Goal: Contribute content: Contribute content

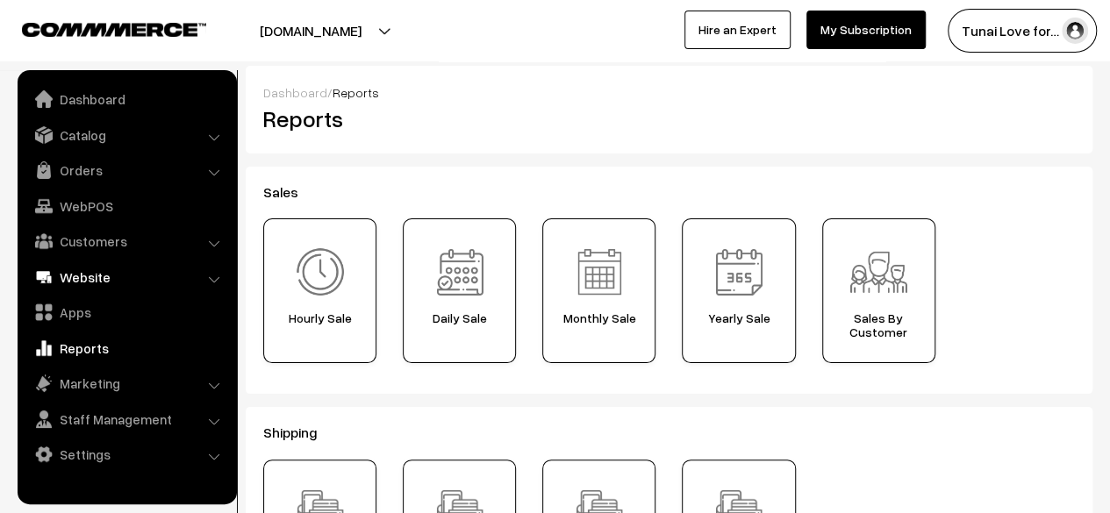
click at [65, 262] on link "Website" at bounding box center [126, 277] width 209 height 32
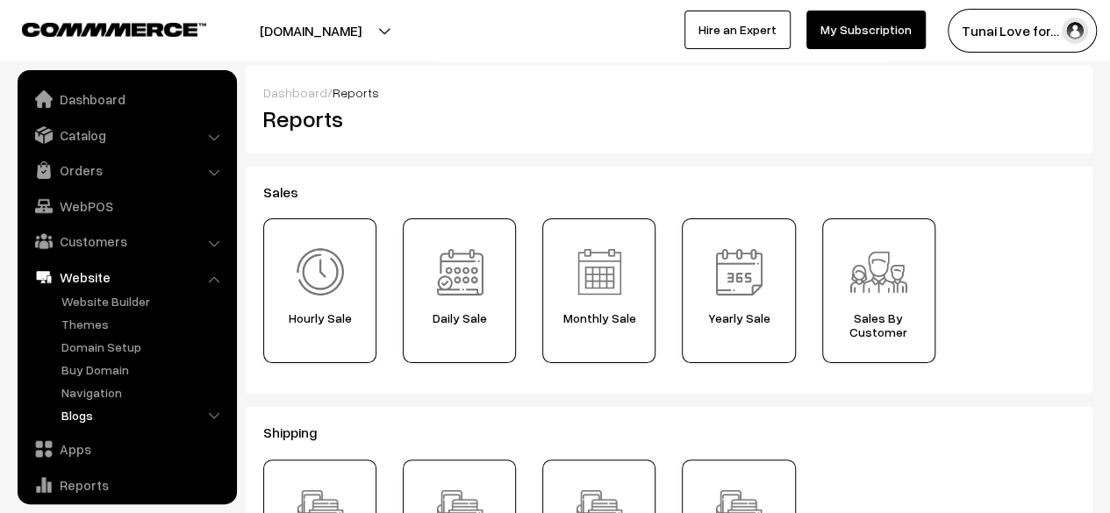
click at [58, 406] on link "Blogs" at bounding box center [144, 415] width 174 height 18
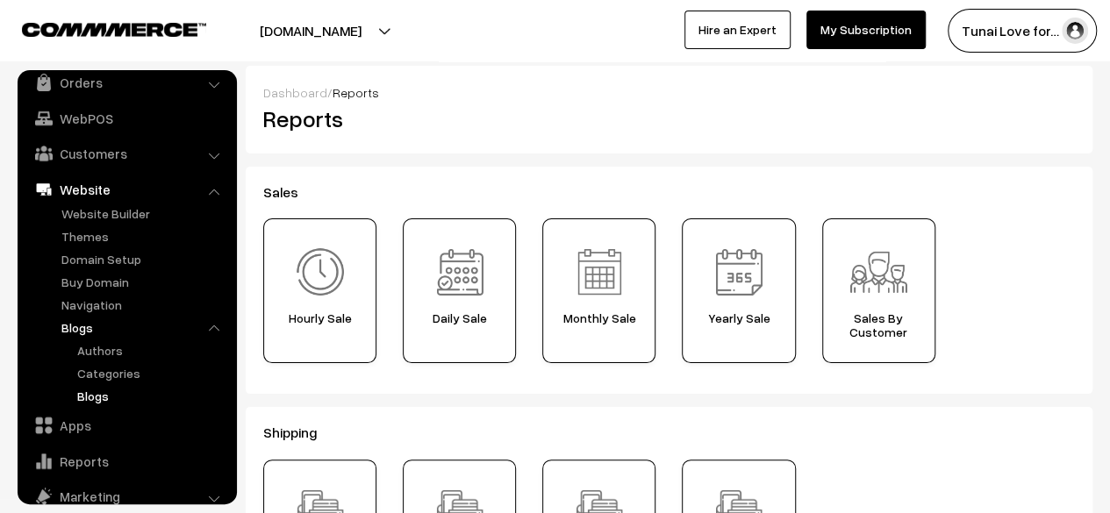
click at [87, 397] on link "Blogs" at bounding box center [152, 396] width 158 height 18
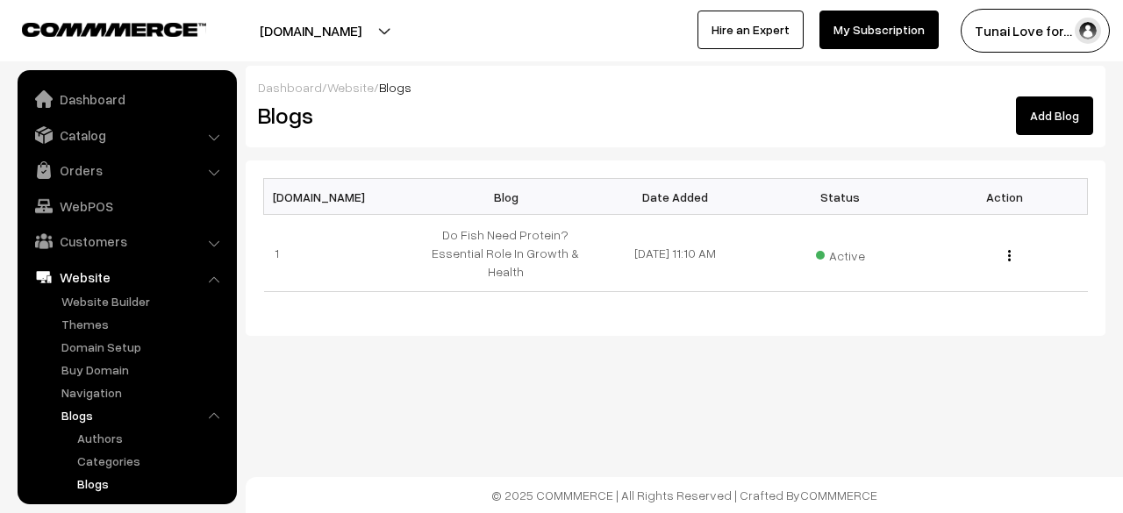
scroll to position [183, 0]
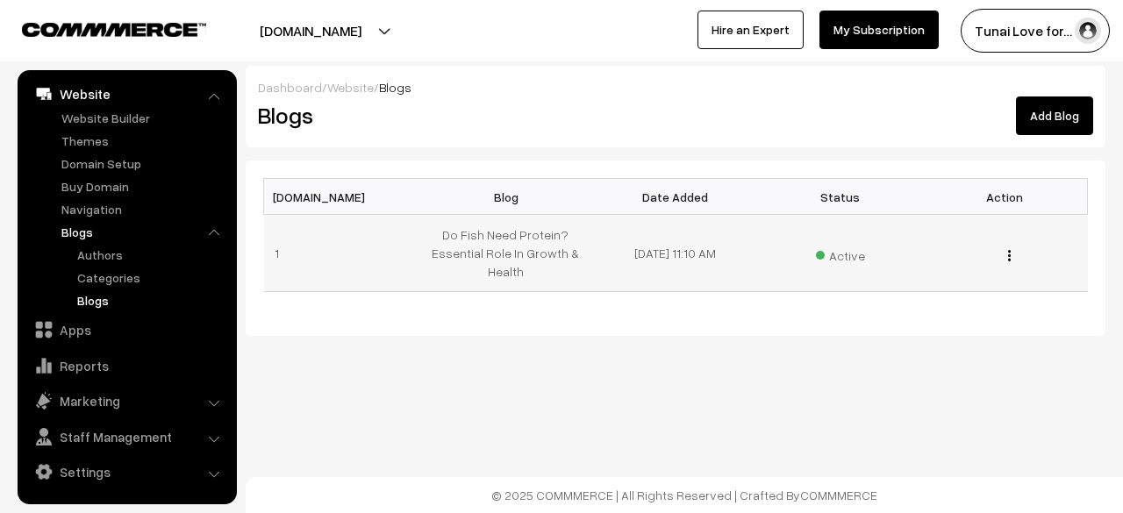
click at [1007, 259] on button "button" at bounding box center [1009, 255] width 4 height 14
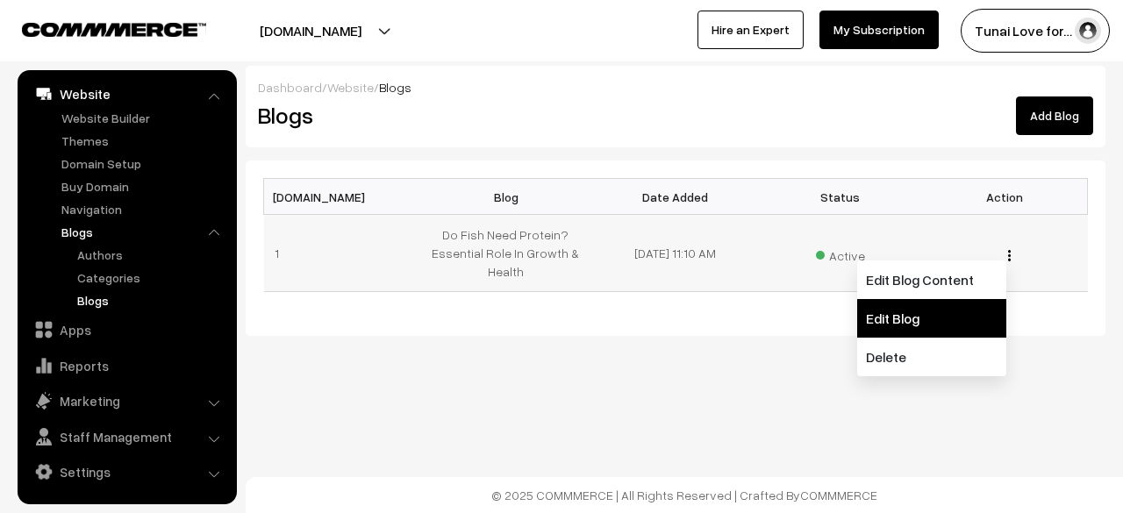
click at [942, 320] on link "Edit Blog" at bounding box center [931, 318] width 149 height 39
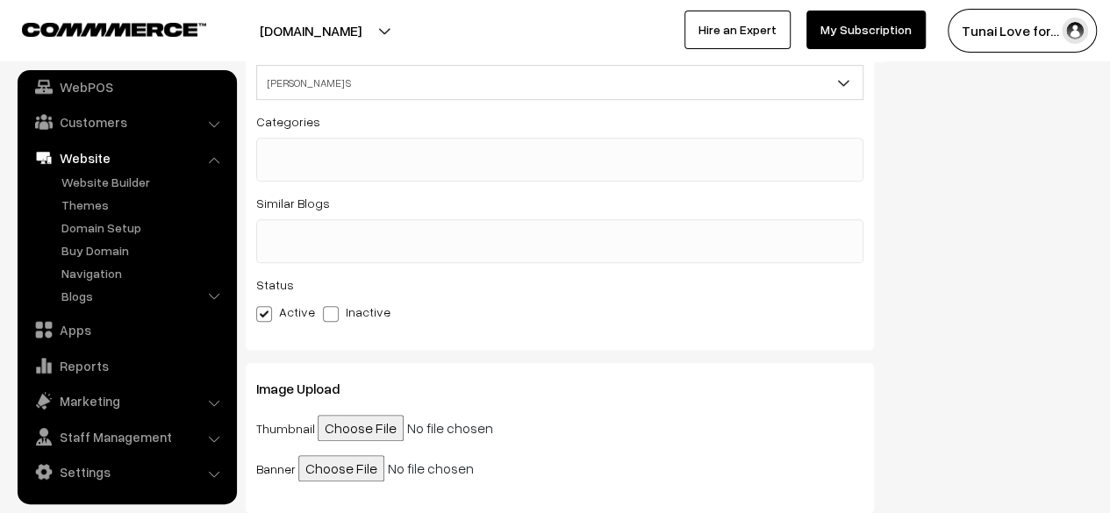
scroll to position [439, 0]
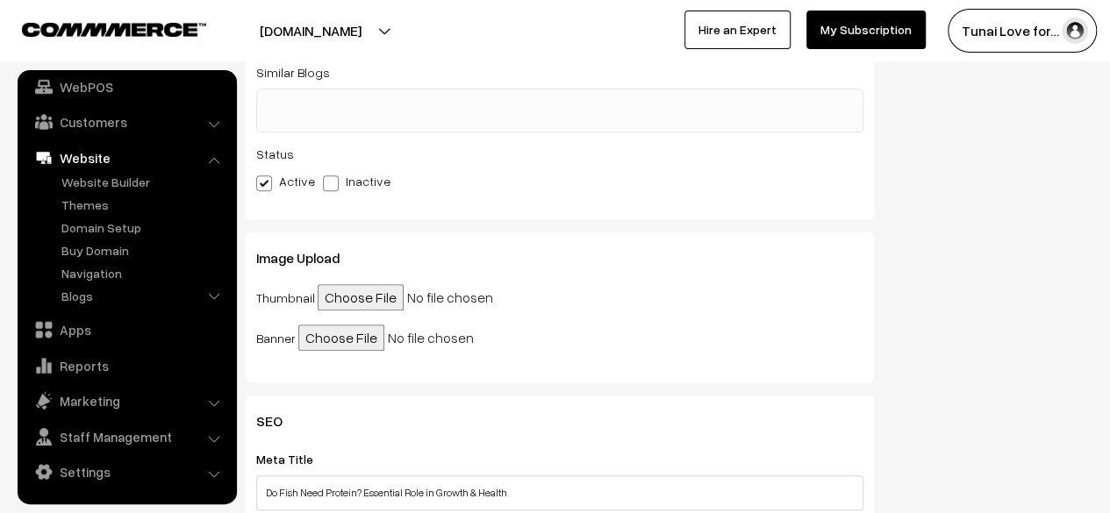
drag, startPoint x: 663, startPoint y: 475, endPoint x: 659, endPoint y: 554, distance: 79.1
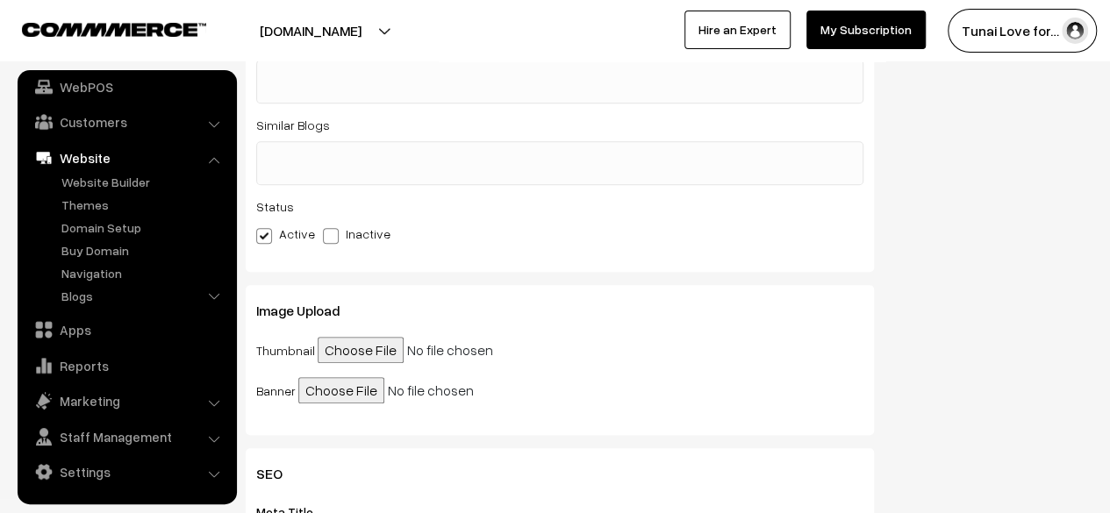
scroll to position [426, 0]
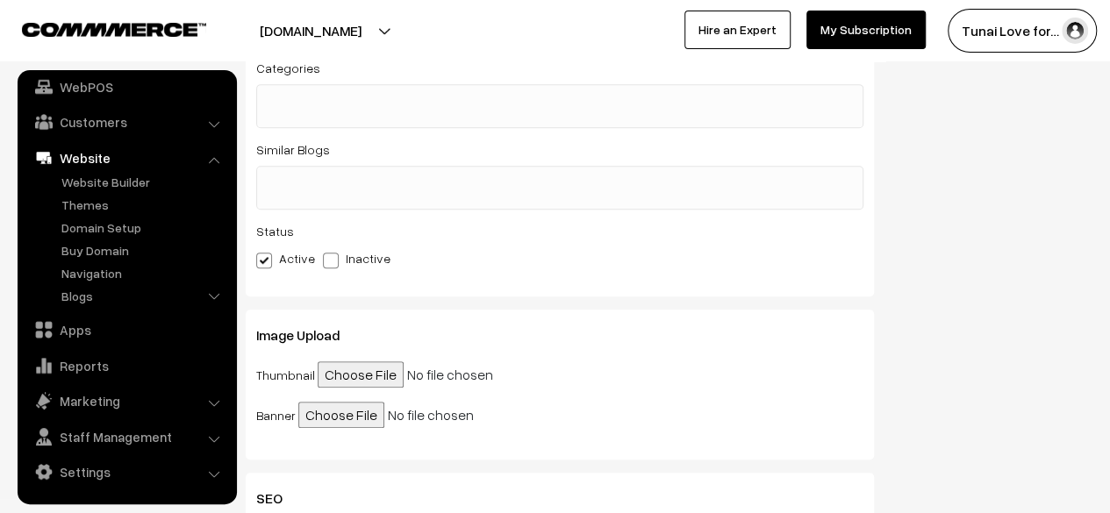
click at [659, 331] on h3 "Image Upload" at bounding box center [559, 335] width 607 height 17
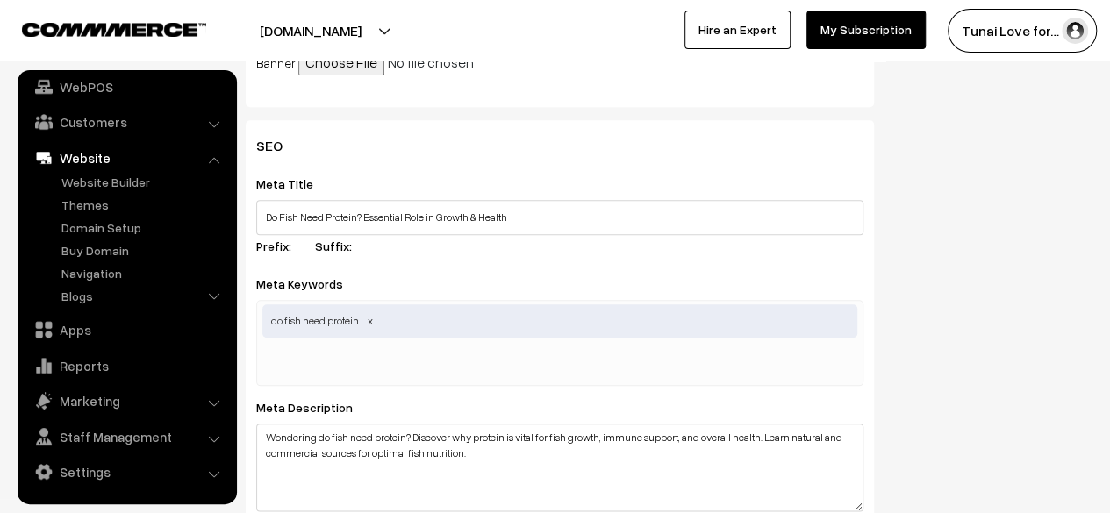
scroll to position [340, 0]
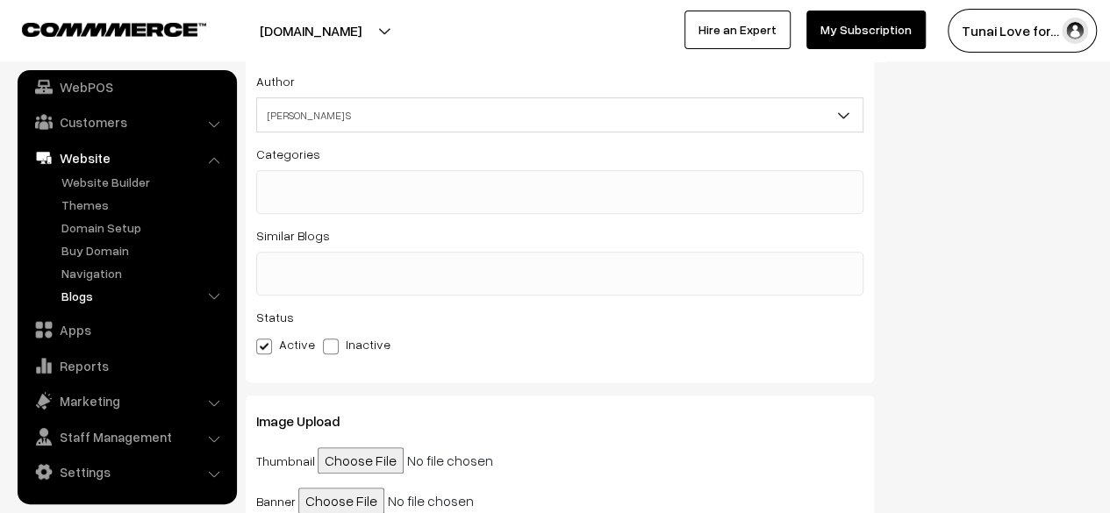
click at [80, 302] on link "Blogs" at bounding box center [144, 296] width 174 height 18
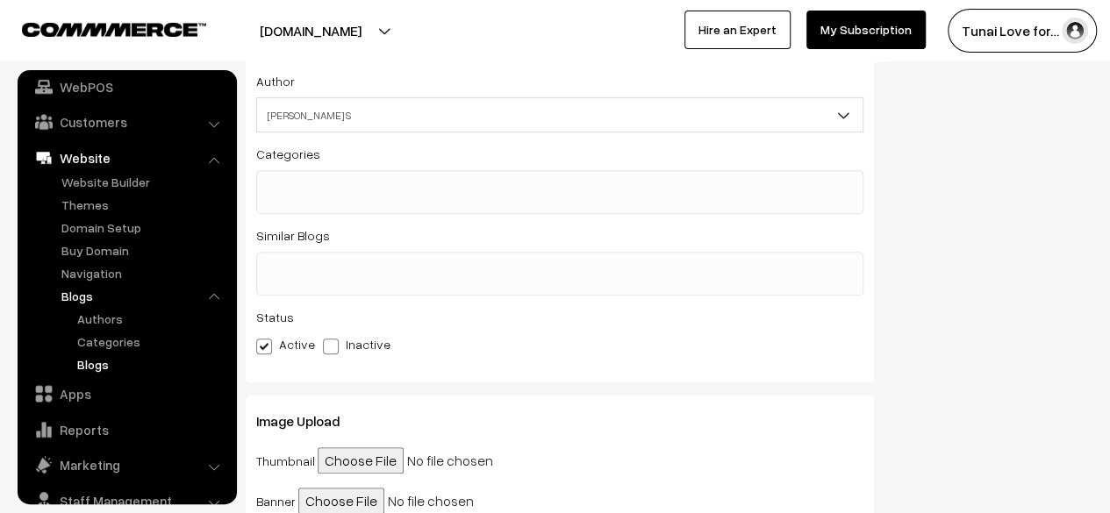
click at [103, 360] on link "Blogs" at bounding box center [152, 364] width 158 height 18
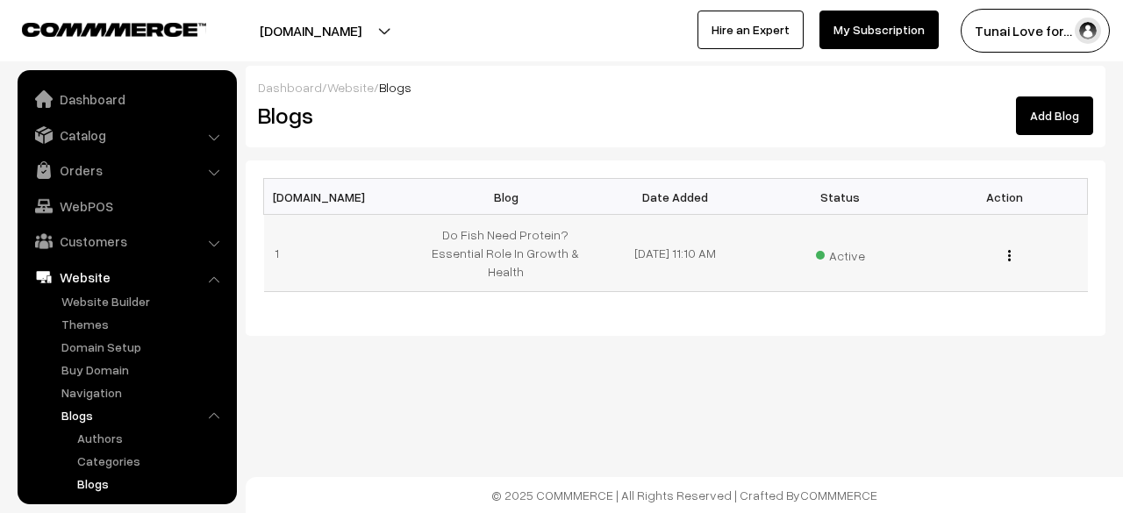
scroll to position [183, 0]
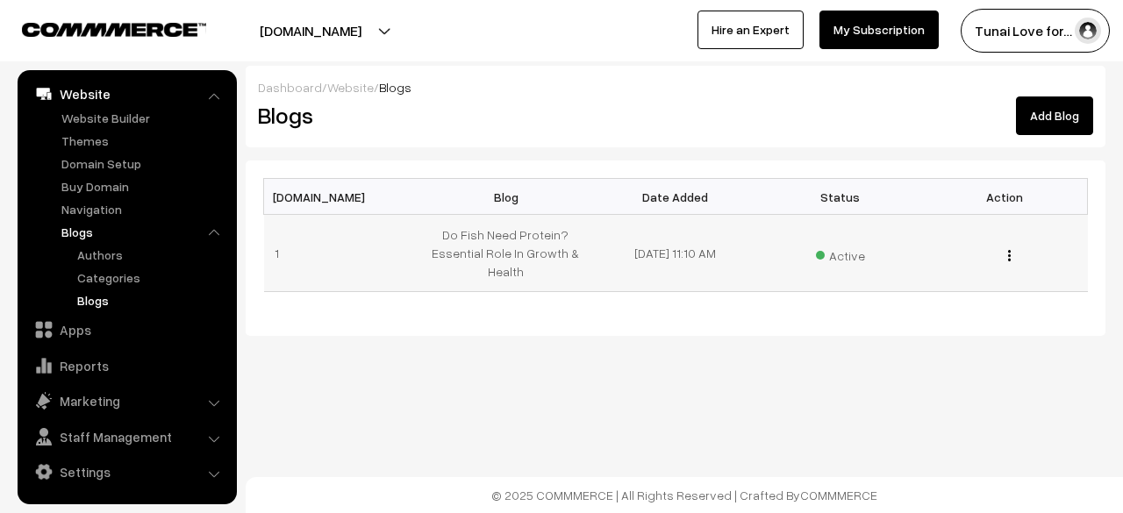
click at [1010, 254] on img "button" at bounding box center [1009, 255] width 3 height 11
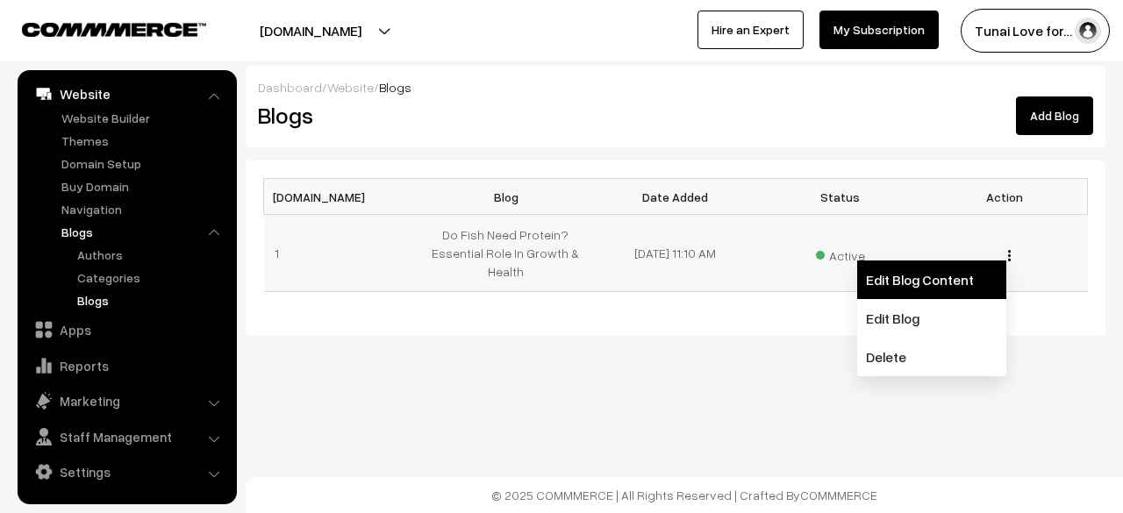
click at [937, 290] on link "Edit Blog Content" at bounding box center [931, 280] width 149 height 39
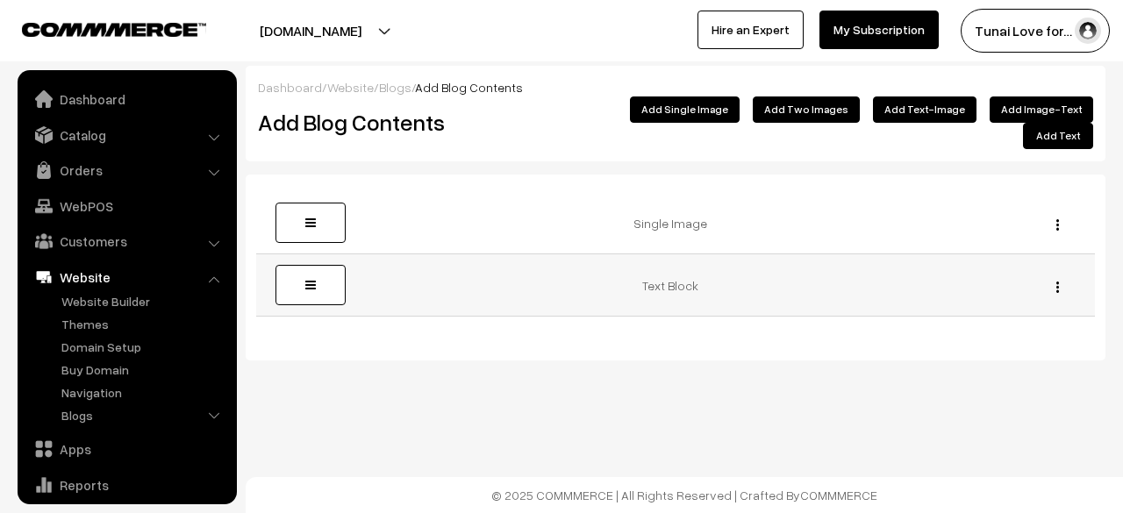
scroll to position [119, 0]
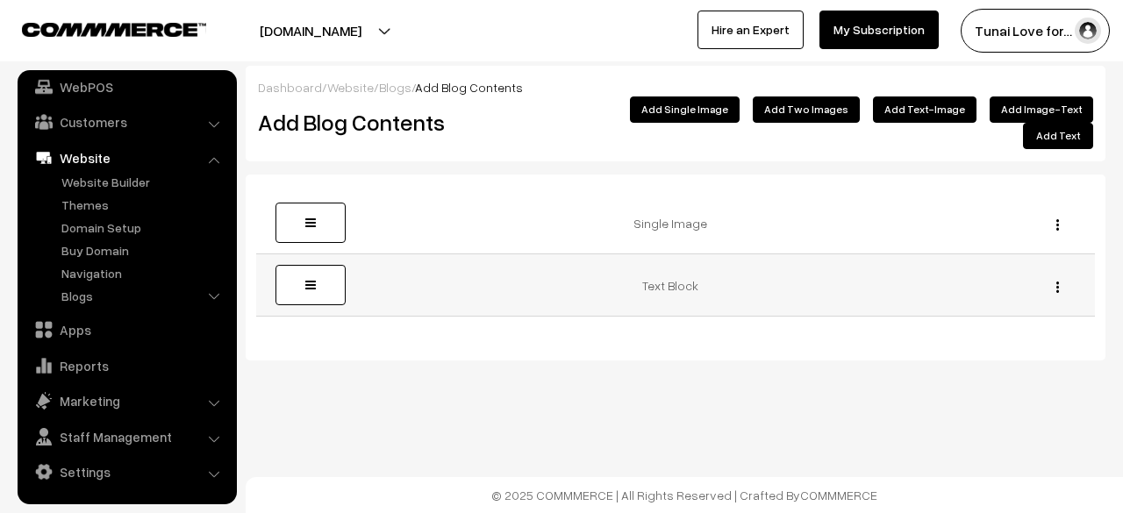
click at [1057, 282] on img "button" at bounding box center [1057, 287] width 3 height 11
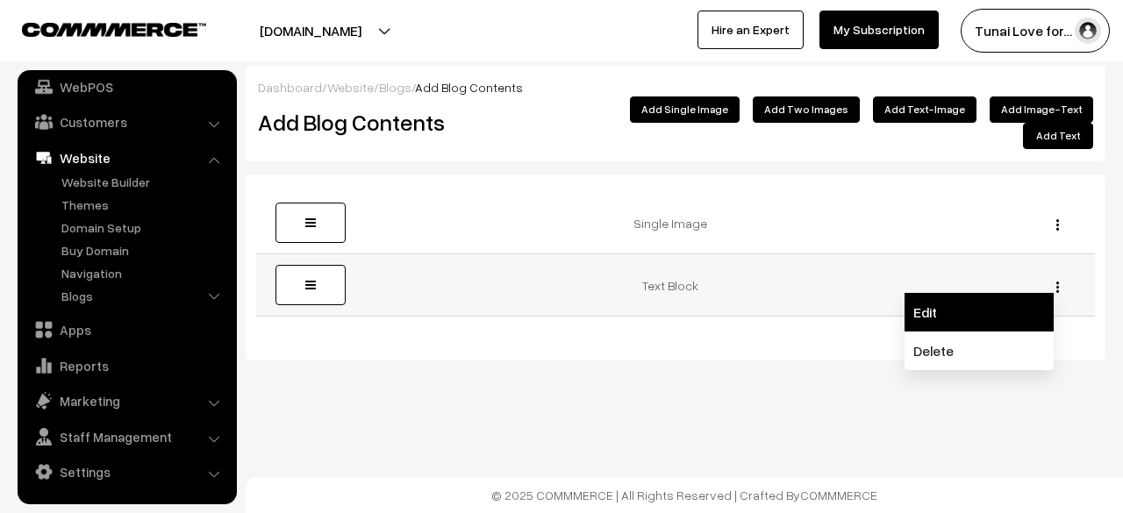
click at [999, 310] on link "Edit" at bounding box center [978, 312] width 149 height 39
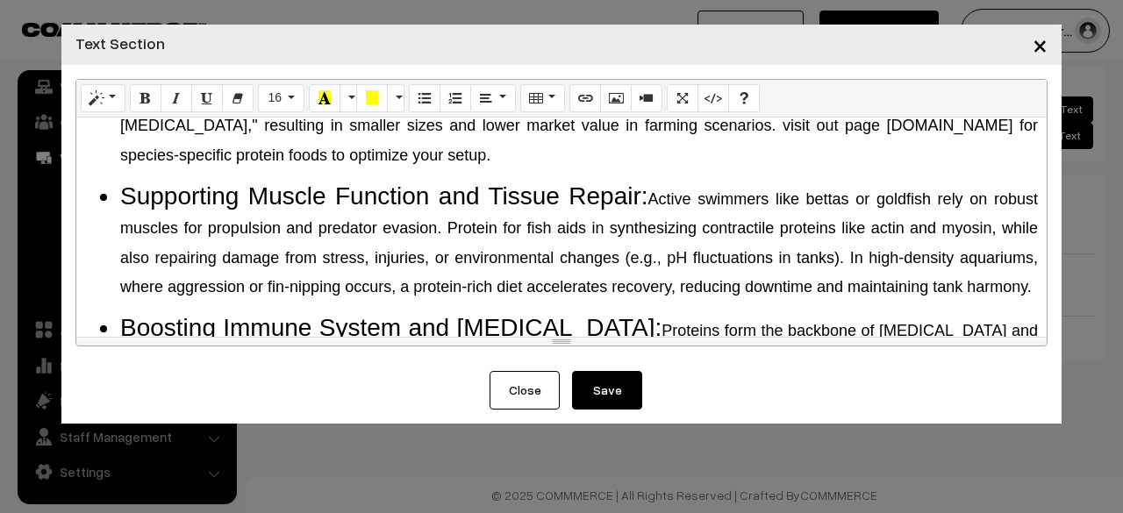
scroll to position [0, 0]
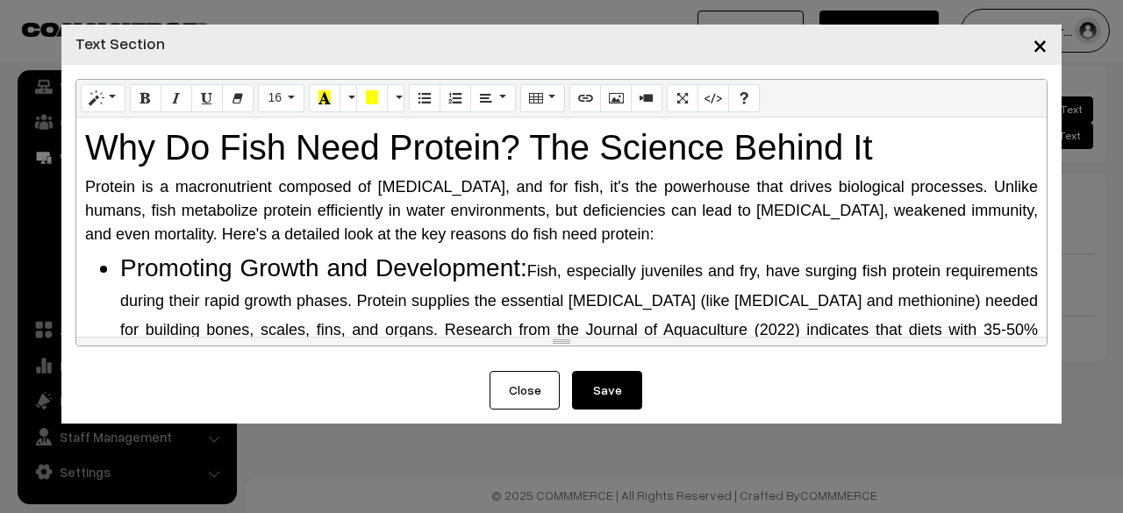
click at [489, 220] on div "Protein is a macronutrient composed of amino acids, and for fish, it's the powe…" at bounding box center [561, 210] width 953 height 71
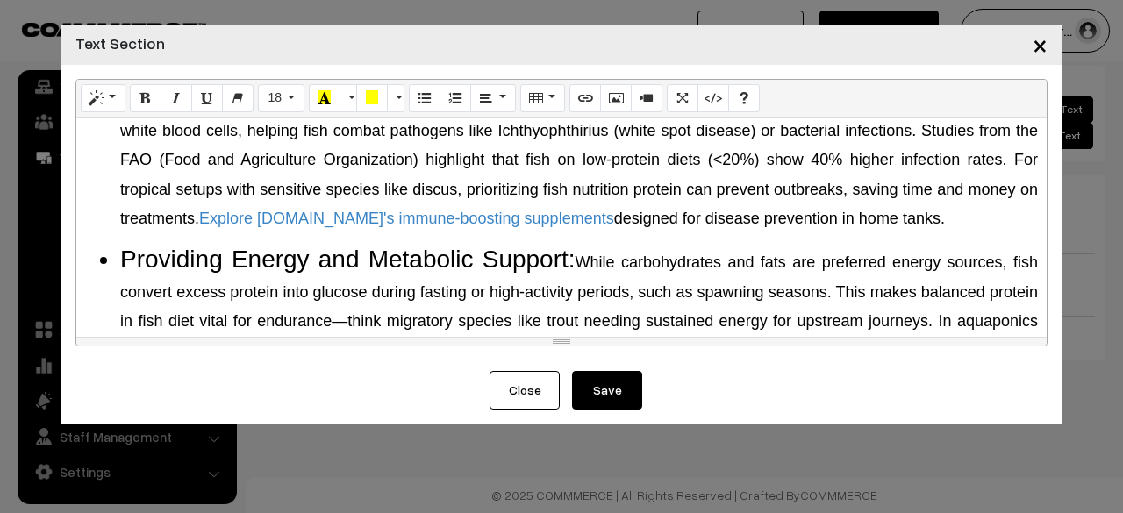
scroll to position [526, 0]
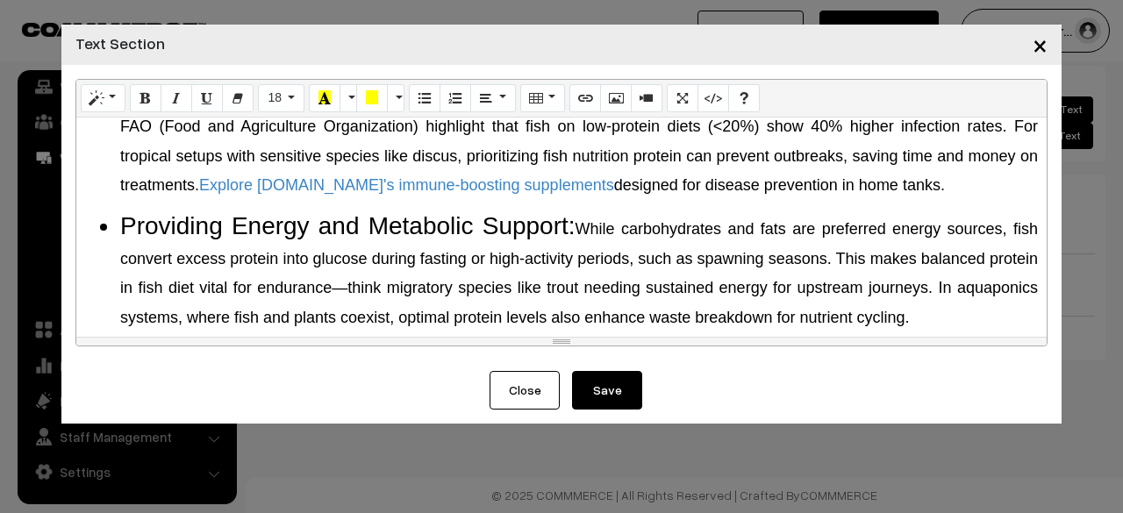
click at [609, 145] on li "Boosting Immune System and Disease Resistance: Proteins form the backbone of im…" at bounding box center [579, 123] width 918 height 147
click at [608, 146] on li "Boosting Immune System and Disease Resistance: Proteins form the backbone of im…" at bounding box center [579, 123] width 918 height 147
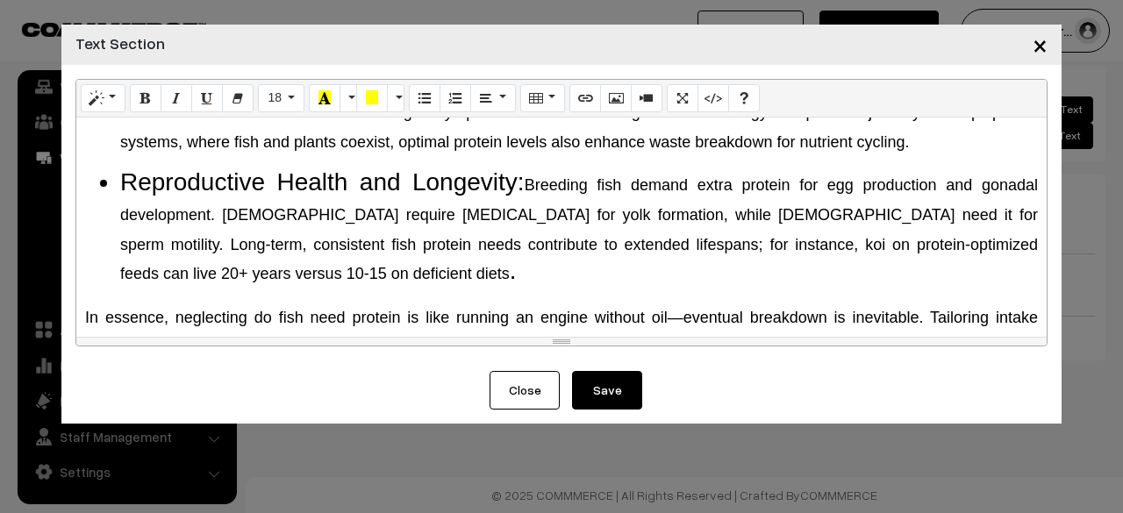
click at [535, 229] on li "Reproductive Health and Longevity: Breeding fish demand extra protein for egg p…" at bounding box center [579, 227] width 918 height 118
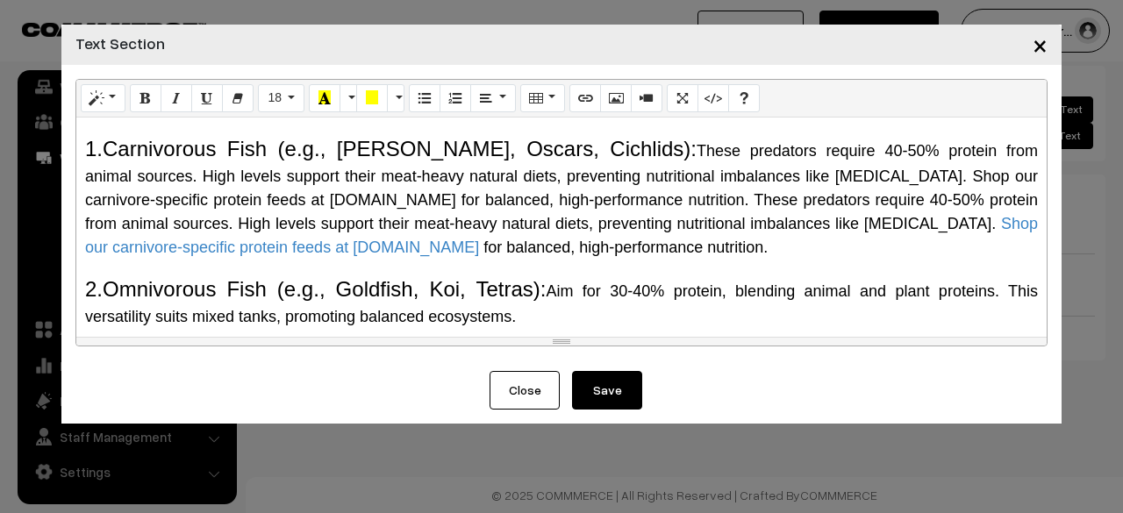
scroll to position [1228, 0]
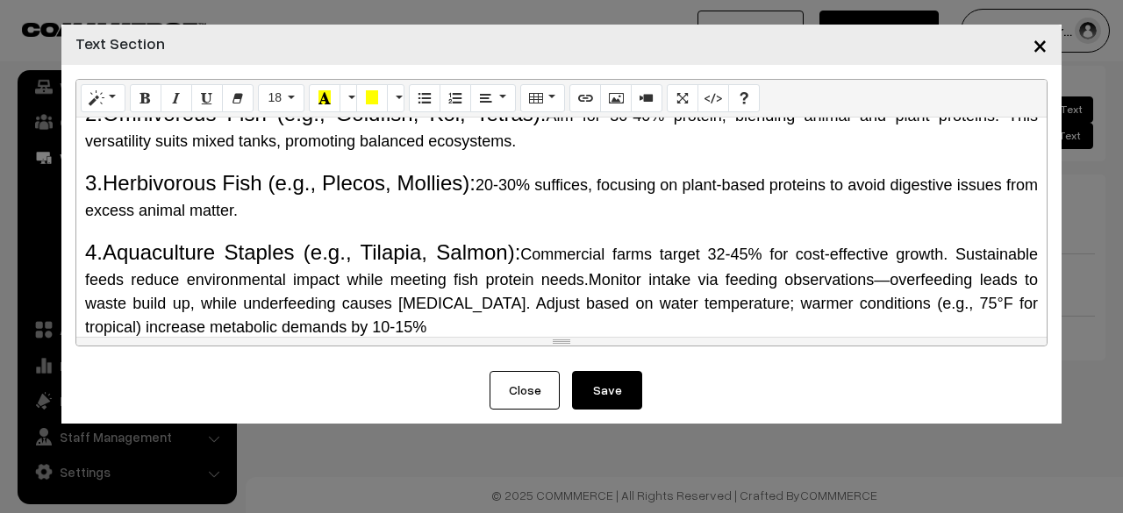
click at [572, 219] on span "20-30% suffices, focusing on plant-based proteins to avoid digestive issues fro…" at bounding box center [561, 197] width 953 height 43
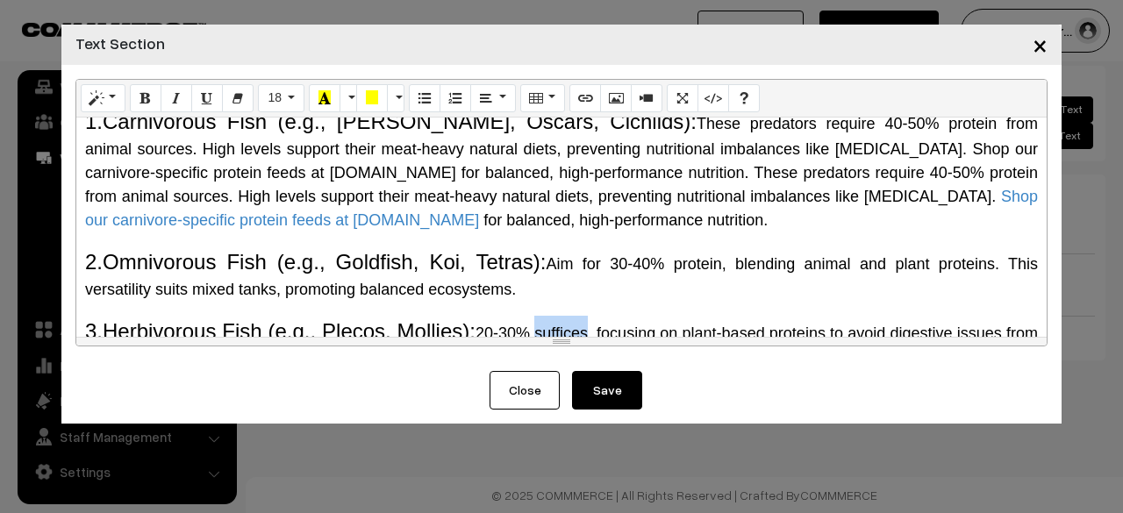
scroll to position [965, 0]
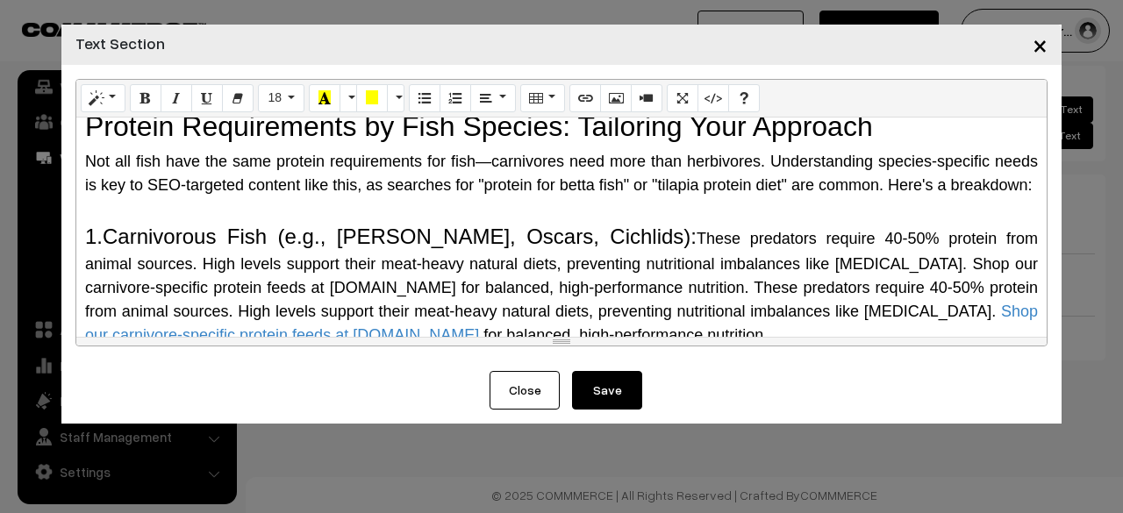
click at [596, 284] on span "These predators require 40-50% protein from animal sources. High levels support…" at bounding box center [561, 263] width 953 height 67
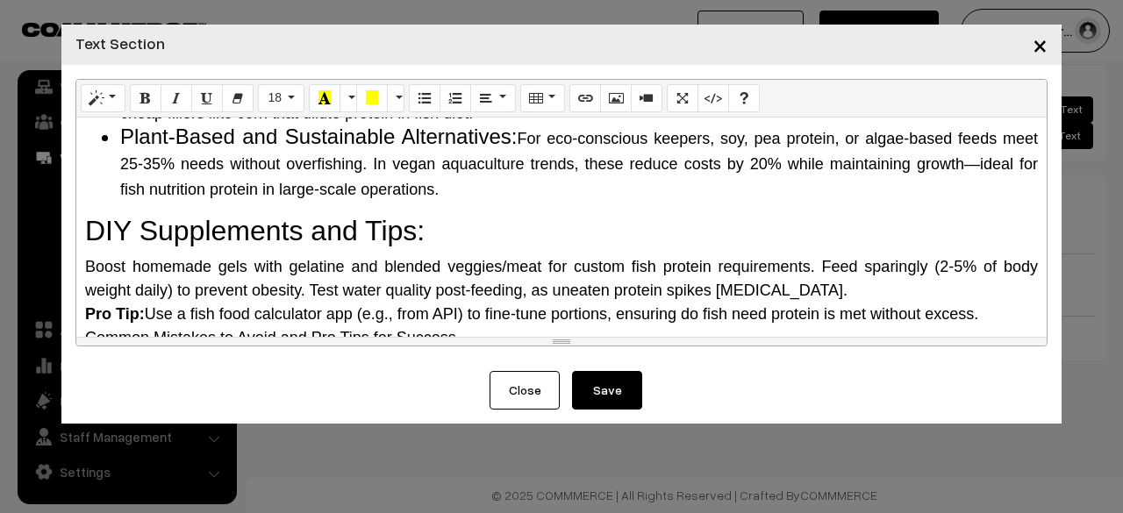
scroll to position [1667, 0]
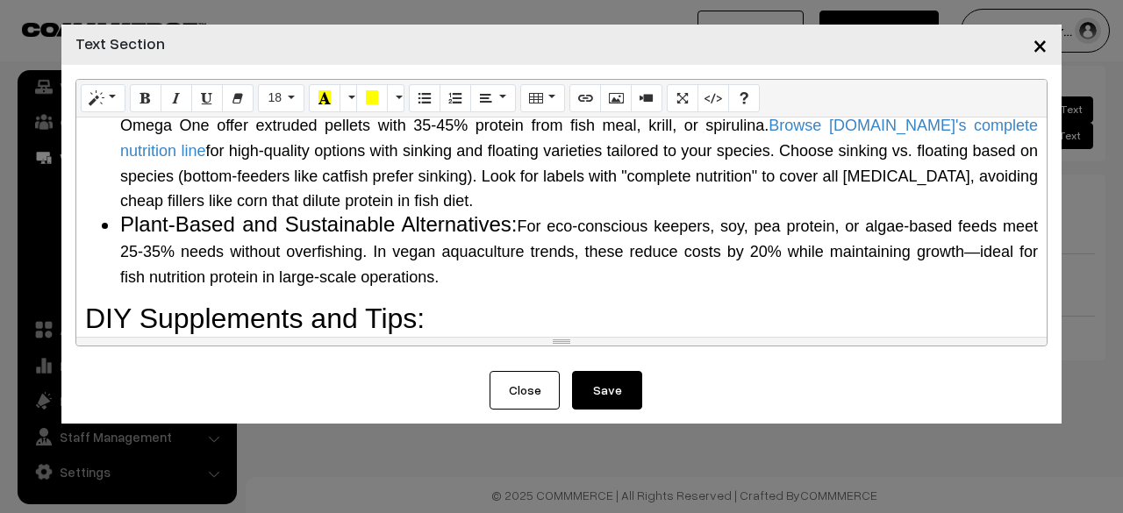
click at [607, 200] on span "for high-quality options with sinking and floating varieties tailored to your s…" at bounding box center [579, 176] width 918 height 68
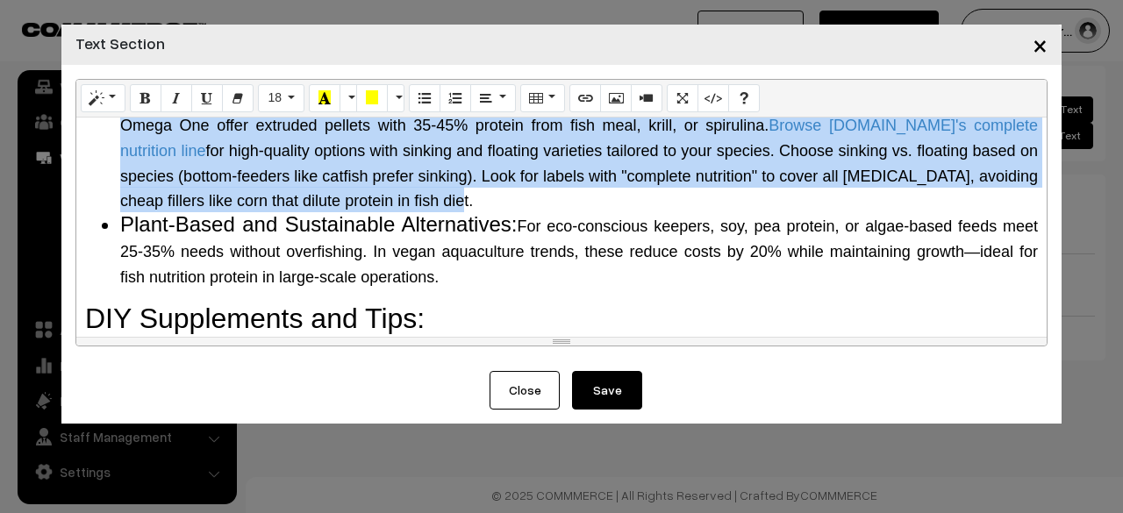
drag, startPoint x: 715, startPoint y: 151, endPoint x: 750, endPoint y: 246, distance: 101.8
click at [750, 212] on li "Commercial Feeds: Pellets, Flakes, and Specialized Formulas: Reputable brands l…" at bounding box center [579, 149] width 918 height 126
click at [281, 93] on button "18" at bounding box center [281, 98] width 46 height 28
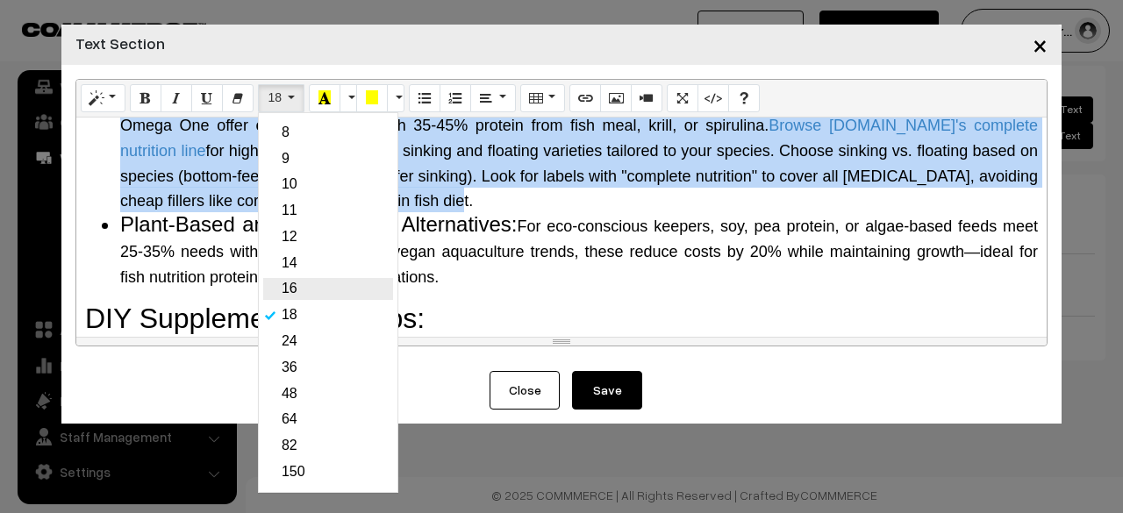
click at [270, 280] on link "16" at bounding box center [328, 289] width 130 height 22
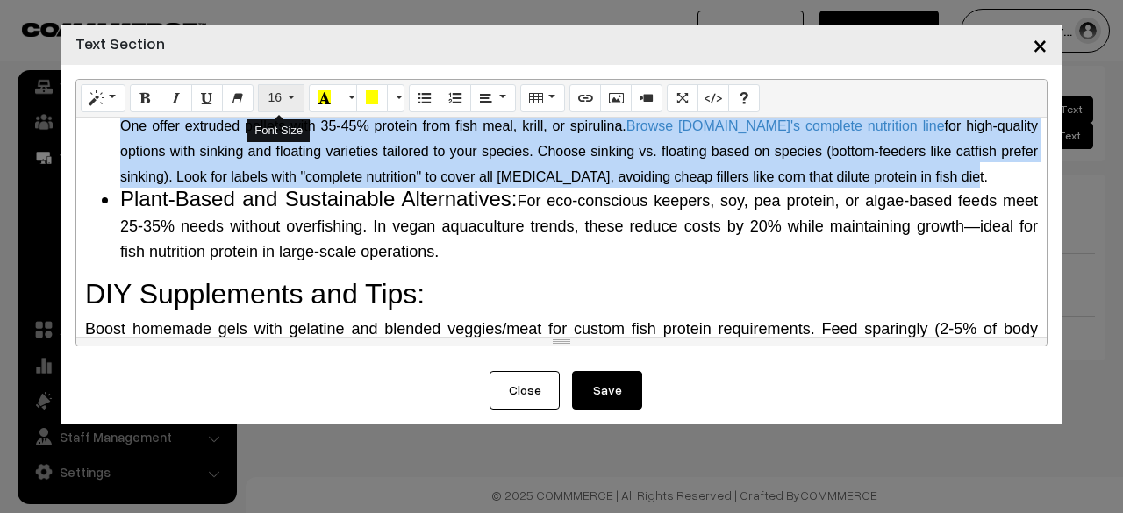
click at [288, 104] on button "16" at bounding box center [281, 98] width 46 height 28
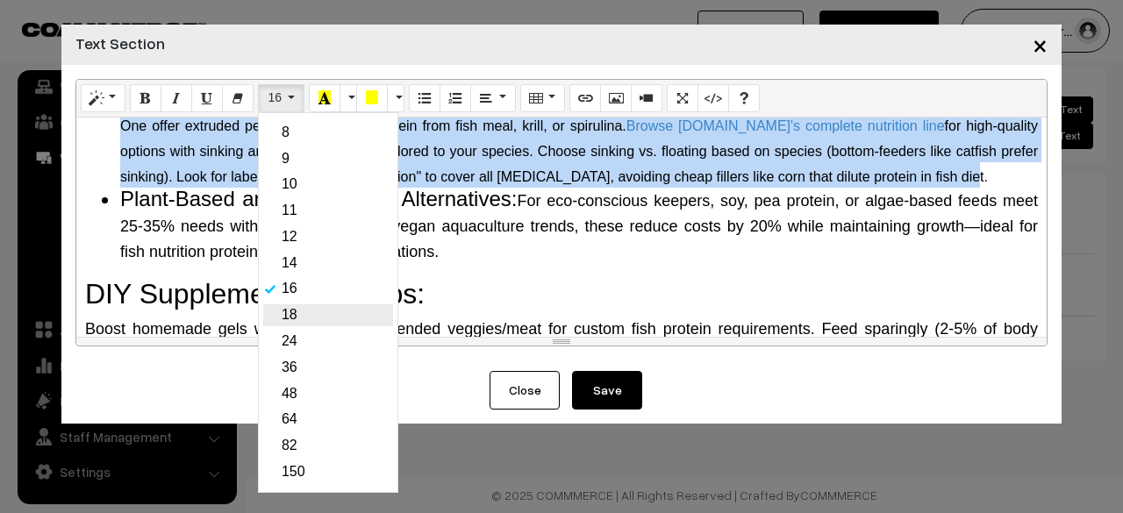
click at [300, 311] on link "18" at bounding box center [328, 315] width 130 height 22
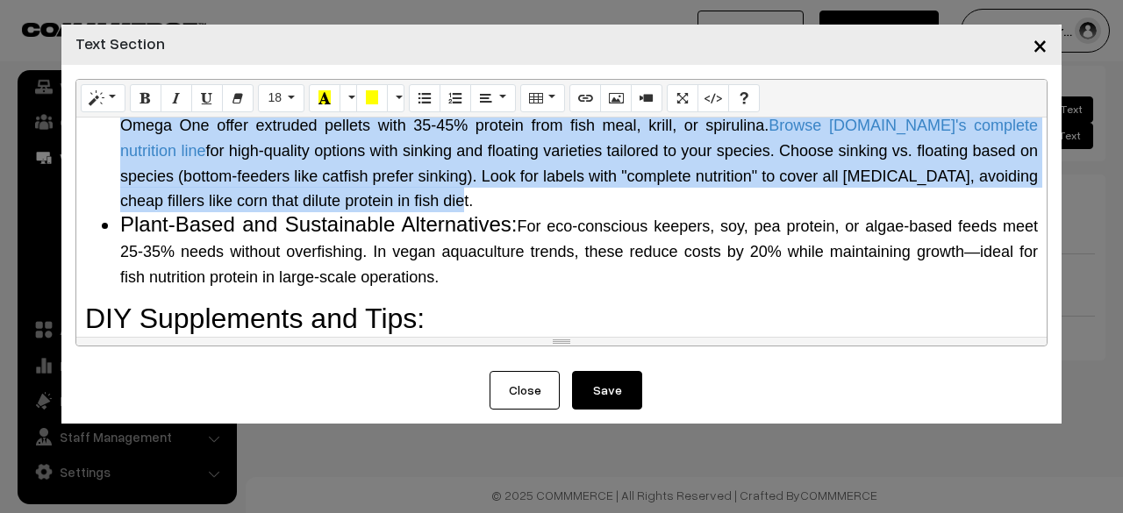
click at [727, 134] on span "Reputable brands like New Life Spectrum or Omega One offer extruded pellets wit…" at bounding box center [579, 112] width 918 height 43
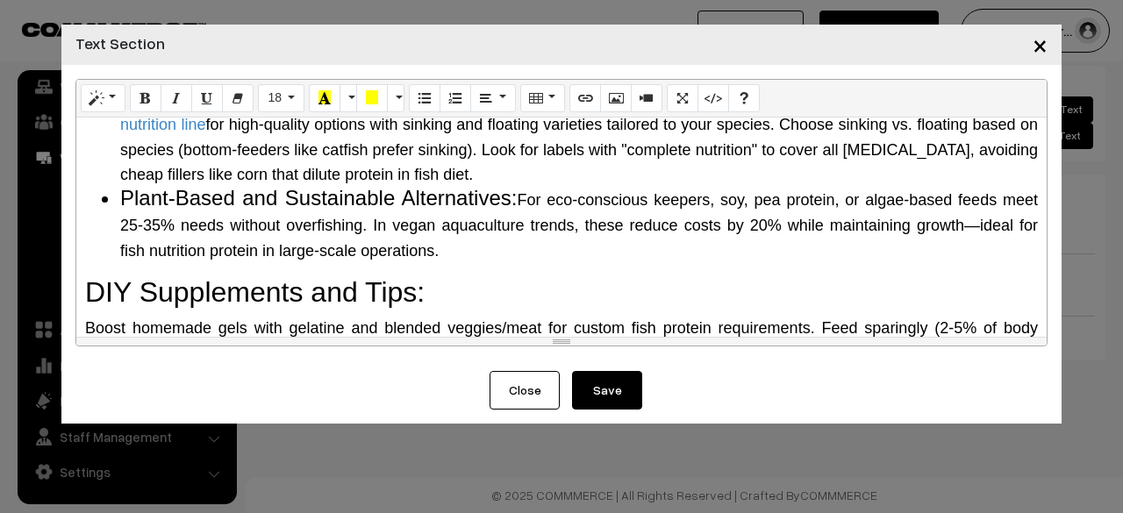
scroll to position [1754, 0]
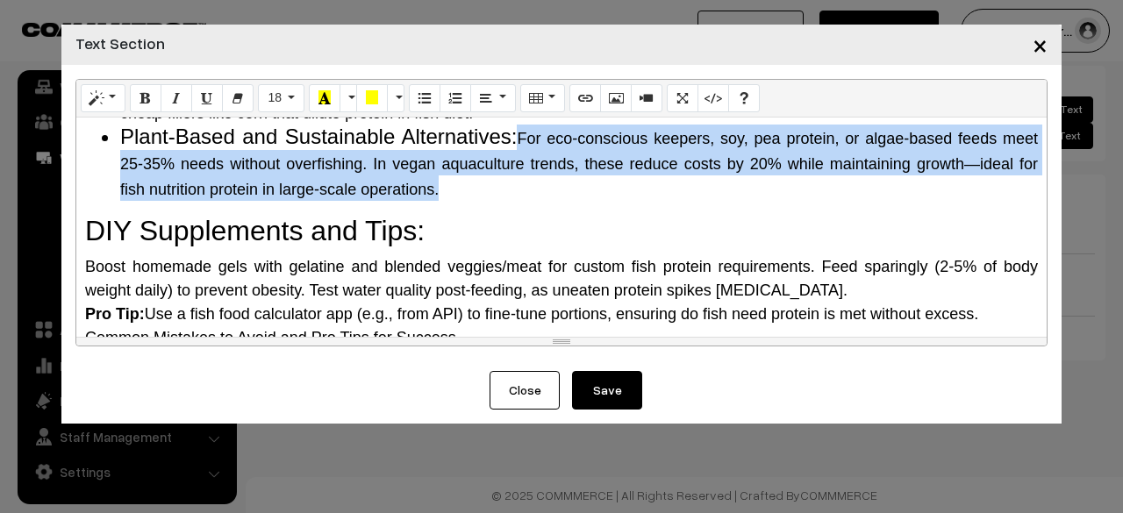
drag, startPoint x: 515, startPoint y: 187, endPoint x: 529, endPoint y: 237, distance: 51.9
click at [529, 200] on li "Plant-Based and Sustainable Alternatives: For eco-conscious keepers, soy, pea p…" at bounding box center [579, 162] width 918 height 75
click at [290, 106] on button "18" at bounding box center [281, 98] width 46 height 28
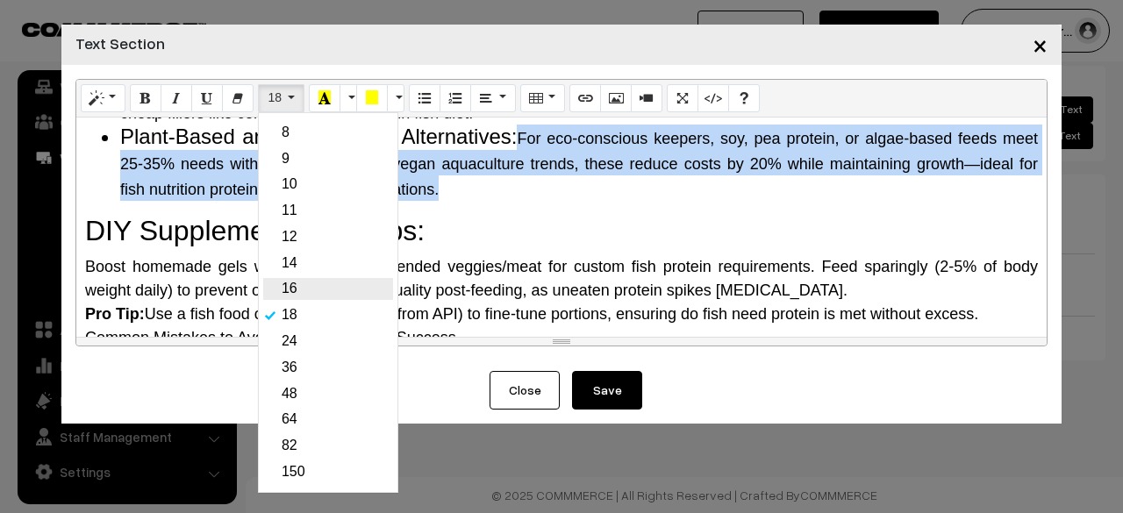
click at [318, 296] on link "16" at bounding box center [328, 289] width 130 height 22
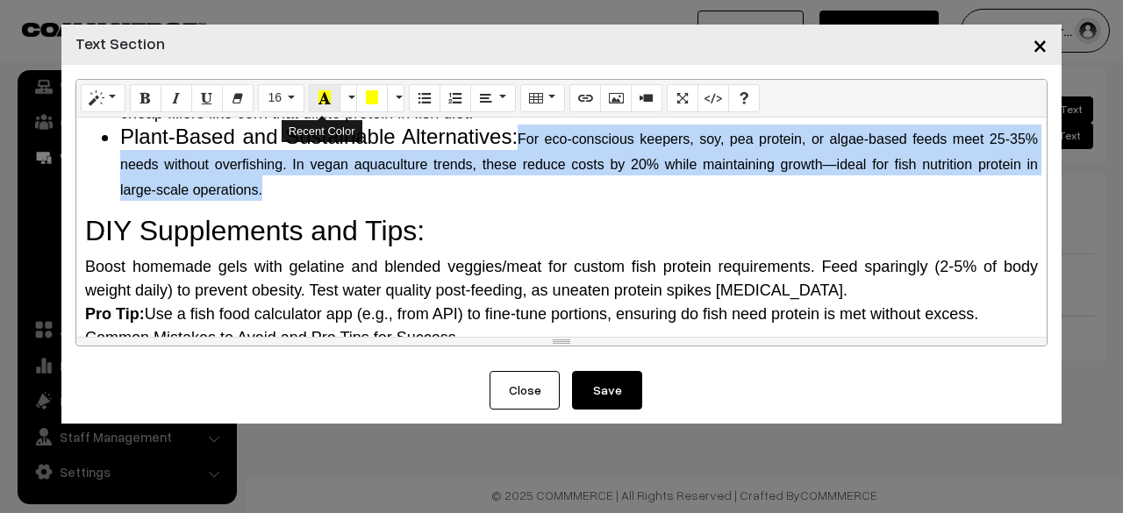
click at [328, 108] on button "Recent Color" at bounding box center [325, 98] width 32 height 28
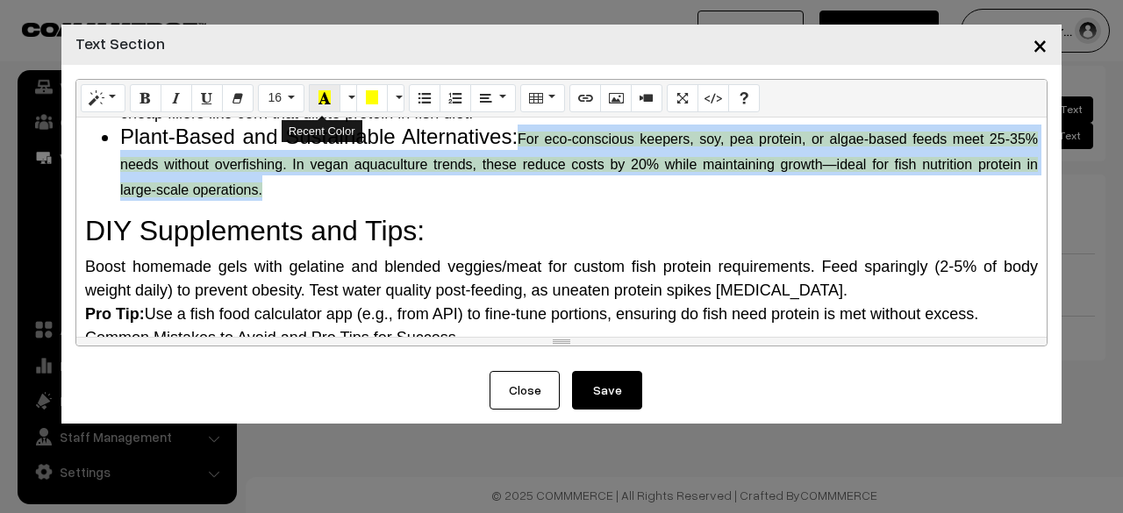
click at [325, 101] on icon "Recent Color" at bounding box center [324, 97] width 12 height 14
click at [287, 104] on button "16" at bounding box center [281, 98] width 46 height 28
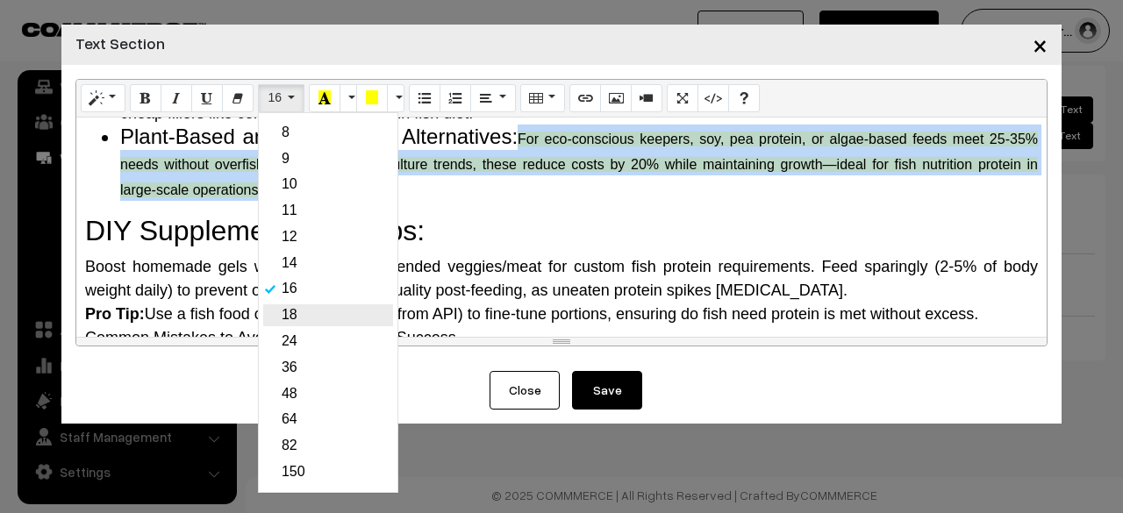
click at [284, 313] on link "18" at bounding box center [328, 315] width 130 height 22
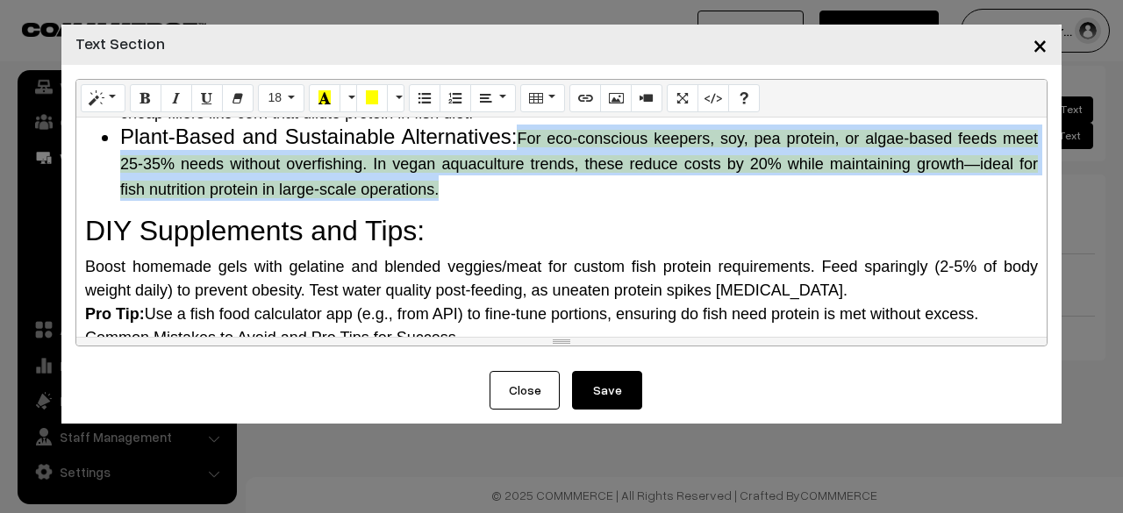
click at [474, 198] on span "For eco-conscious keepers, soy, pea protein, or algae-based feeds meet 25-35% n…" at bounding box center [579, 164] width 918 height 68
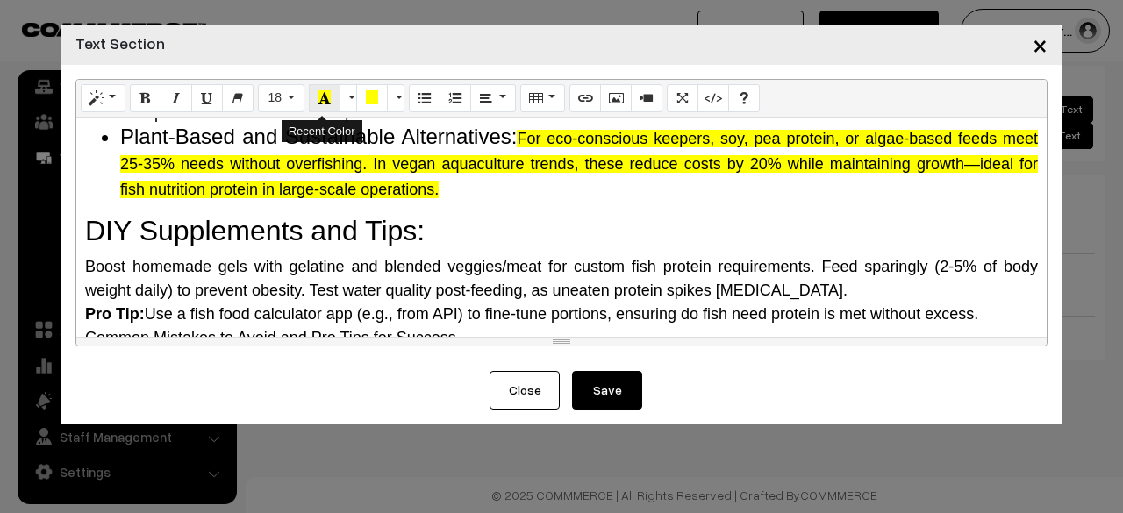
click at [321, 104] on icon "Recent Color" at bounding box center [324, 97] width 12 height 14
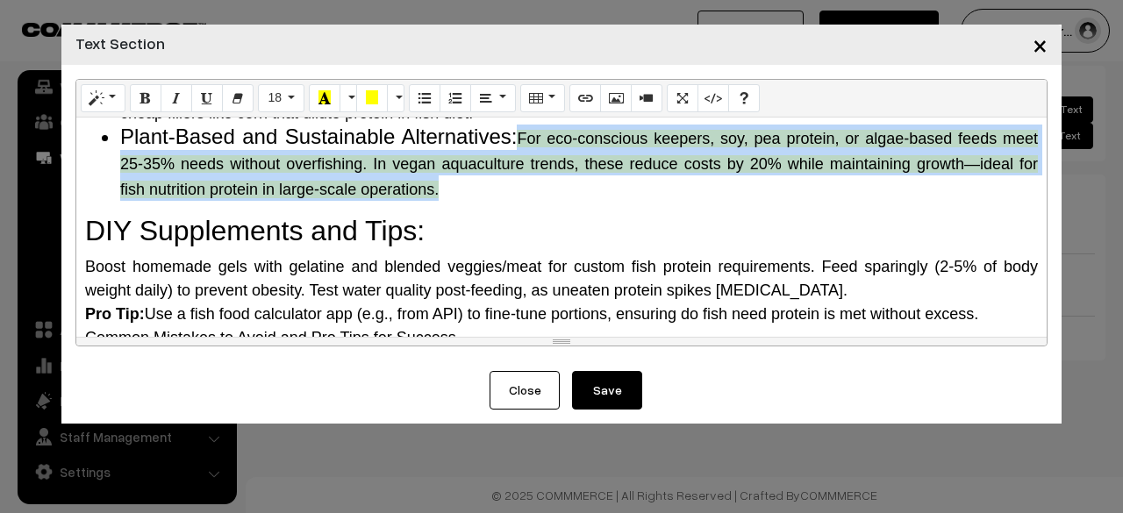
drag, startPoint x: 513, startPoint y: 180, endPoint x: 543, endPoint y: 237, distance: 64.3
click at [543, 200] on li "Plant-Based and Sustainable Alternatives: For eco-conscious keepers, soy, pea p…" at bounding box center [579, 162] width 918 height 75
click at [342, 109] on button "More Color" at bounding box center [348, 98] width 18 height 28
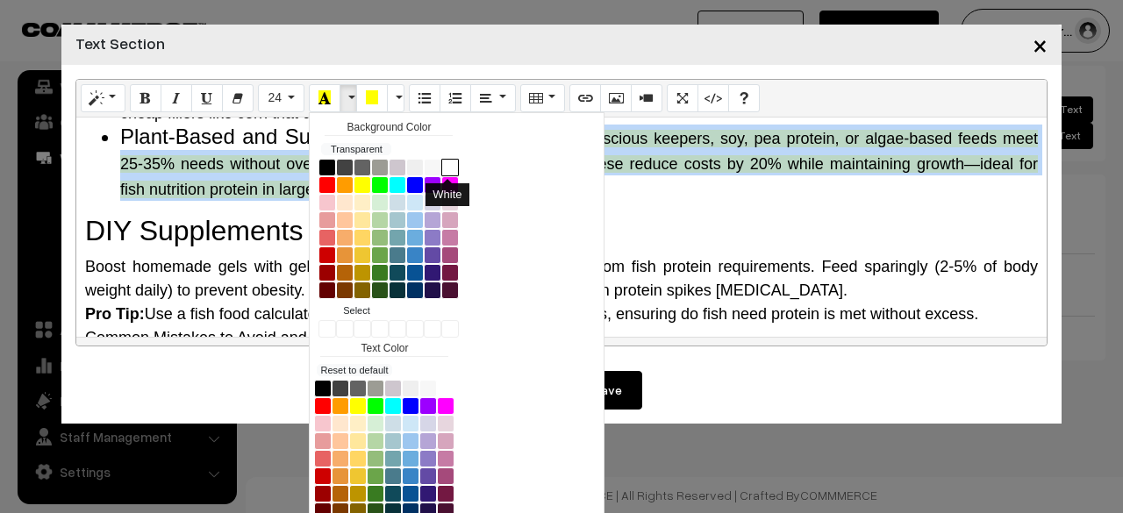
click at [441, 166] on button "White" at bounding box center [450, 168] width 18 height 18
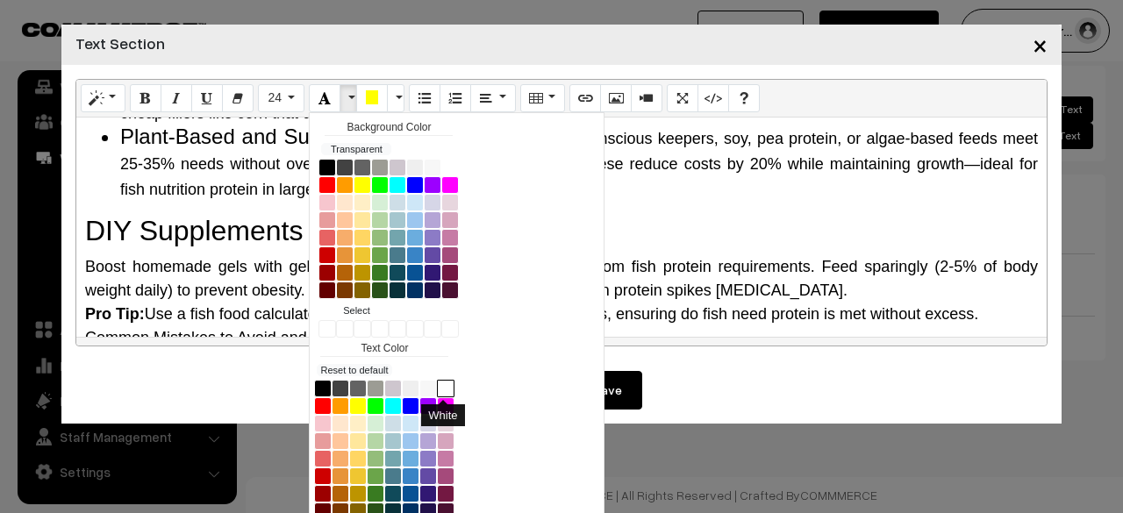
click at [437, 382] on button "White" at bounding box center [446, 389] width 18 height 18
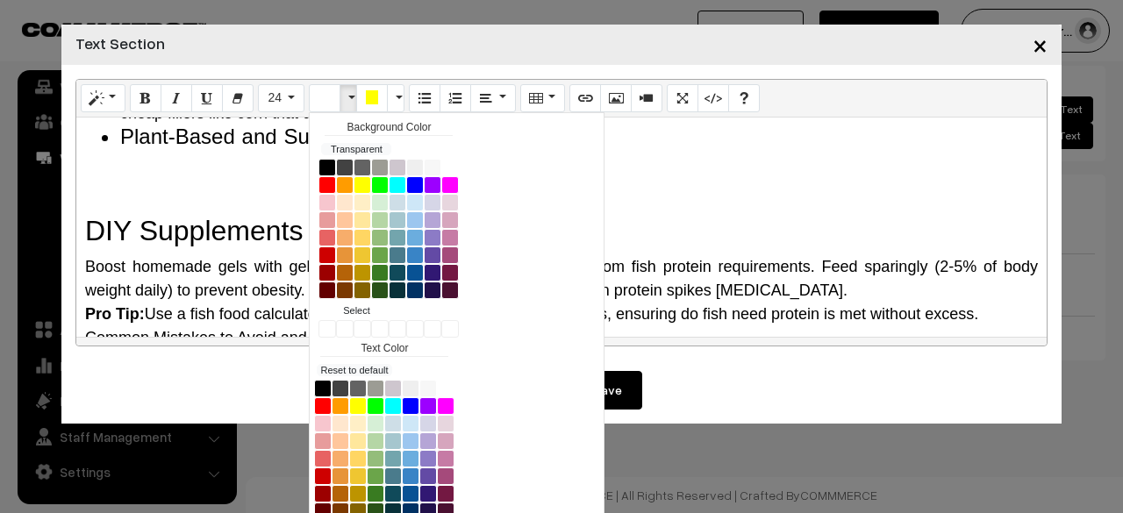
click at [712, 247] on h2 "DIY Supplements and Tips:" at bounding box center [561, 230] width 953 height 33
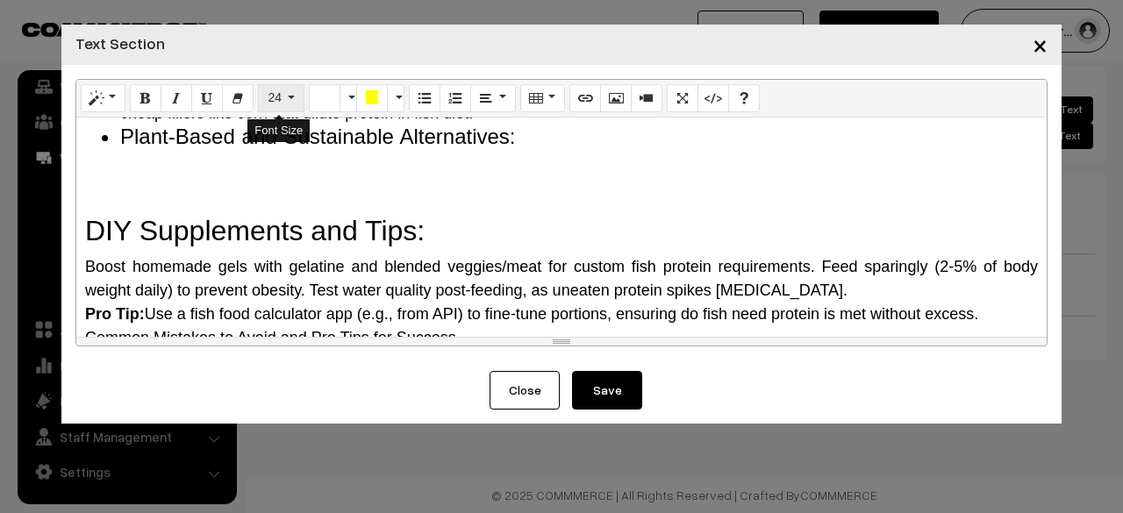
click at [282, 96] on button "24" at bounding box center [281, 98] width 46 height 28
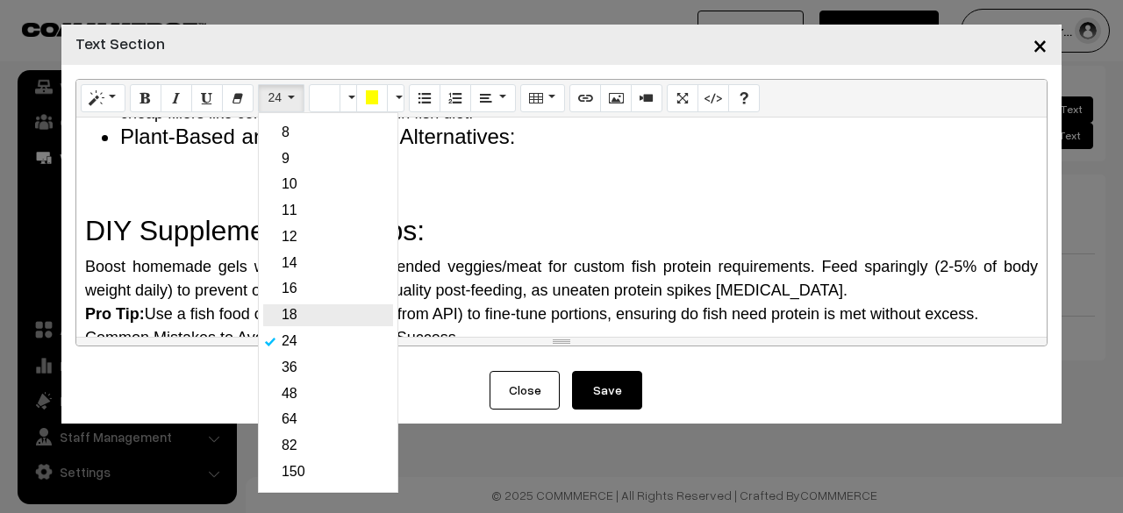
click at [302, 313] on link "18" at bounding box center [328, 315] width 130 height 22
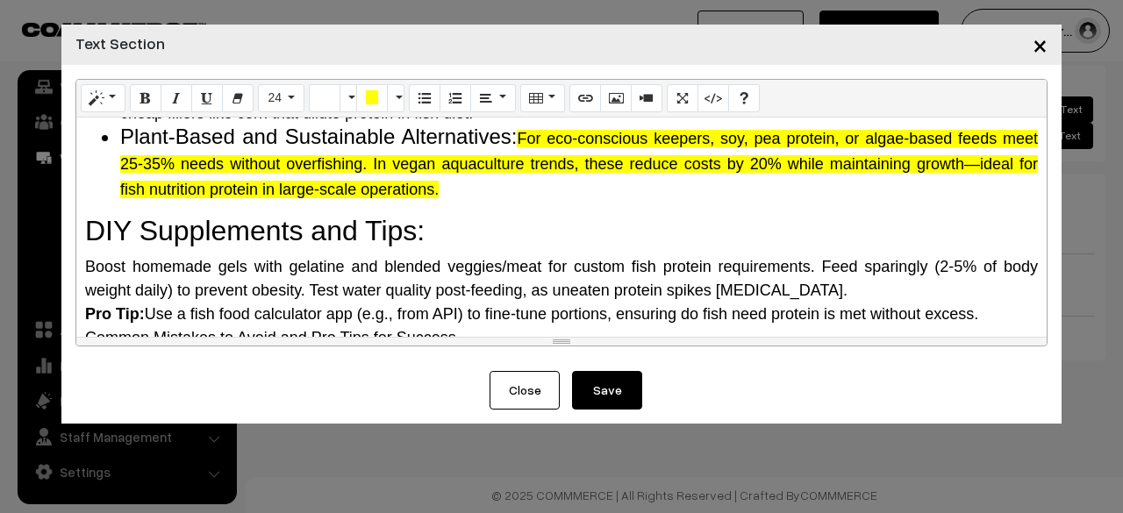
click at [605, 200] on li "Plant-Based and Sustainable Alternatives: For eco-conscious keepers, soy, pea p…" at bounding box center [579, 162] width 918 height 75
click at [366, 103] on icon "Background Color" at bounding box center [372, 97] width 12 height 14
click at [526, 247] on h2 "DIY Supplements and Tips:" at bounding box center [561, 230] width 953 height 33
click at [318, 104] on icon "Recent Color" at bounding box center [324, 97] width 12 height 14
click at [342, 95] on button "More Color" at bounding box center [348, 98] width 18 height 28
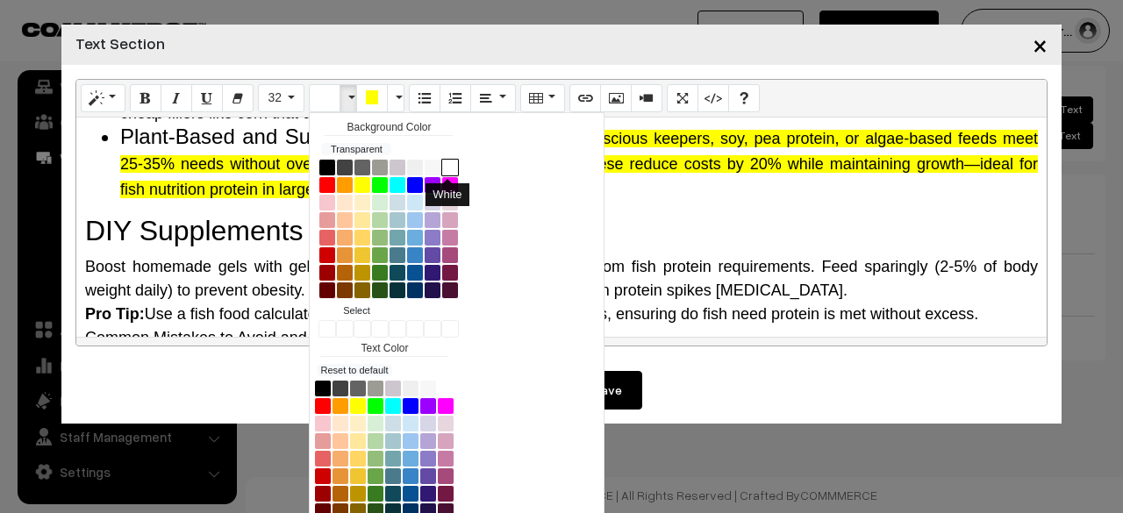
click at [447, 168] on button "White" at bounding box center [450, 168] width 18 height 18
click at [679, 198] on span "For eco-conscious keepers, soy, pea protein, or algae-based feeds meet 25-35% n…" at bounding box center [579, 164] width 918 height 68
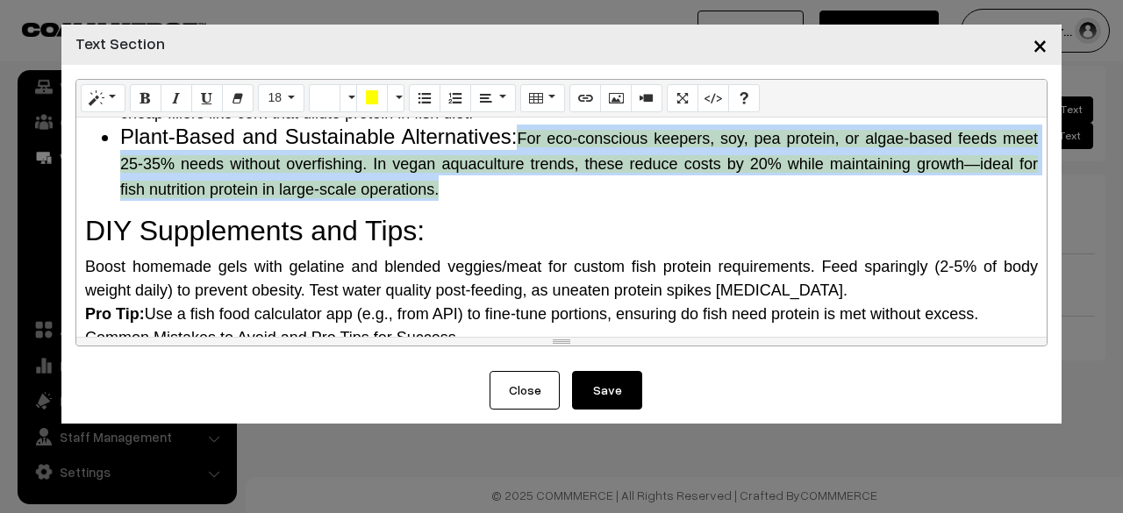
drag, startPoint x: 512, startPoint y: 180, endPoint x: 561, endPoint y: 237, distance: 75.3
click at [561, 200] on li "Plant-Based and Sustainable Alternatives: For eco-conscious keepers, soy, pea p…" at bounding box center [579, 162] width 918 height 75
click at [320, 95] on icon "Recent Color" at bounding box center [324, 97] width 12 height 14
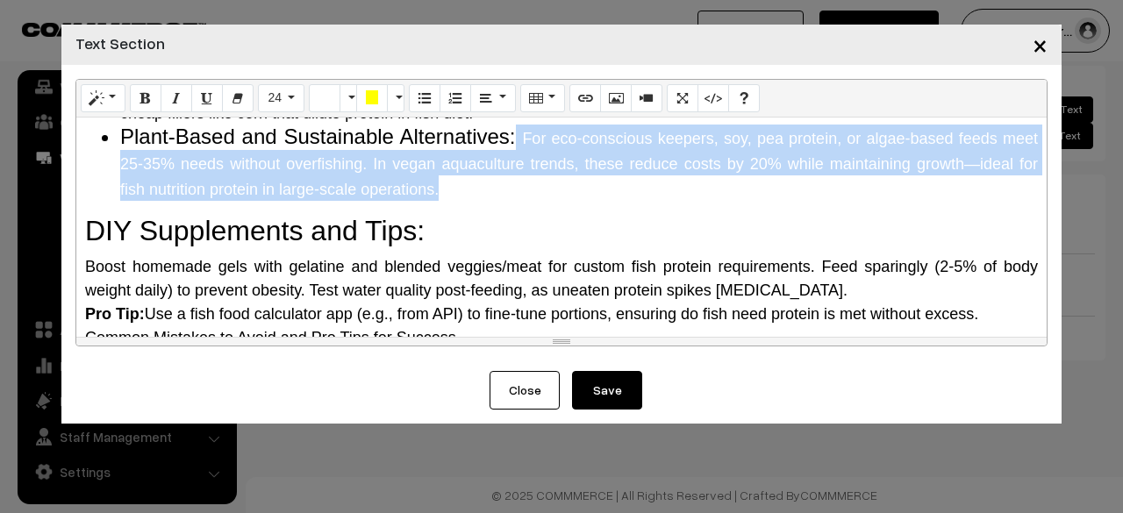
click at [516, 200] on li "Plant-Based and Sustainable Alternatives: For eco-conscious keepers, soy, pea p…" at bounding box center [579, 162] width 918 height 75
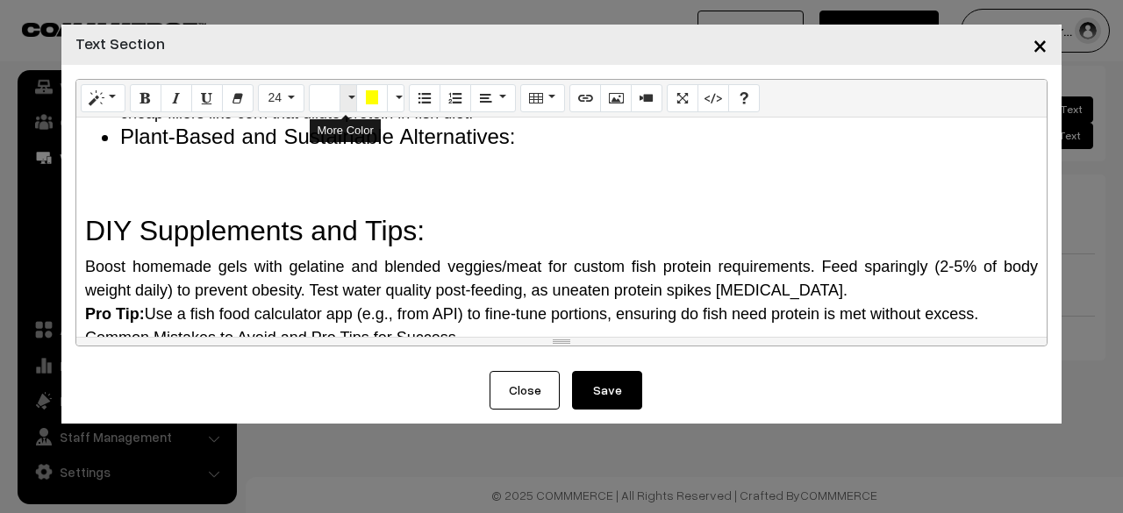
click at [342, 105] on button "More Color" at bounding box center [348, 98] width 18 height 28
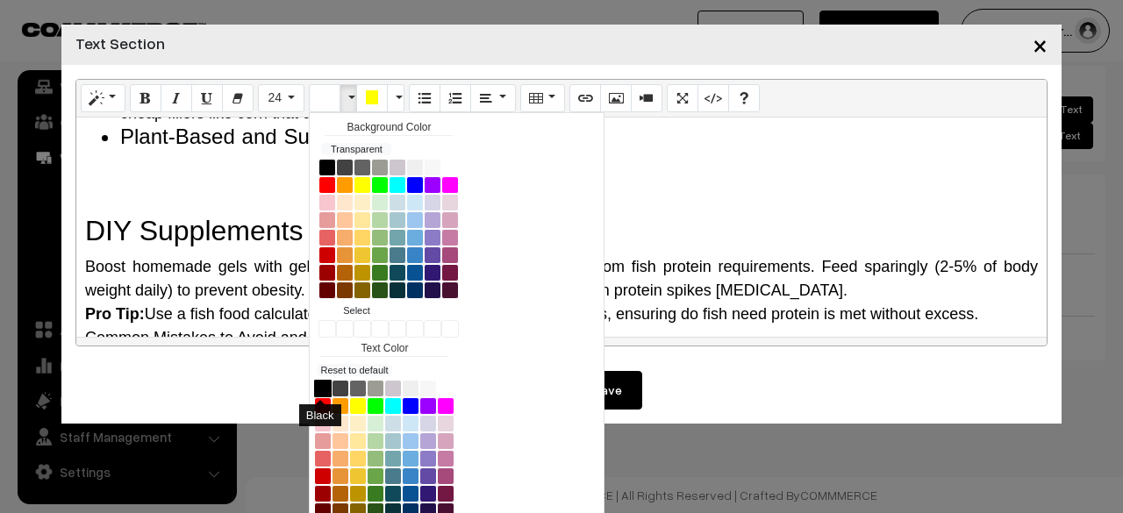
click at [314, 381] on button "Black" at bounding box center [323, 389] width 18 height 18
click at [679, 200] on li "Plant-Based and Sustainable Alternatives: For eco-conscious keepers, soy, pea p…" at bounding box center [579, 162] width 918 height 75
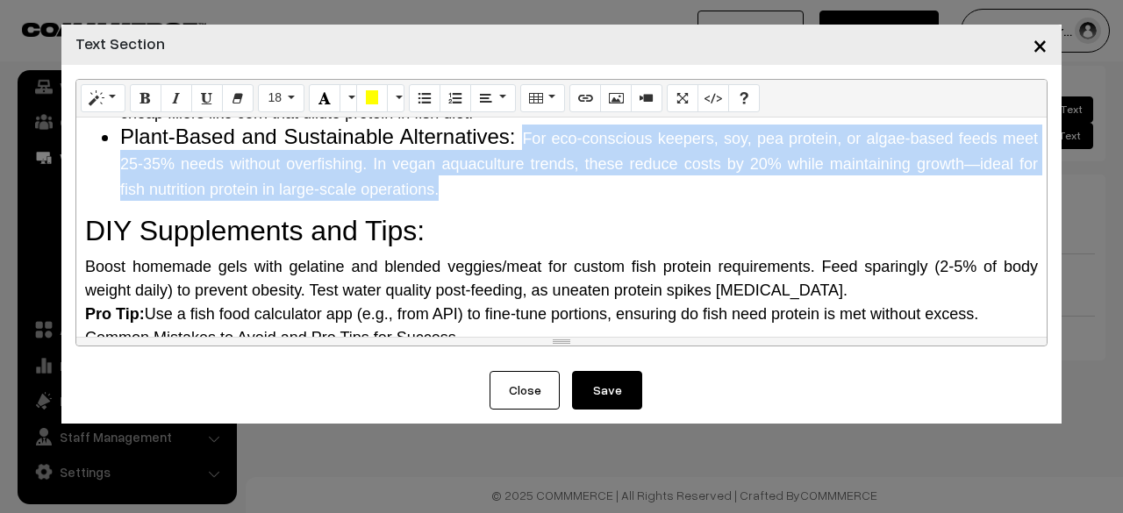
drag, startPoint x: 521, startPoint y: 189, endPoint x: 568, endPoint y: 243, distance: 72.1
click at [568, 200] on li "Plant-Based and Sustainable Alternatives: For eco-conscious keepers, soy, pea p…" at bounding box center [579, 162] width 918 height 75
click at [326, 104] on icon "Recent Color" at bounding box center [324, 97] width 12 height 14
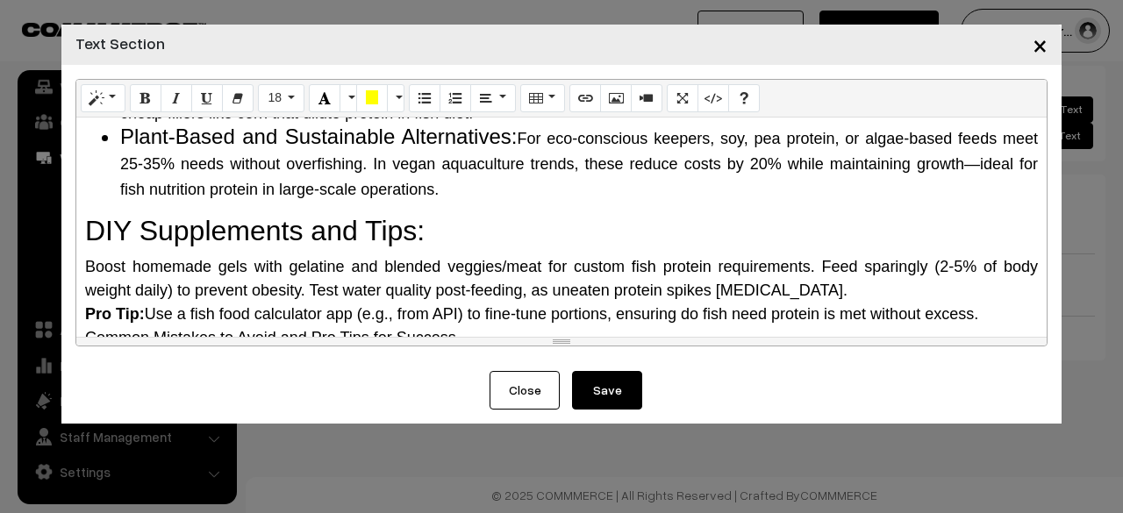
click at [468, 266] on div "Why Do Fish Need Protein? The Science Behind It Protein is a macronutrient comp…" at bounding box center [561, 227] width 970 height 219
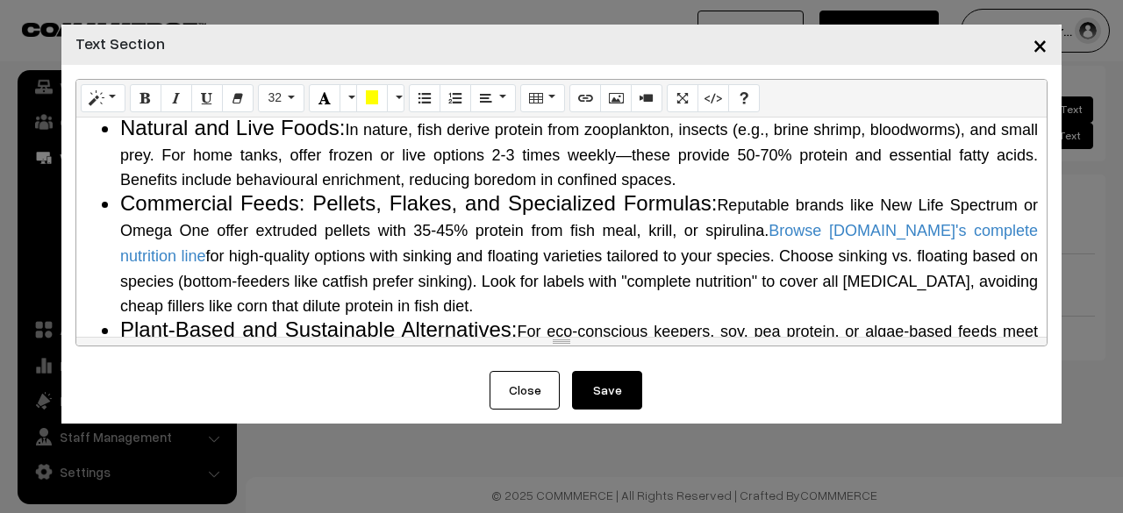
scroll to position [1588, 0]
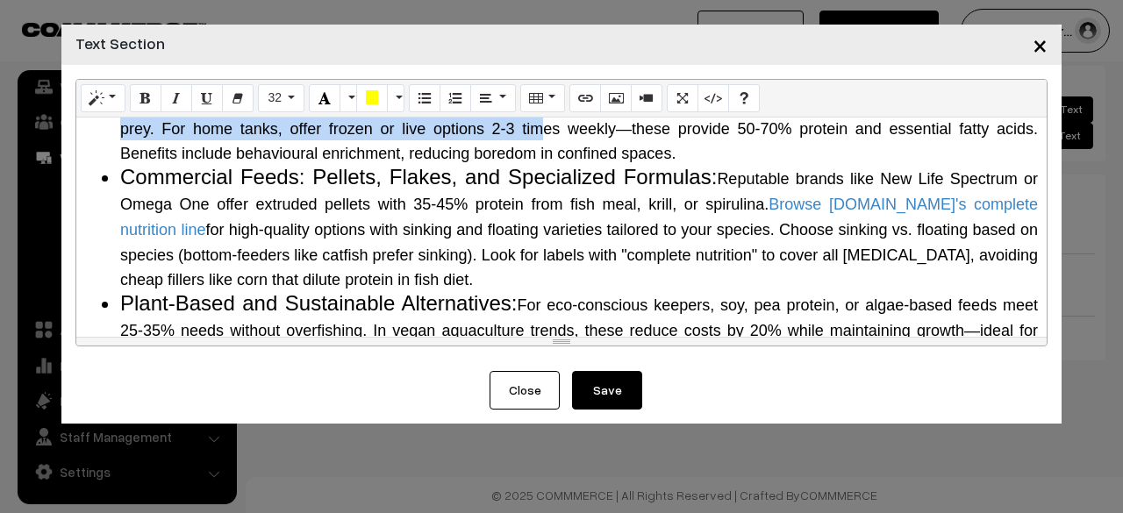
drag, startPoint x: 351, startPoint y: 153, endPoint x: 546, endPoint y: 189, distance: 198.2
click at [546, 163] on span "In nature, fish derive protein from zooplankton, insects (e.g., brine shrimp, b…" at bounding box center [579, 129] width 918 height 68
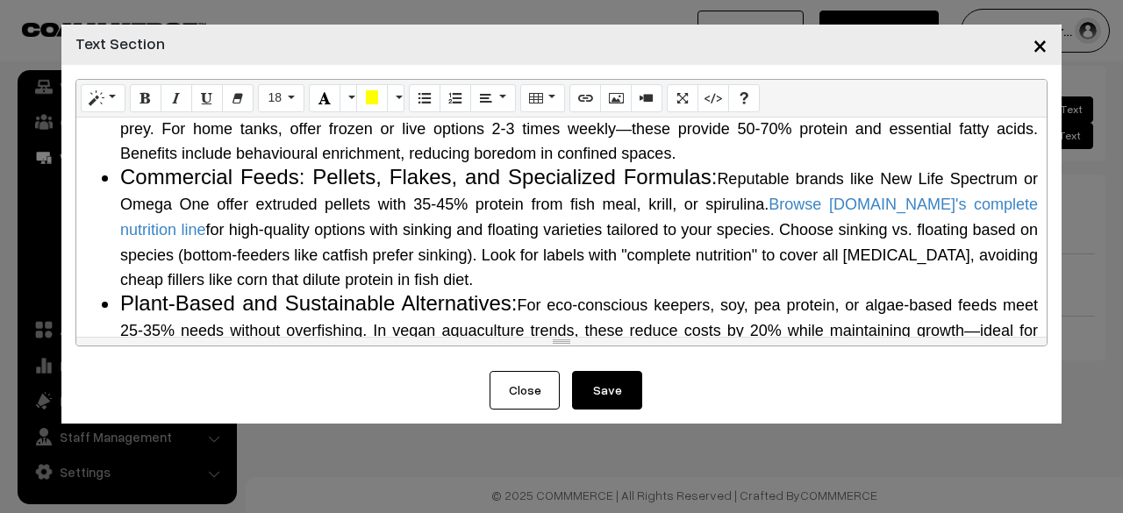
click at [715, 213] on span "Reputable brands like New Life Spectrum or Omega One offer extruded pellets wit…" at bounding box center [579, 191] width 918 height 43
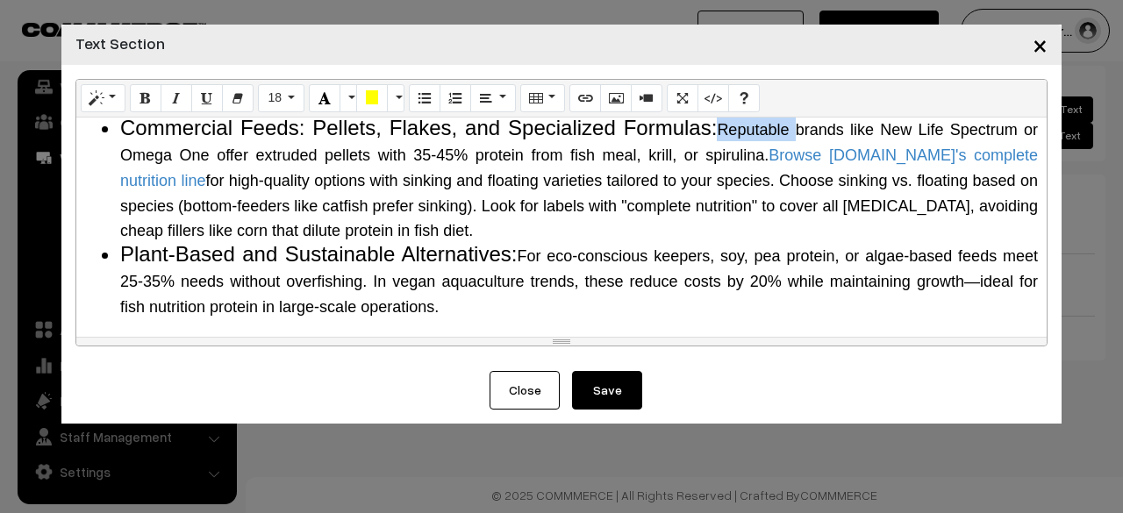
scroll to position [1675, 0]
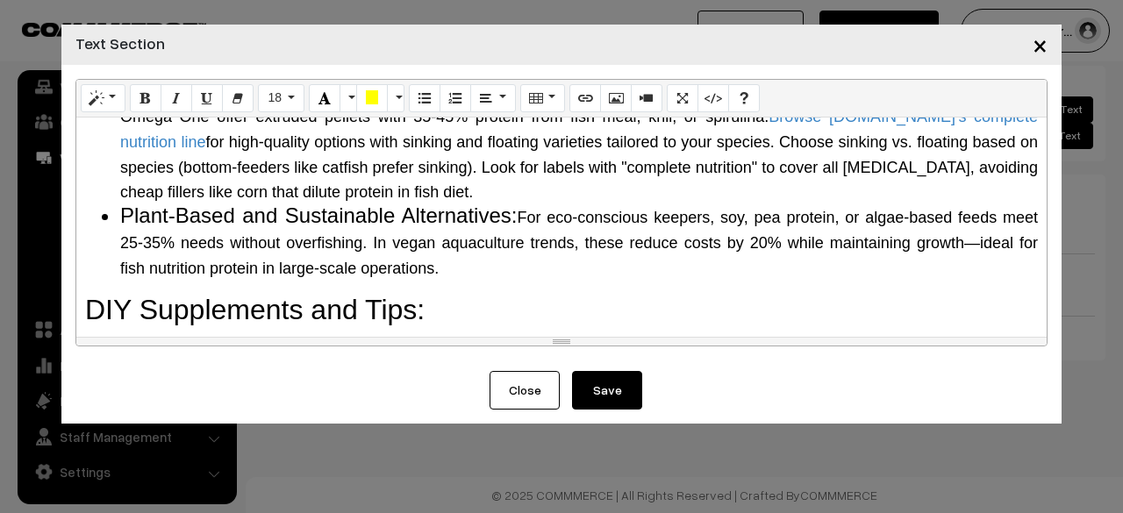
click at [418, 202] on span "for high-quality options with sinking and floating varieties tailored to your s…" at bounding box center [579, 167] width 918 height 68
click at [442, 277] on span "For eco-conscious keepers, soy, pea protein, or algae-based feeds meet 25-35% n…" at bounding box center [579, 243] width 918 height 68
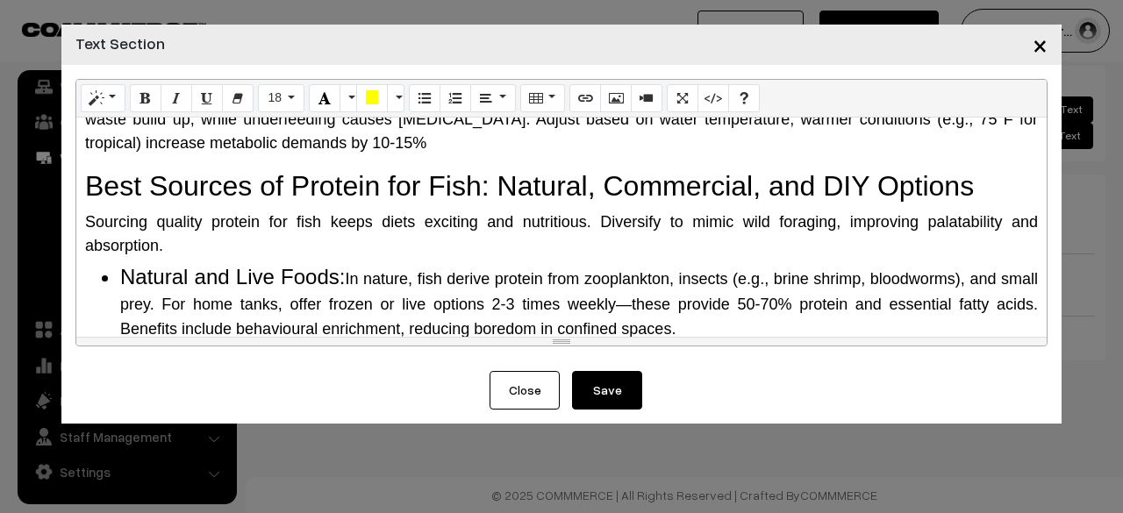
scroll to position [1500, 0]
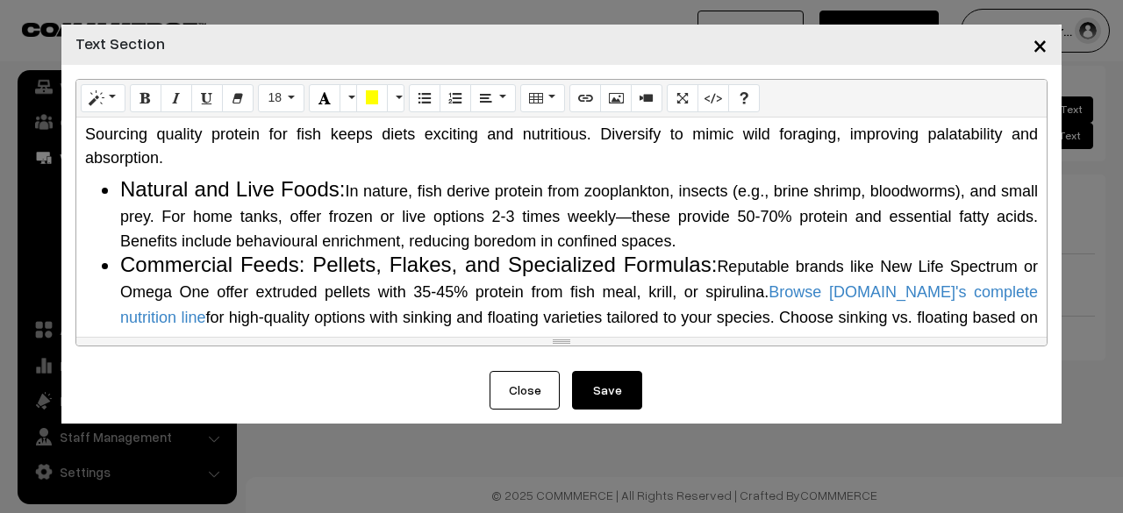
drag, startPoint x: 351, startPoint y: 245, endPoint x: 679, endPoint y: 289, distance: 331.0
click at [679, 253] on li "Natural and Live Foods: In nature, fish derive protein from zooplankton, insect…" at bounding box center [579, 214] width 918 height 75
click at [268, 106] on button "18" at bounding box center [281, 98] width 46 height 28
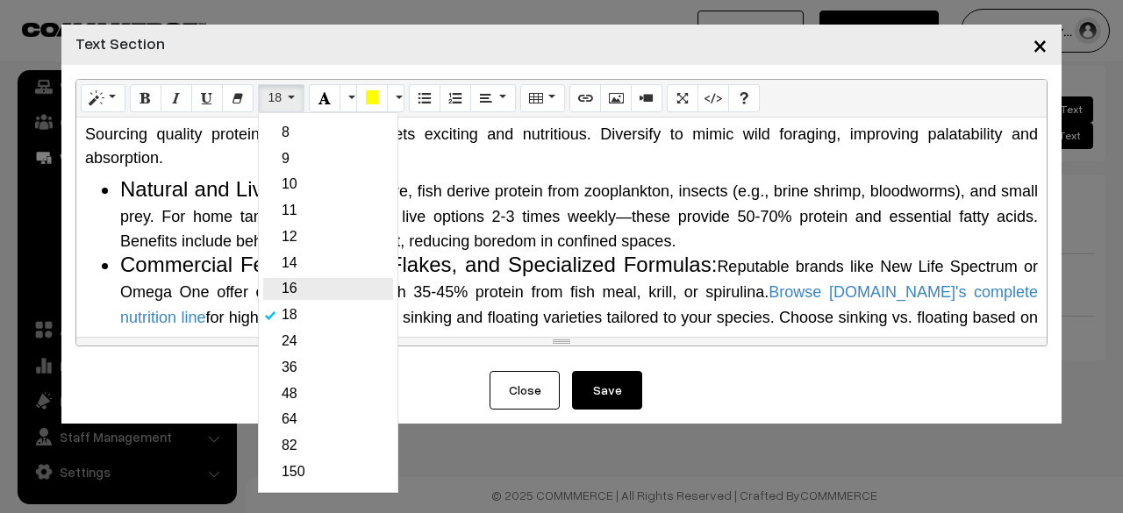
click at [281, 291] on link "16" at bounding box center [328, 289] width 130 height 22
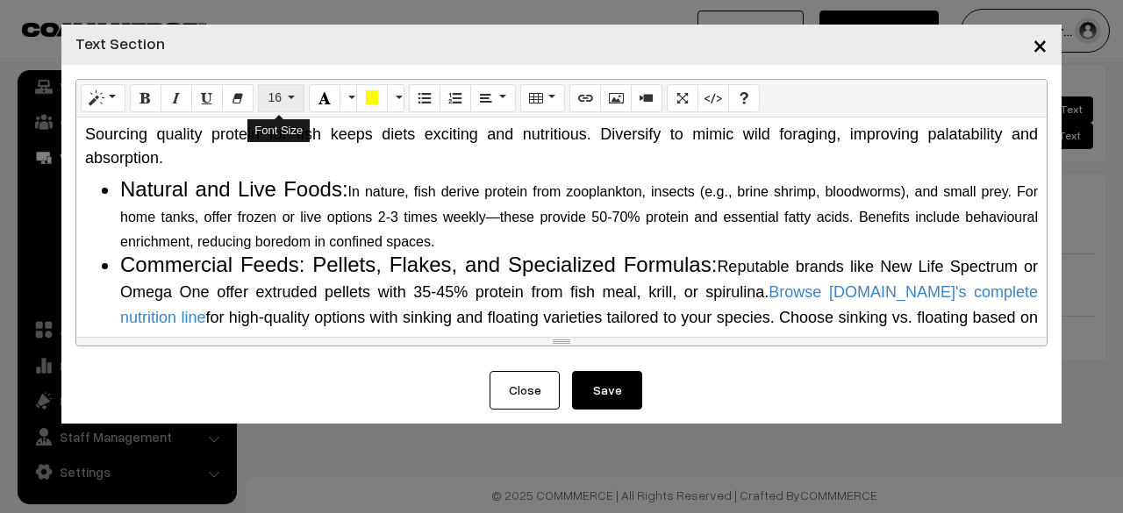
click at [279, 107] on button "16" at bounding box center [281, 98] width 46 height 28
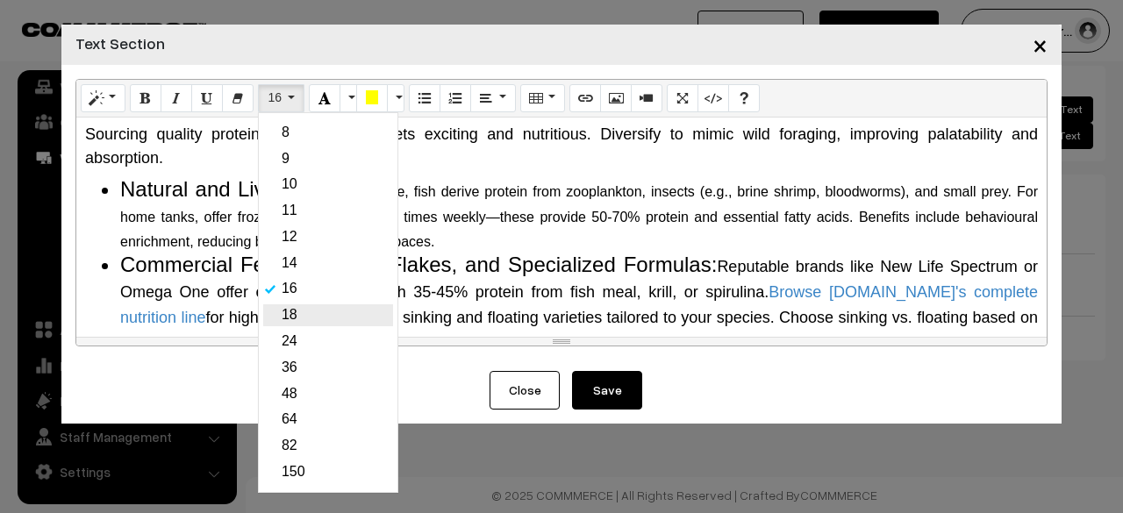
click at [291, 312] on link "18" at bounding box center [328, 315] width 130 height 22
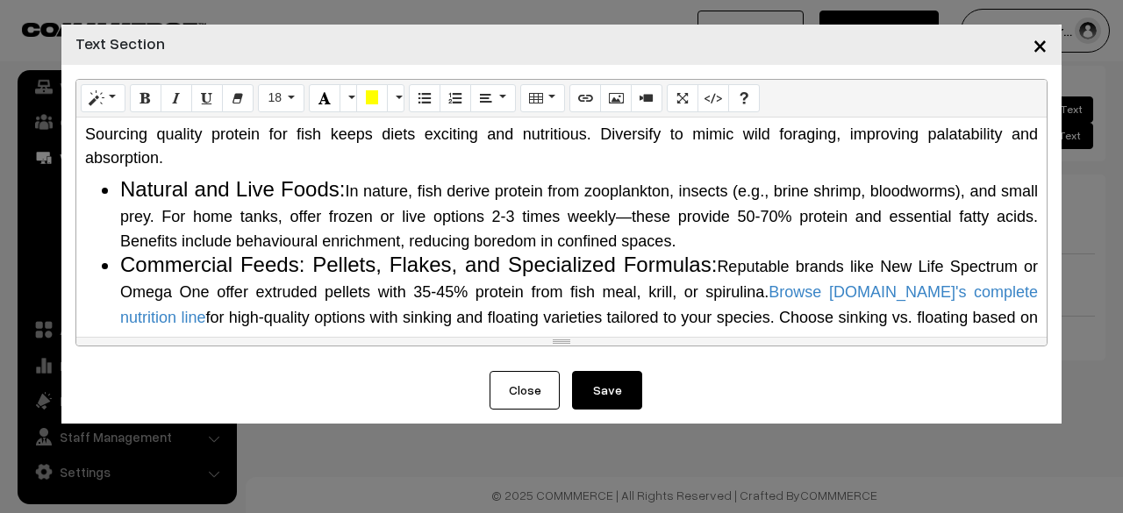
click at [691, 170] on div "Sourcing quality protein for fish keeps diets exciting and nutritious. Diversif…" at bounding box center [561, 146] width 953 height 47
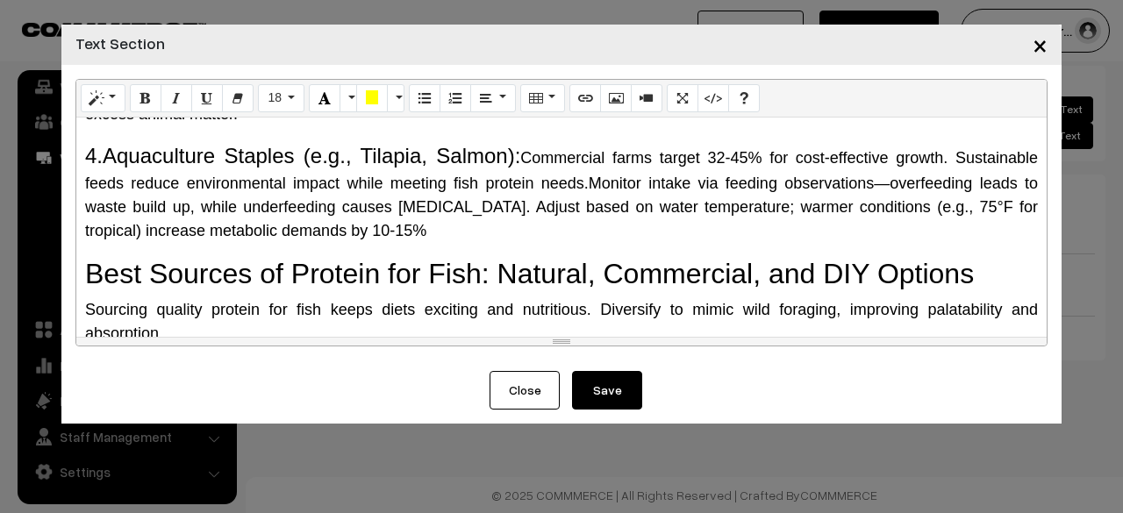
scroll to position [974, 0]
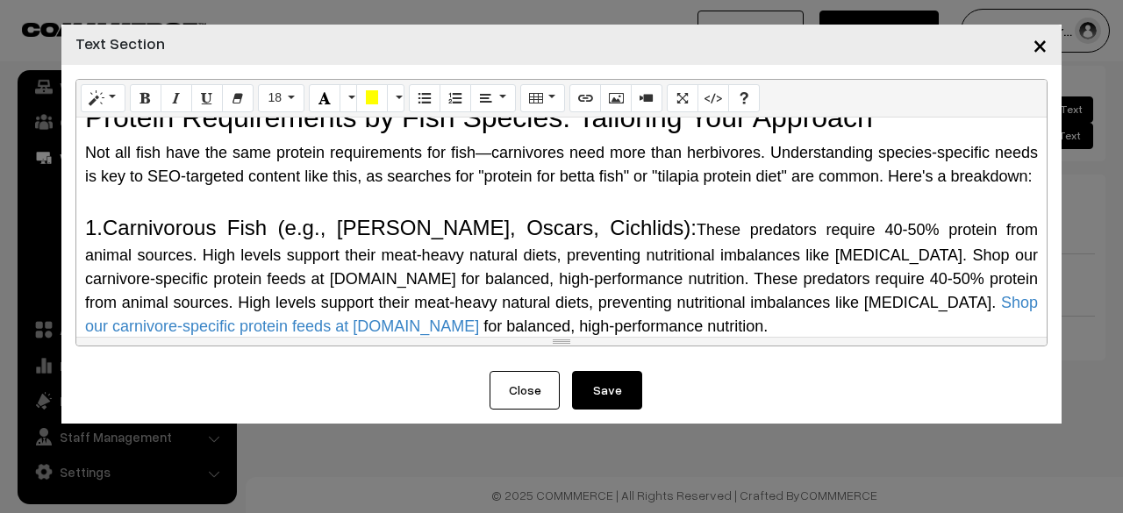
click at [609, 398] on button "Save" at bounding box center [607, 390] width 70 height 39
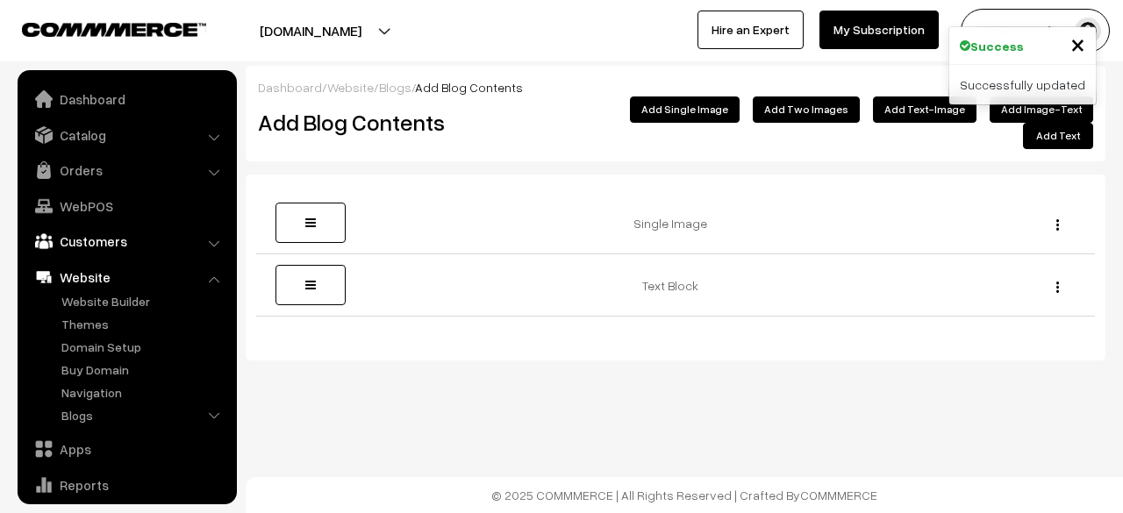
scroll to position [119, 0]
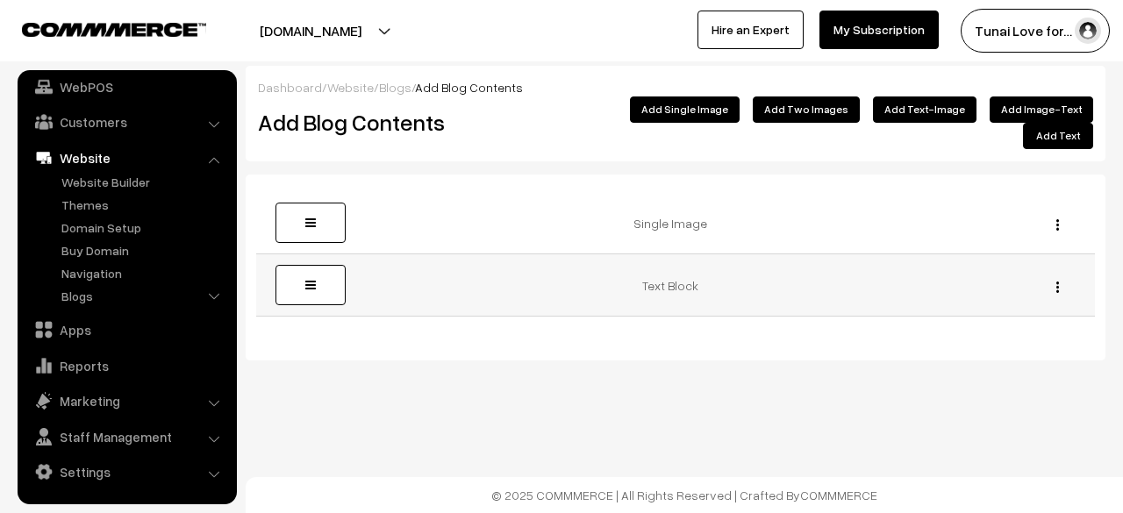
click at [1053, 276] on div "Edit [GEOGRAPHIC_DATA]" at bounding box center [1052, 285] width 63 height 18
click at [1056, 282] on img "button" at bounding box center [1057, 287] width 3 height 11
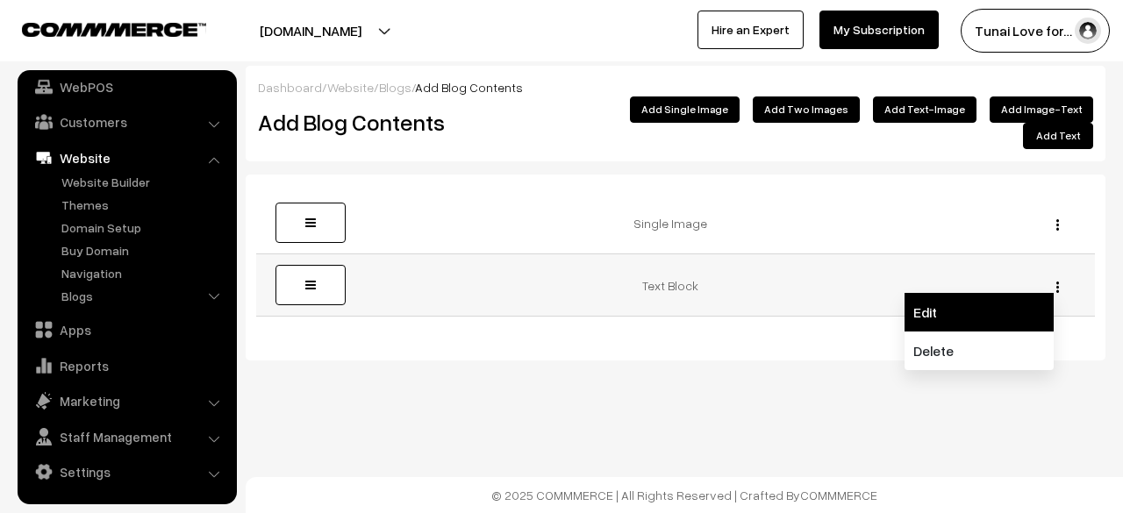
click at [979, 293] on link "Edit" at bounding box center [978, 312] width 149 height 39
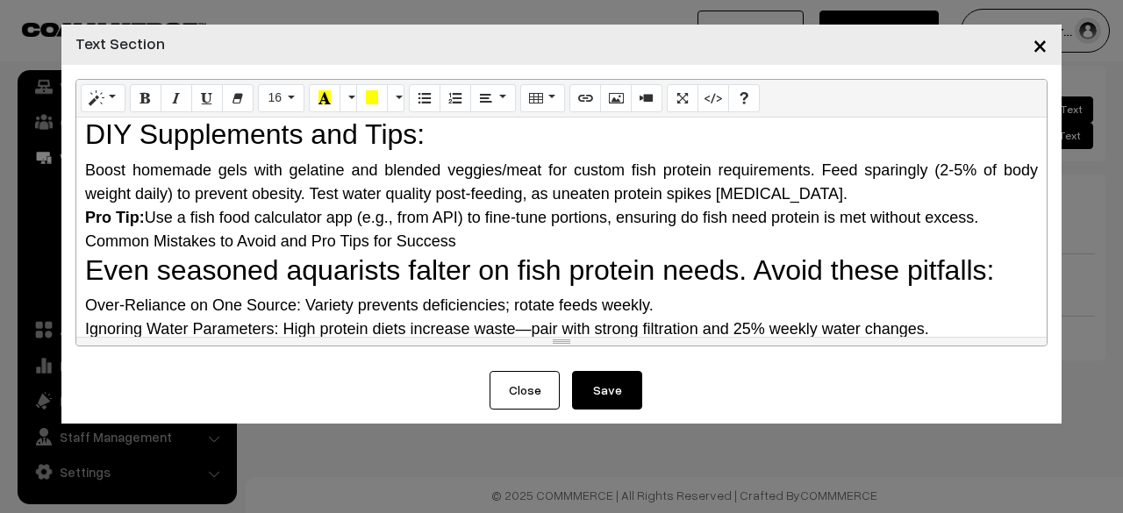
scroll to position [1939, 0]
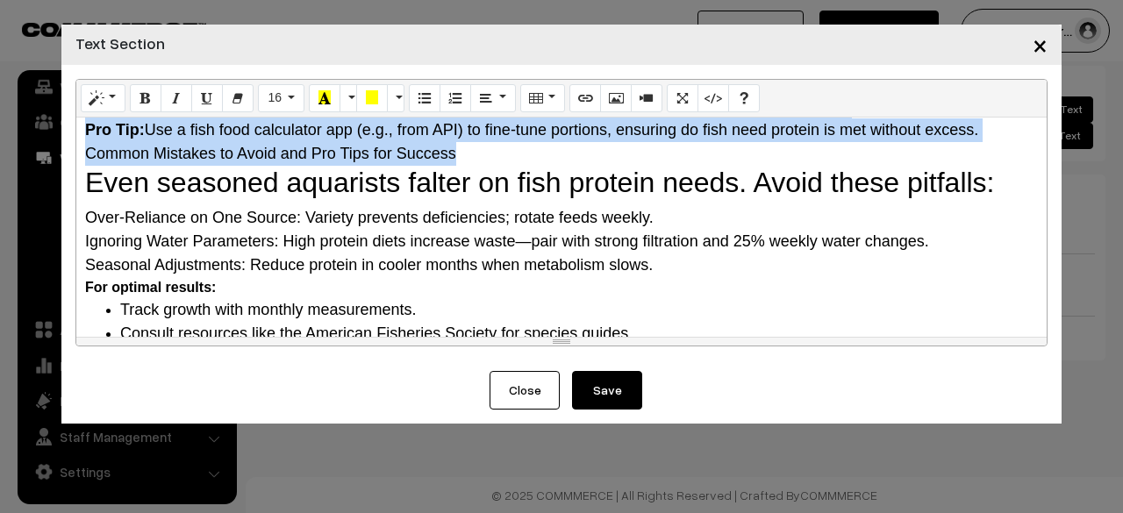
drag, startPoint x: 81, startPoint y: 130, endPoint x: 534, endPoint y: 210, distance: 460.5
click at [534, 210] on div "Why Do Fish Need Protein? The Science Behind It Protein is a macronutrient comp…" at bounding box center [561, 227] width 970 height 219
click at [491, 98] on button "Paragraph" at bounding box center [492, 98] width 45 height 28
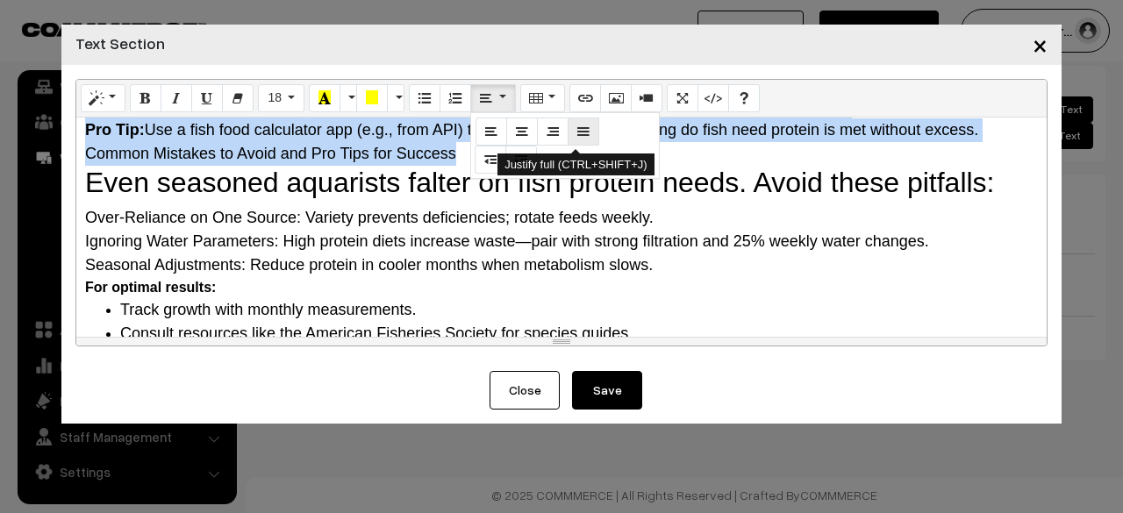
click at [568, 131] on button "Justify full (CTRL+SHIFT+J)" at bounding box center [584, 132] width 32 height 28
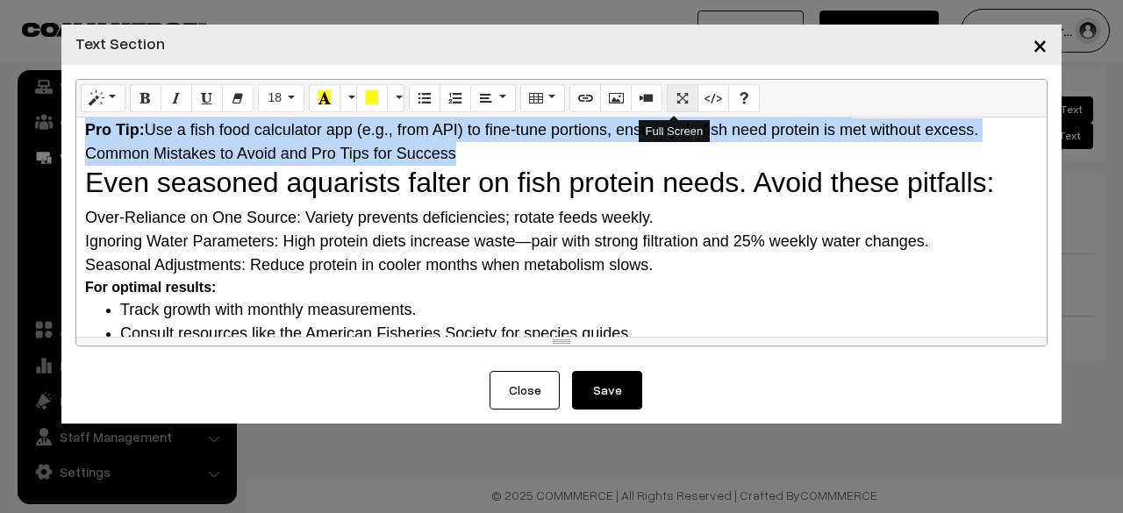
click at [675, 109] on button "Full Screen" at bounding box center [683, 98] width 32 height 28
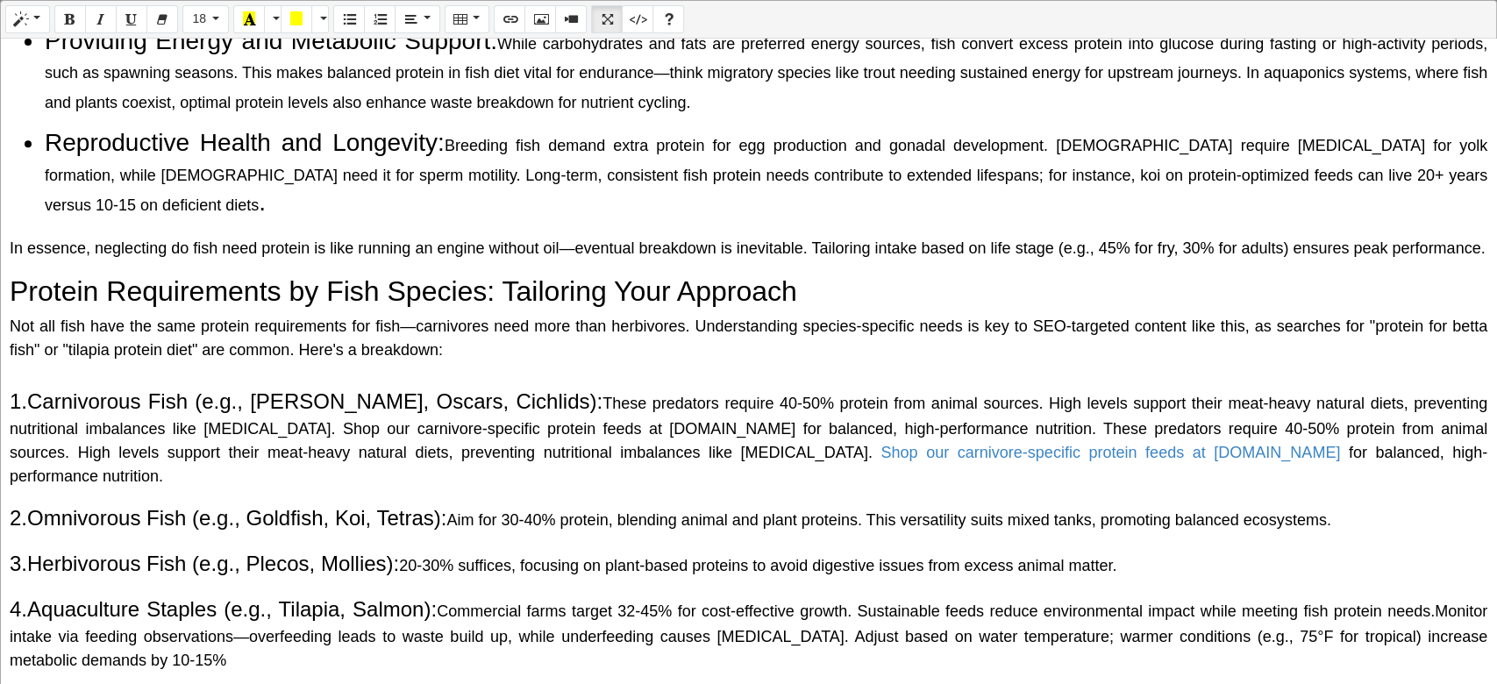
scroll to position [584, 0]
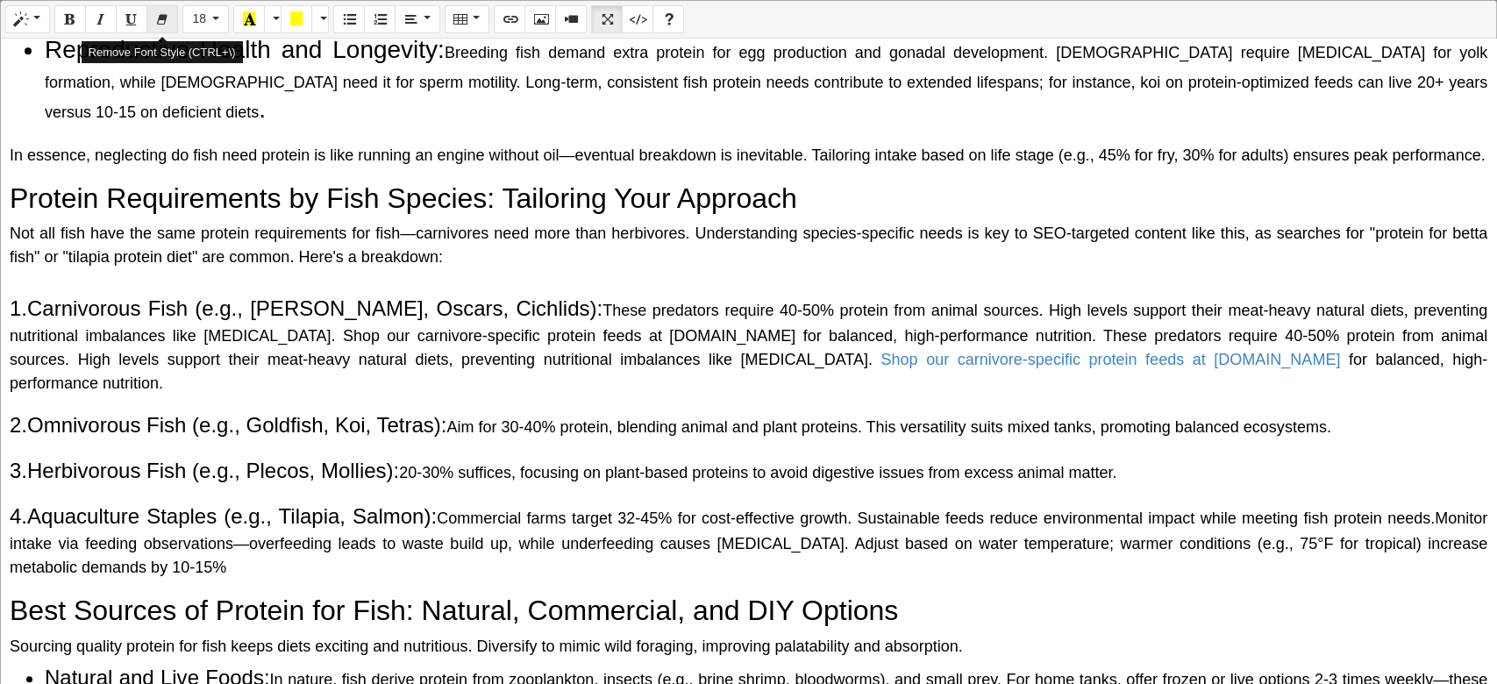
click at [156, 24] on icon "Remove Font Style (CTRL+\\)" at bounding box center [162, 18] width 12 height 14
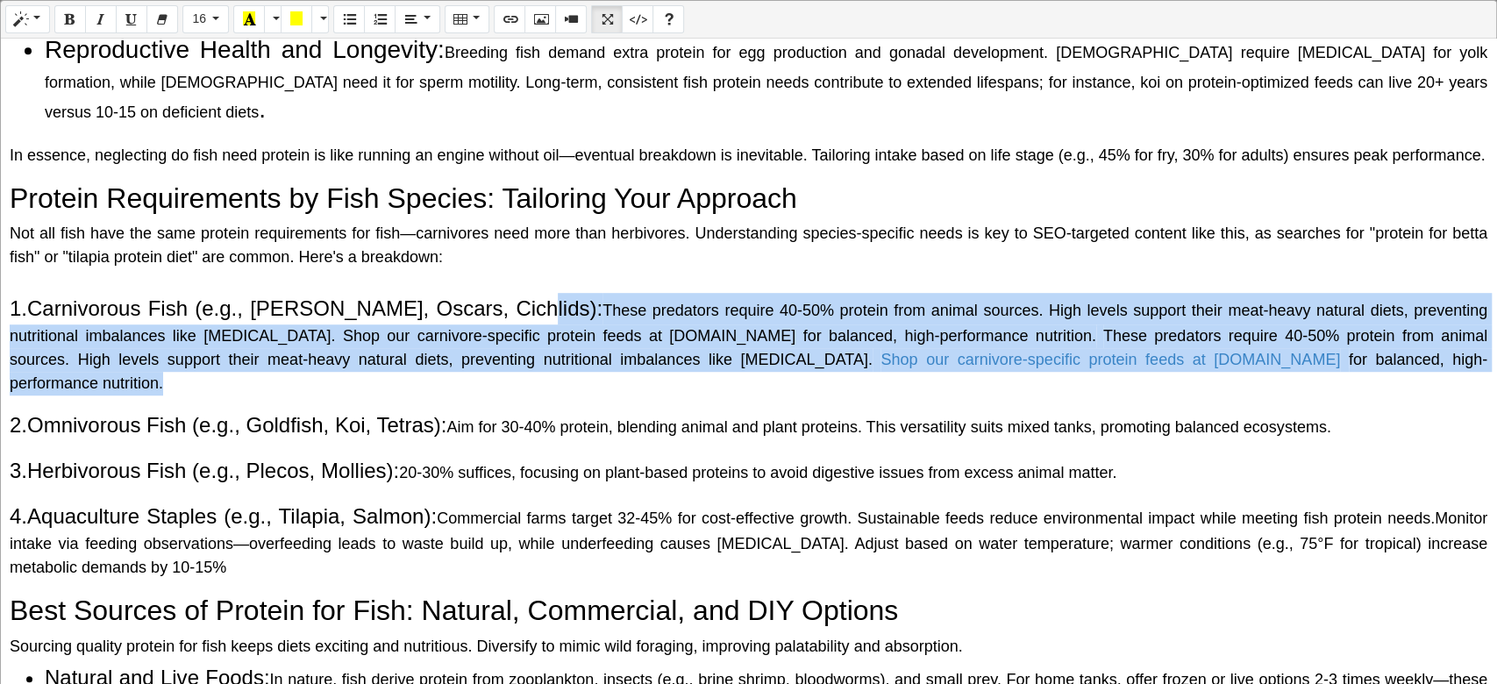
drag, startPoint x: 495, startPoint y: 299, endPoint x: 1418, endPoint y: 354, distance: 924.4
click at [1122, 354] on p "1.Carnivorous Fish (e.g., Bettas, Oscars, Cichlids): These predators require 40…" at bounding box center [749, 344] width 1478 height 103
click at [159, 25] on icon "Remove Font Style (CTRL+\\)" at bounding box center [162, 18] width 12 height 14
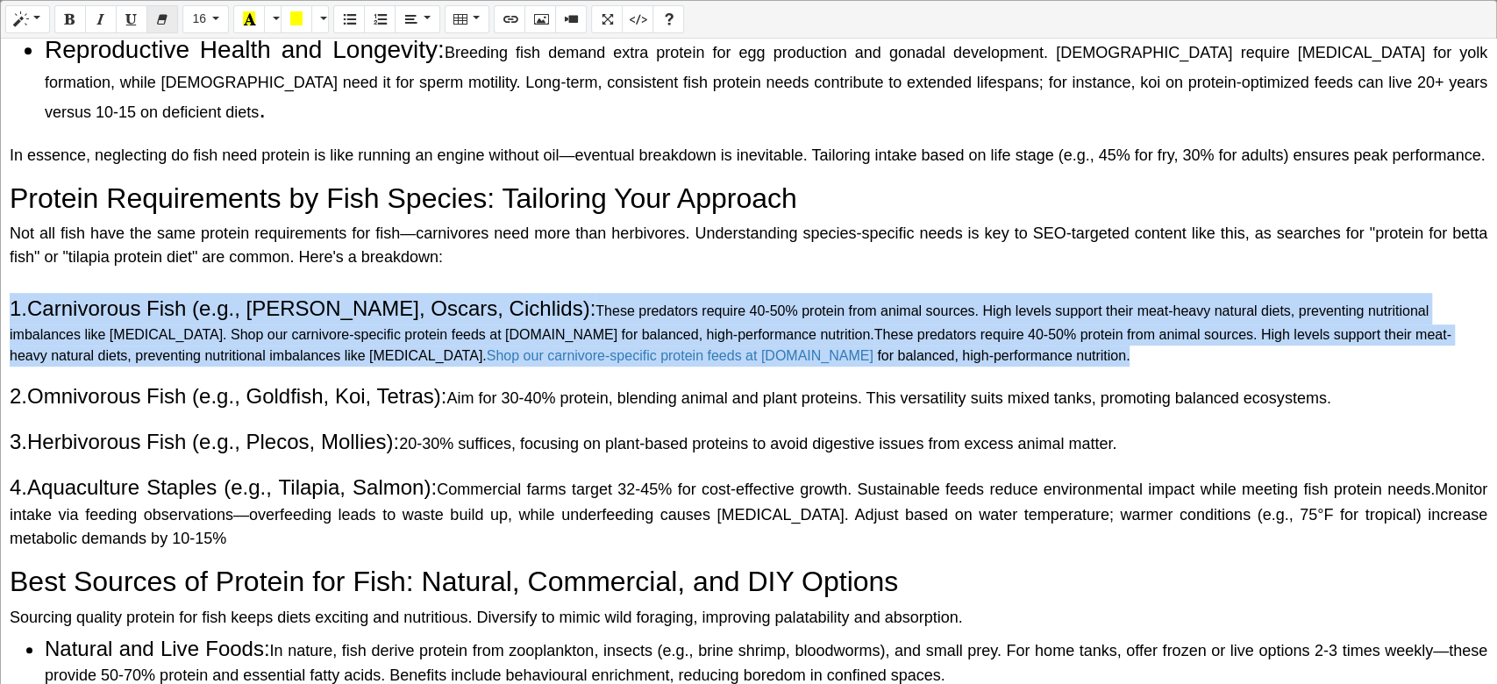
click at [159, 25] on icon "Remove Font Style (CTRL+\\)" at bounding box center [162, 18] width 12 height 14
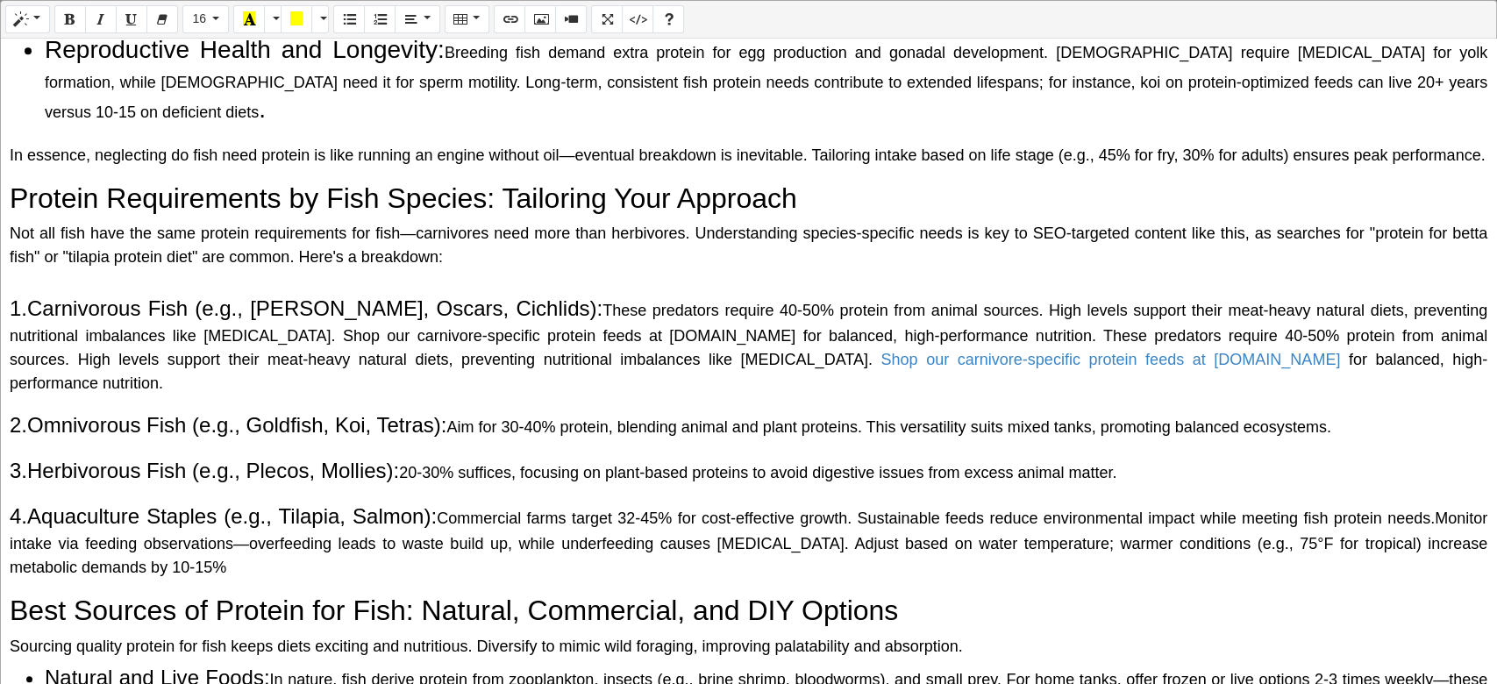
click at [549, 333] on span "These predators require 40-50% protein from animal sources. High levels support…" at bounding box center [749, 323] width 1478 height 43
click at [5, 303] on div "Why Do Fish Need Protein? The Science Behind It Protein is a macronutrient comp…" at bounding box center [749, 362] width 1496 height 646
click at [24, 312] on span "1.Carnivorous Fish (e.g., Bettas, Oscars, Cichlids):" at bounding box center [306, 308] width 593 height 24
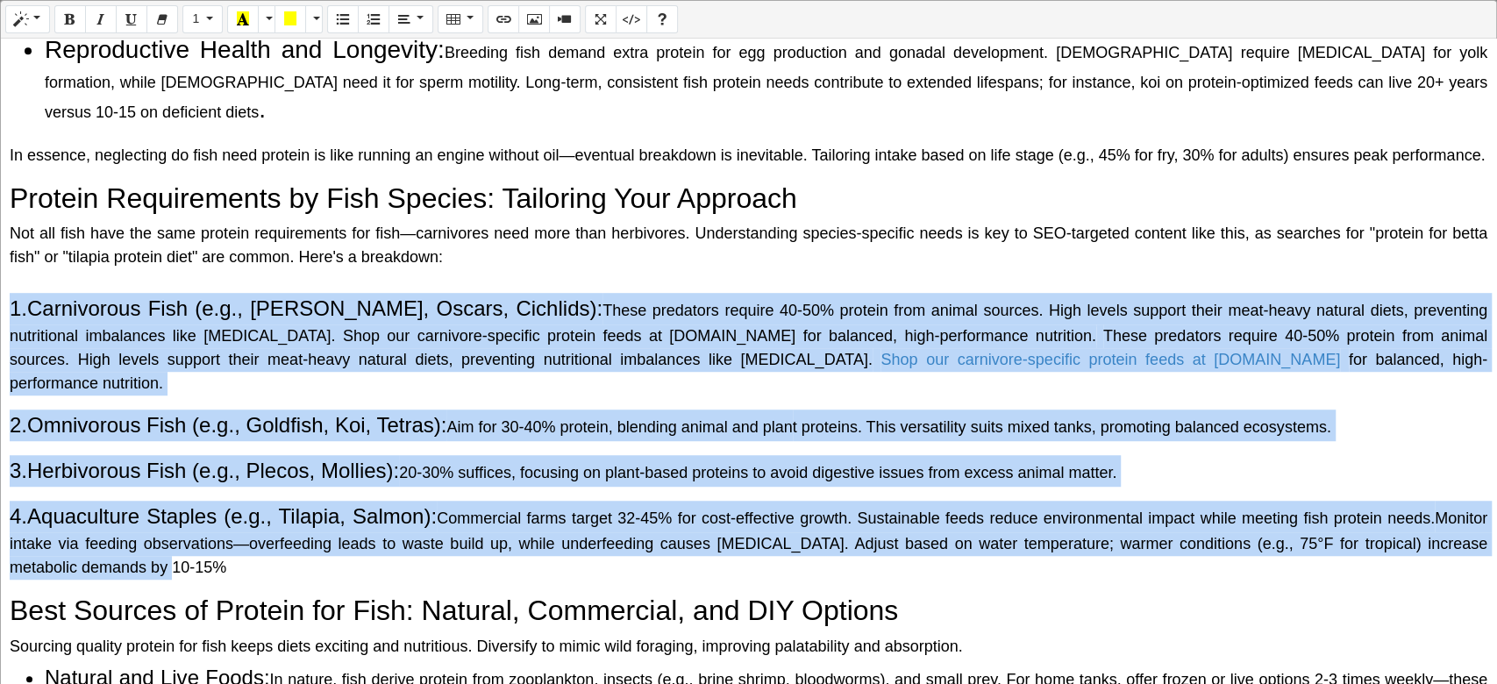
drag, startPoint x: 7, startPoint y: 304, endPoint x: 829, endPoint y: 547, distance: 857.3
click at [829, 512] on div "Why Do Fish Need Protein? The Science Behind It Protein is a macronutrient comp…" at bounding box center [749, 362] width 1496 height 646
click at [373, 23] on icon "Ordered list (CTRL+SHIFT+NUM8)" at bounding box center [374, 18] width 12 height 14
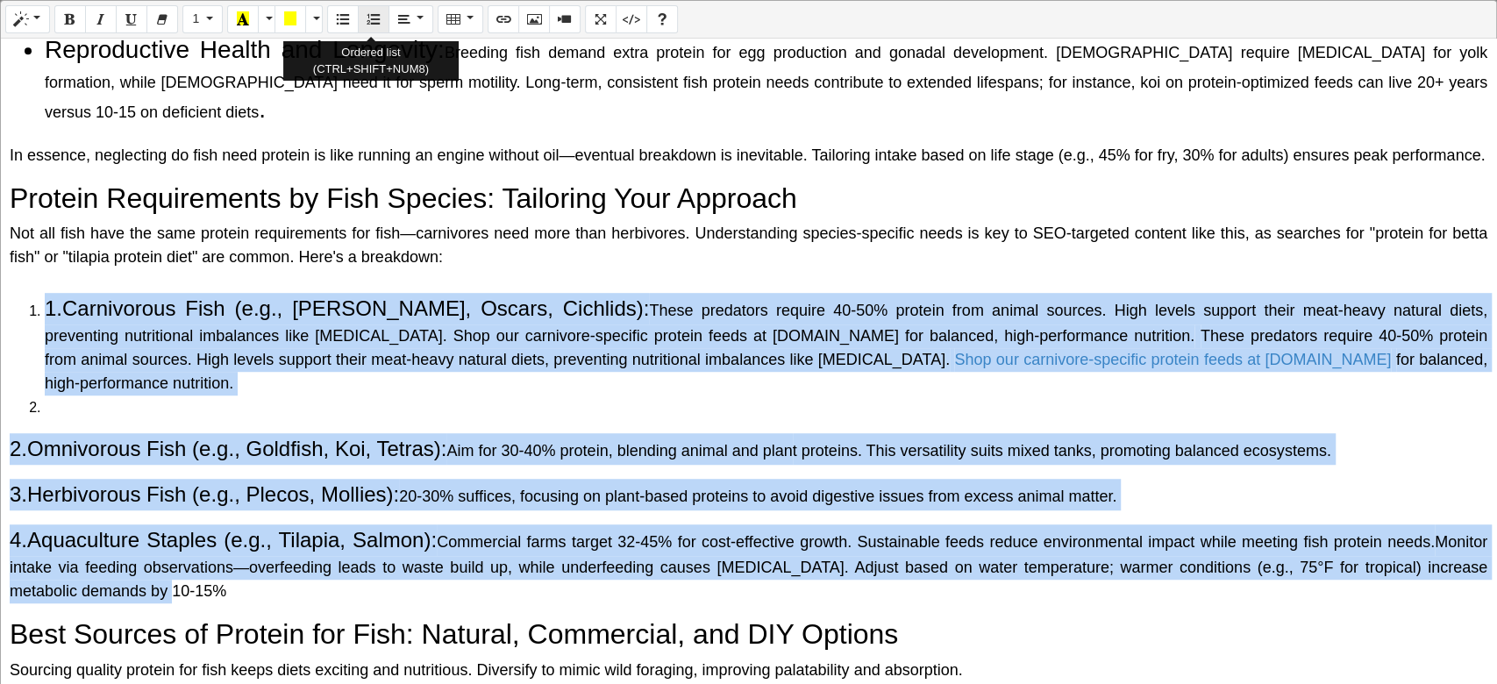
click at [373, 23] on icon "Ordered list (CTRL+SHIFT+NUM8)" at bounding box center [374, 18] width 12 height 14
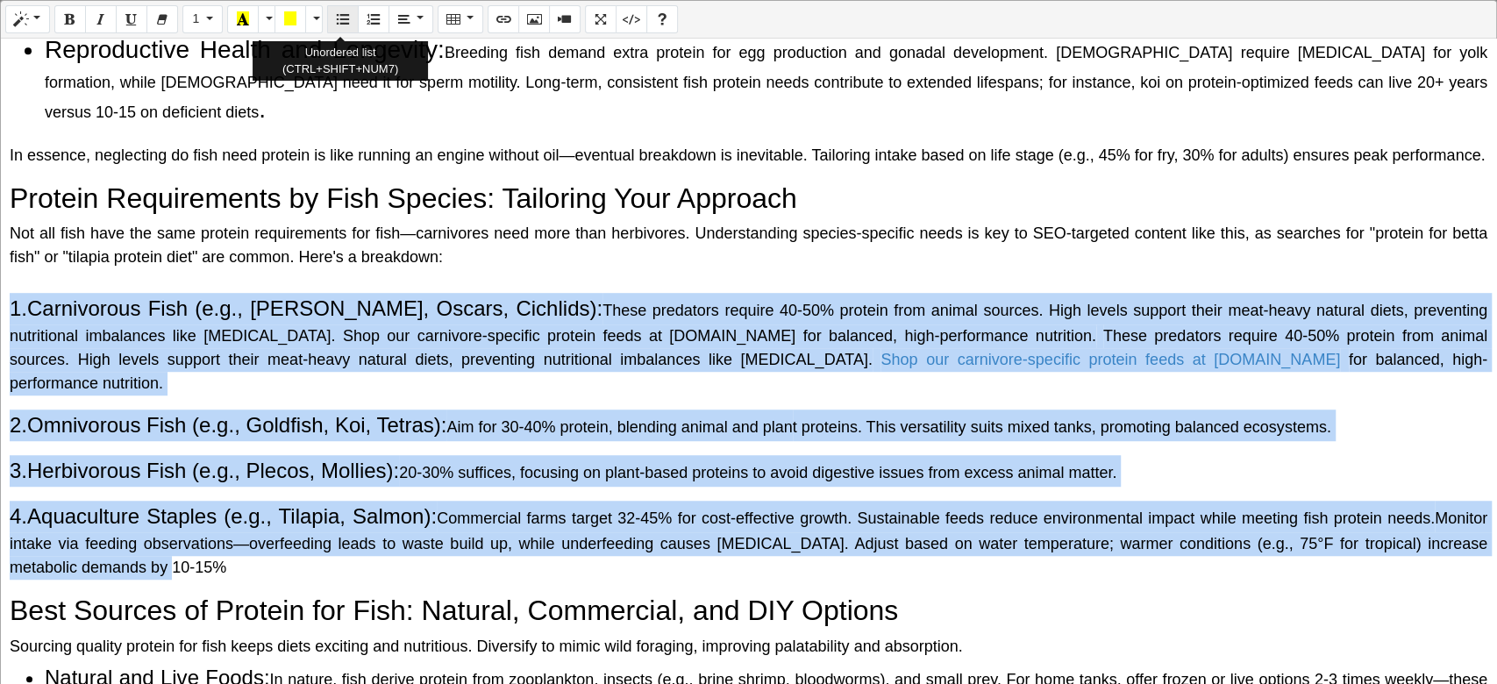
click at [339, 18] on icon "Unordered list (CTRL+SHIFT+NUM7)" at bounding box center [343, 18] width 12 height 14
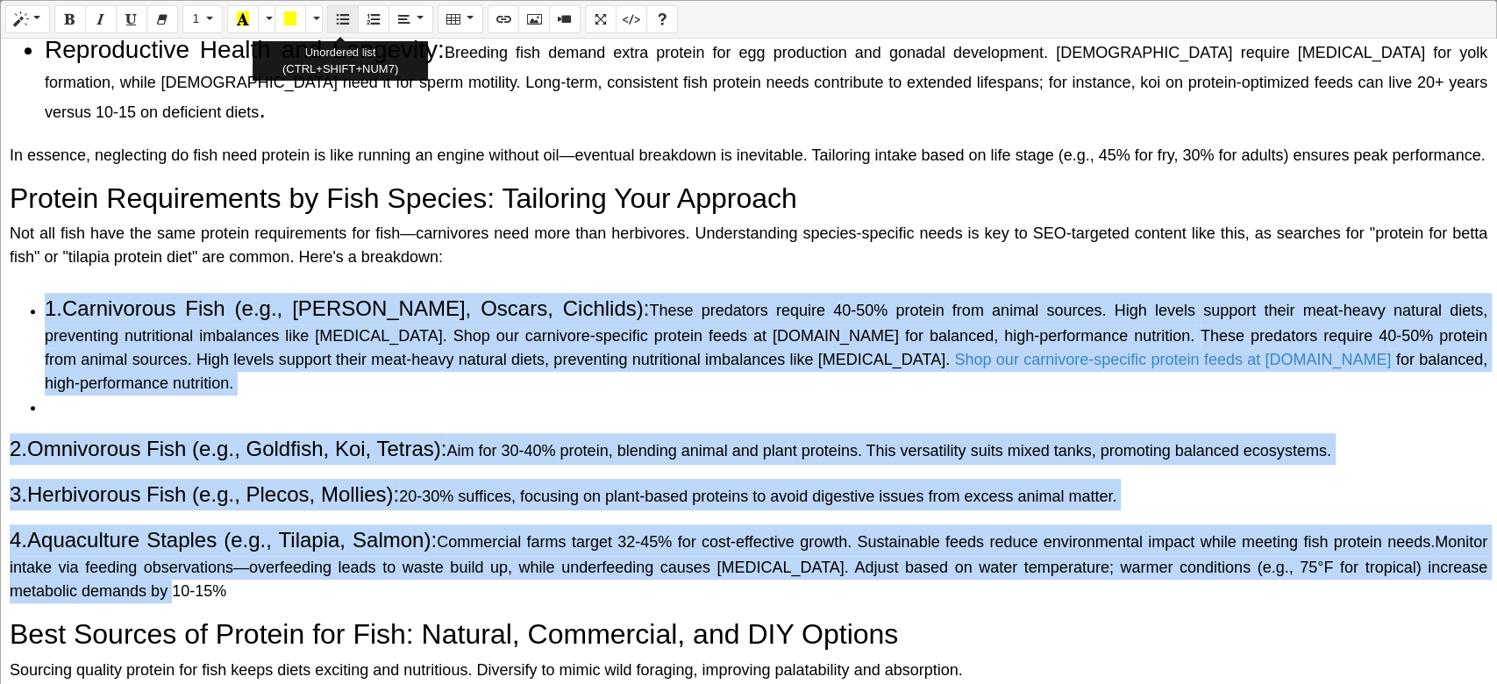
click at [339, 18] on icon "Unordered list (CTRL+SHIFT+NUM7)" at bounding box center [343, 18] width 12 height 14
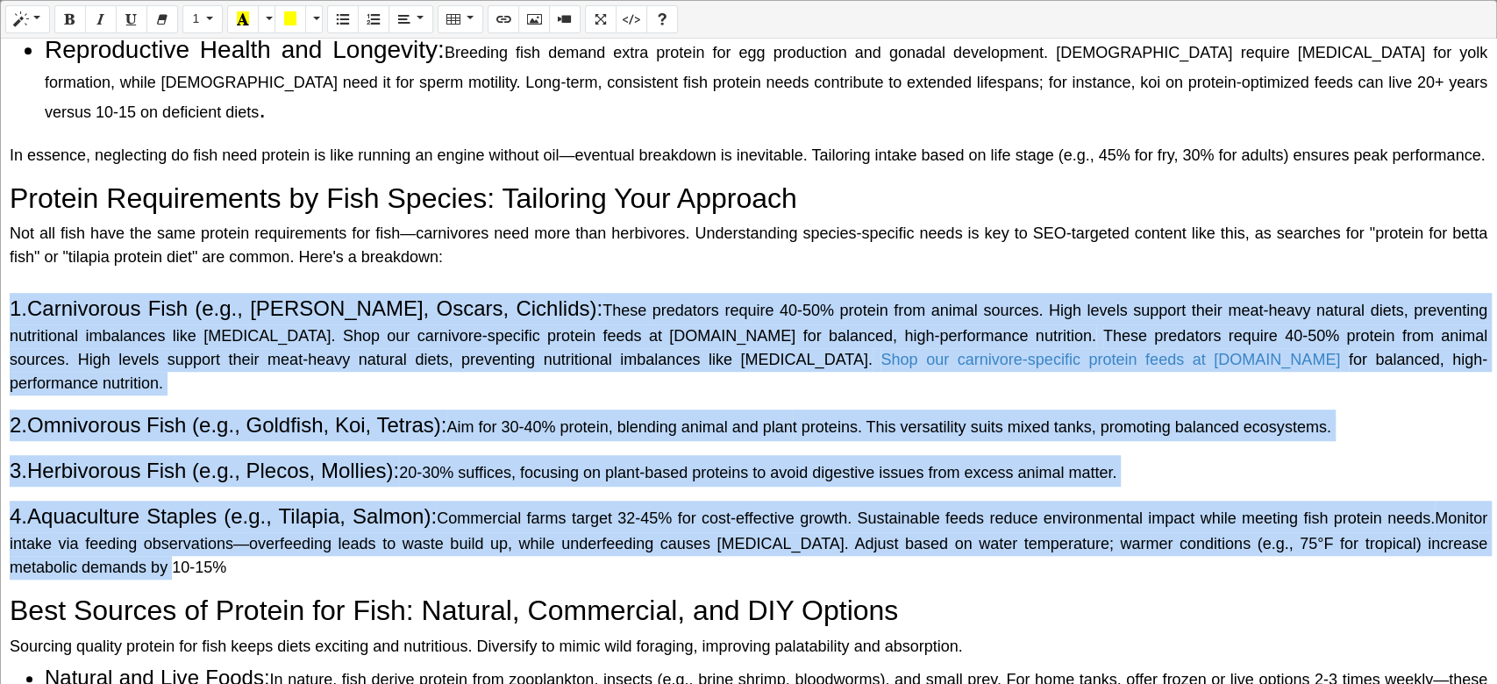
click at [95, 305] on span "1.Carnivorous Fish (e.g., Bettas, Oscars, Cichlids):" at bounding box center [306, 308] width 593 height 24
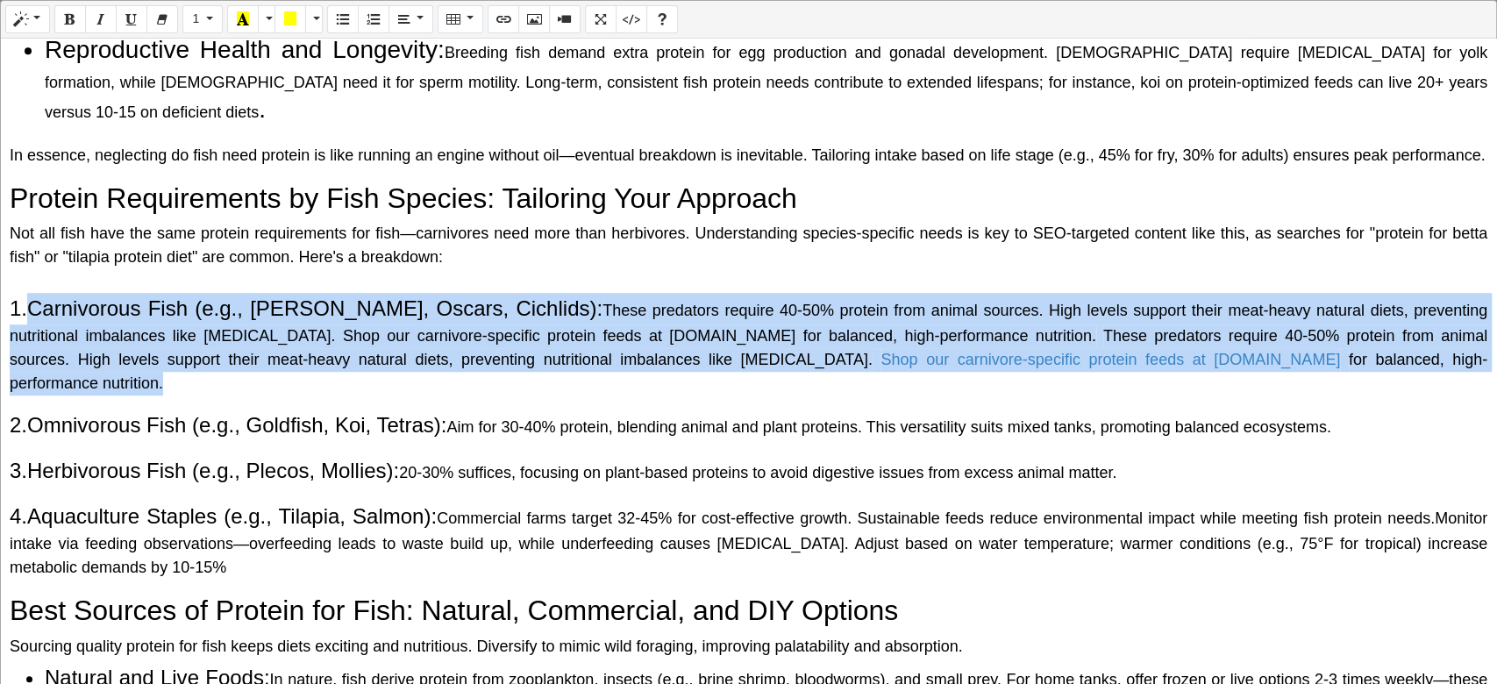
drag, startPoint x: 28, startPoint y: 298, endPoint x: 1495, endPoint y: 361, distance: 1468.0
click at [1122, 361] on div "Why Do Fish Need Protein? The Science Behind It Protein is a macronutrient comp…" at bounding box center [749, 362] width 1496 height 646
click at [339, 25] on icon "Unordered list (CTRL+SHIFT+NUM7)" at bounding box center [343, 18] width 12 height 14
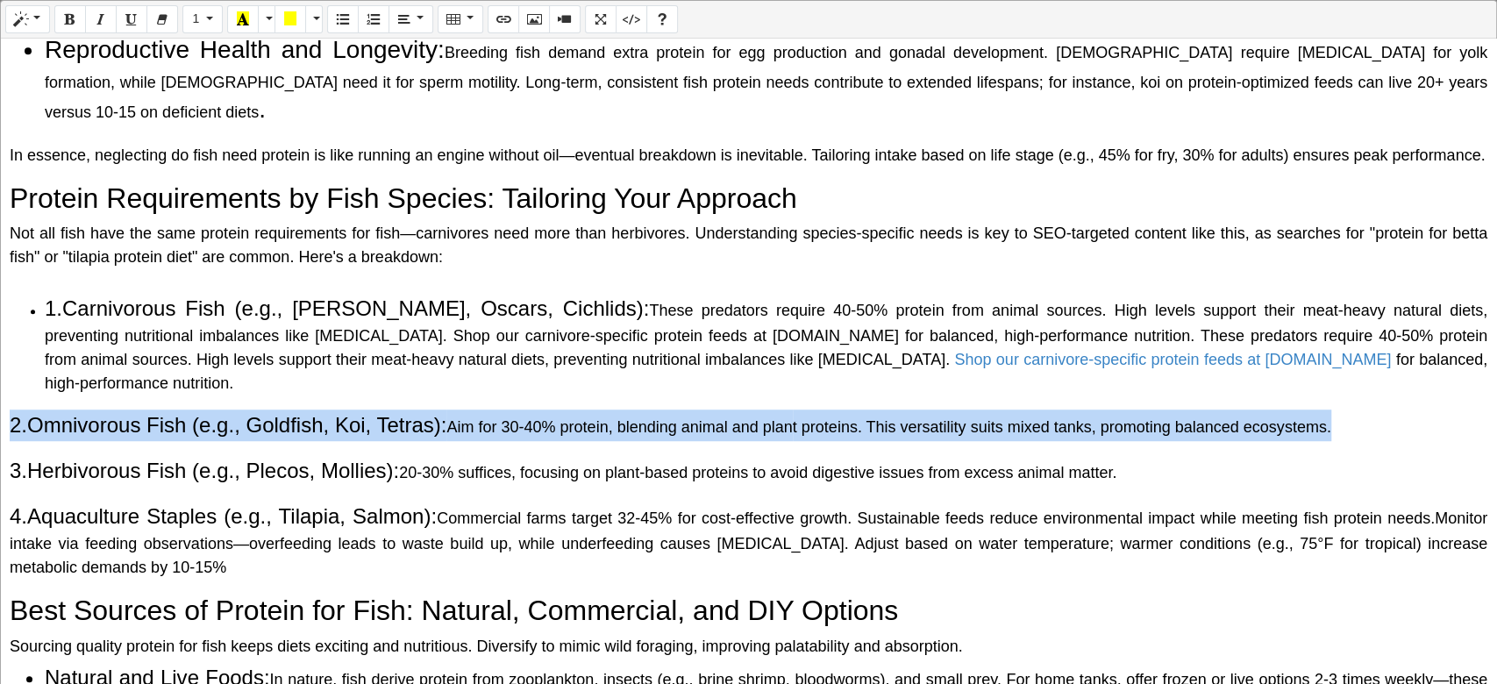
drag, startPoint x: 8, startPoint y: 406, endPoint x: 1438, endPoint y: 406, distance: 1429.8
click at [1122, 406] on div "Why Do Fish Need Protein? The Science Behind It Protein is a macronutrient comp…" at bounding box center [749, 362] width 1496 height 646
click at [339, 25] on icon "Unordered list (CTRL+SHIFT+NUM7)" at bounding box center [343, 18] width 12 height 14
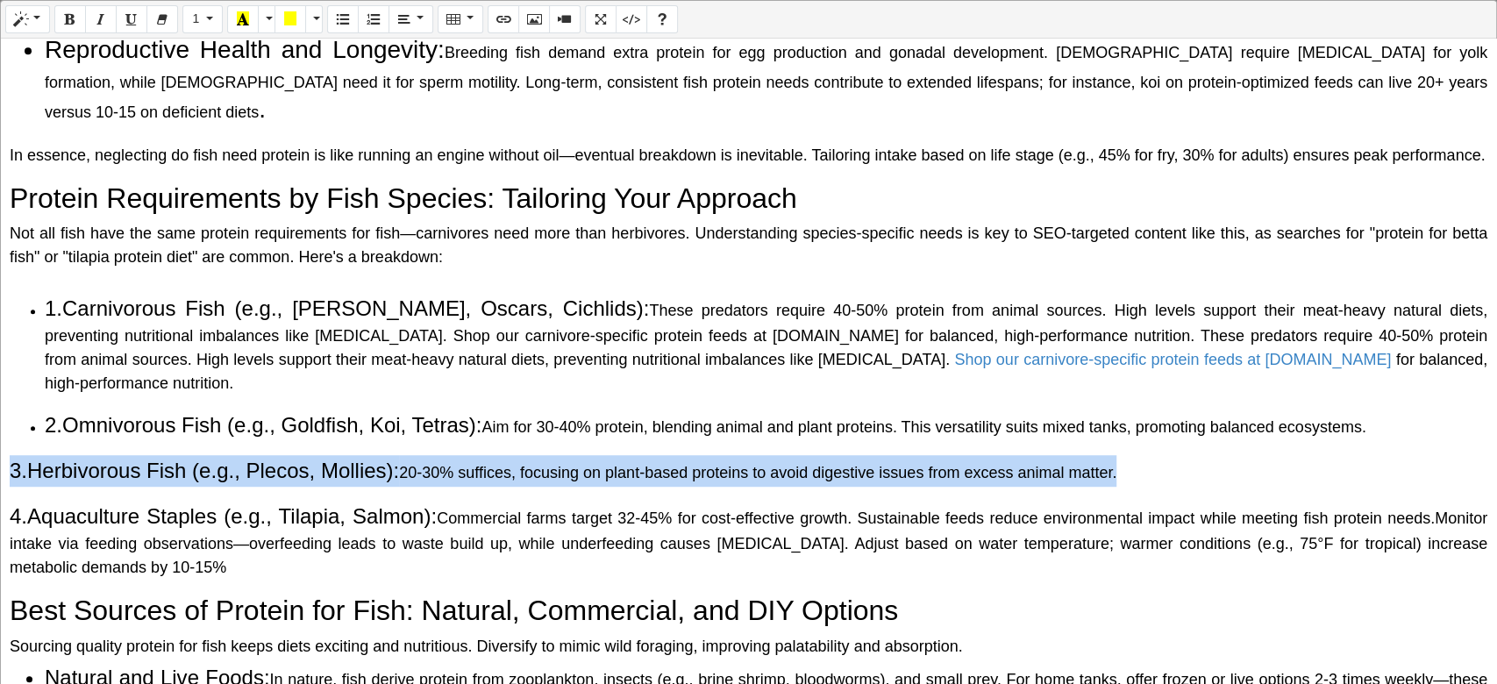
drag, startPoint x: 7, startPoint y: 440, endPoint x: 1261, endPoint y: 447, distance: 1254.4
click at [1122, 447] on div "Why Do Fish Need Protein? The Science Behind It Protein is a macronutrient comp…" at bounding box center [749, 362] width 1496 height 646
click at [328, 27] on button "Unordered list (CTRL+SHIFT+NUM7)" at bounding box center [343, 19] width 32 height 28
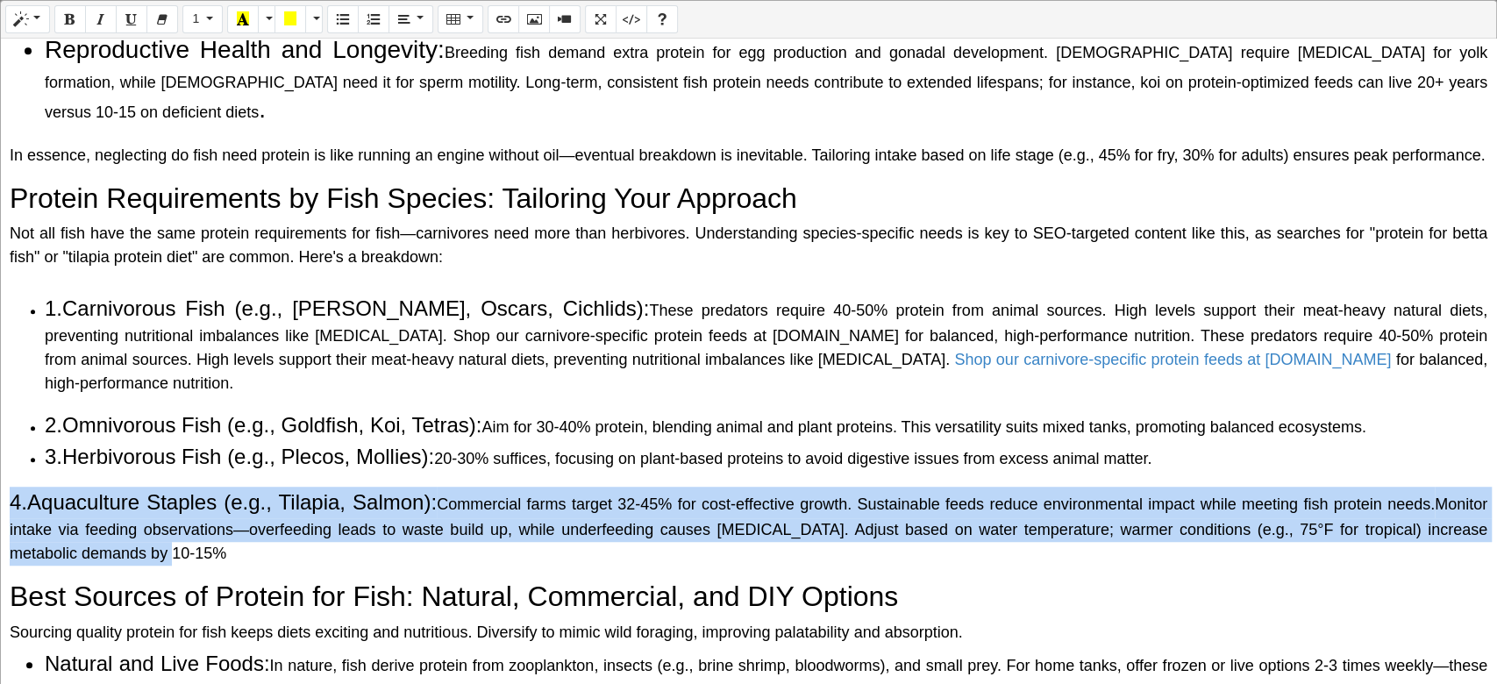
drag, startPoint x: 7, startPoint y: 467, endPoint x: 1226, endPoint y: 524, distance: 1220.6
click at [1122, 512] on div "Why Do Fish Need Protein? The Science Behind It Protein is a macronutrient comp…" at bounding box center [749, 362] width 1496 height 646
click at [331, 20] on button "Unordered list (CTRL+SHIFT+NUM7)" at bounding box center [343, 19] width 32 height 28
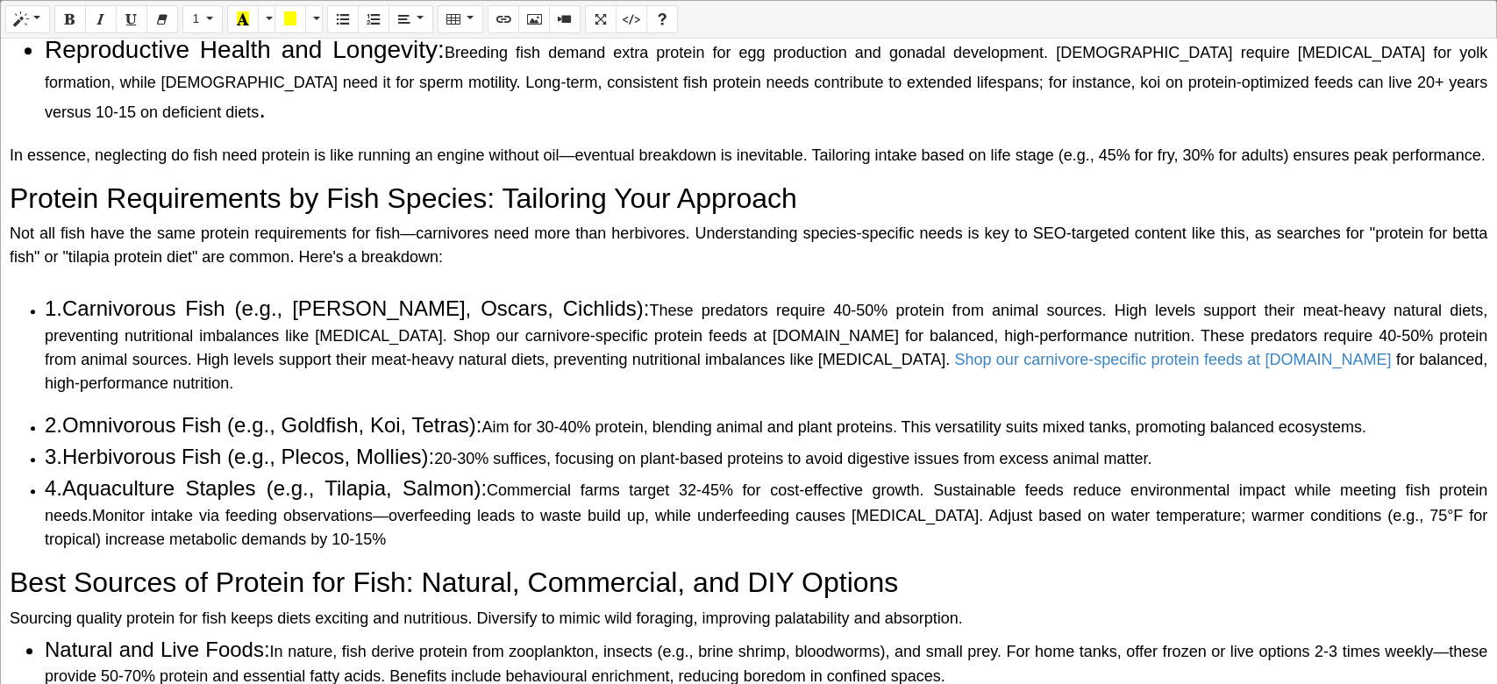
click at [563, 418] on span "Aim for 30-40% protein, blending animal and plan" at bounding box center [655, 427] width 346 height 18
click at [242, 375] on div "Why Do Fish Need Protein? The Science Behind It Protein is a macronutrient comp…" at bounding box center [749, 362] width 1496 height 646
click at [45, 413] on span "2.Omnivorous Fish (e.g., Goldfish, Koi, Tetras):" at bounding box center [263, 425] width 437 height 24
click at [63, 413] on span "2.Omnivorous Fish (e.g., Goldfish, Koi, Tetras):" at bounding box center [263, 425] width 437 height 24
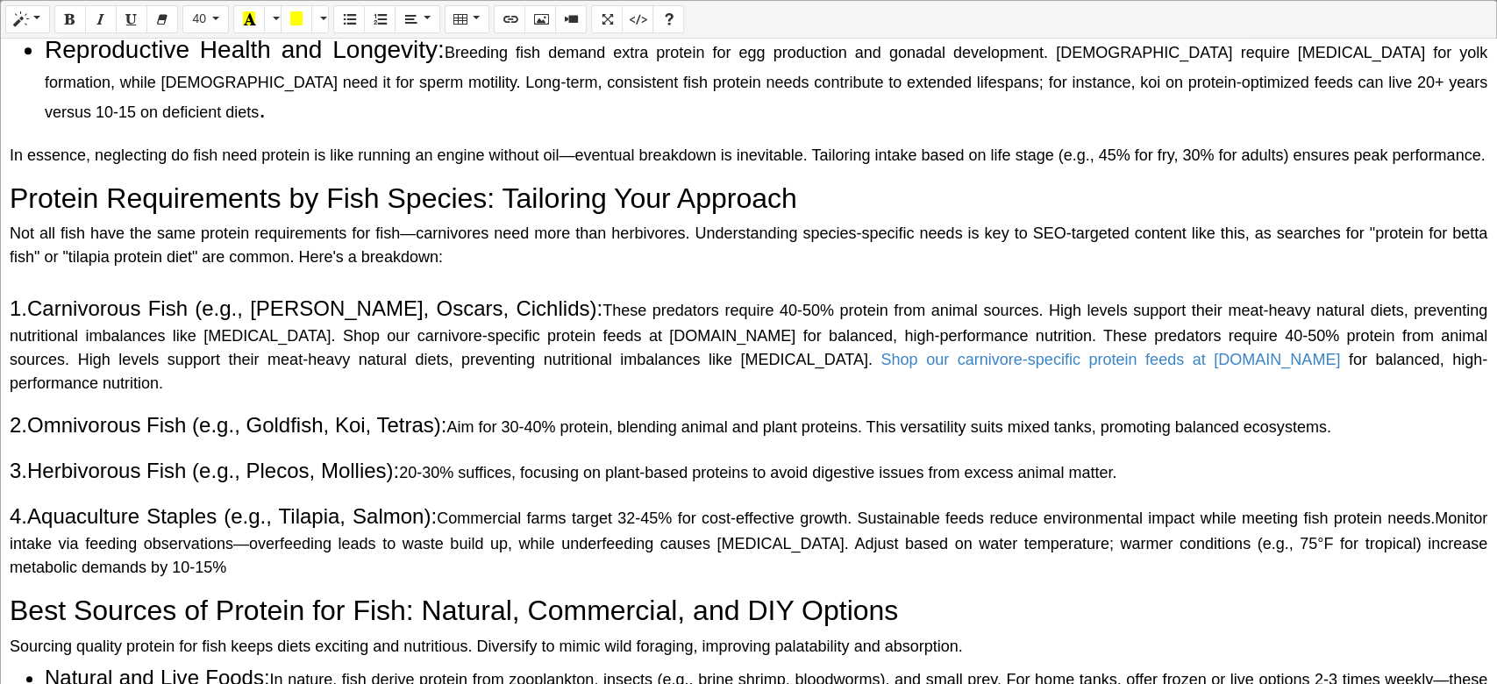
click at [207, 272] on div at bounding box center [749, 281] width 1478 height 24
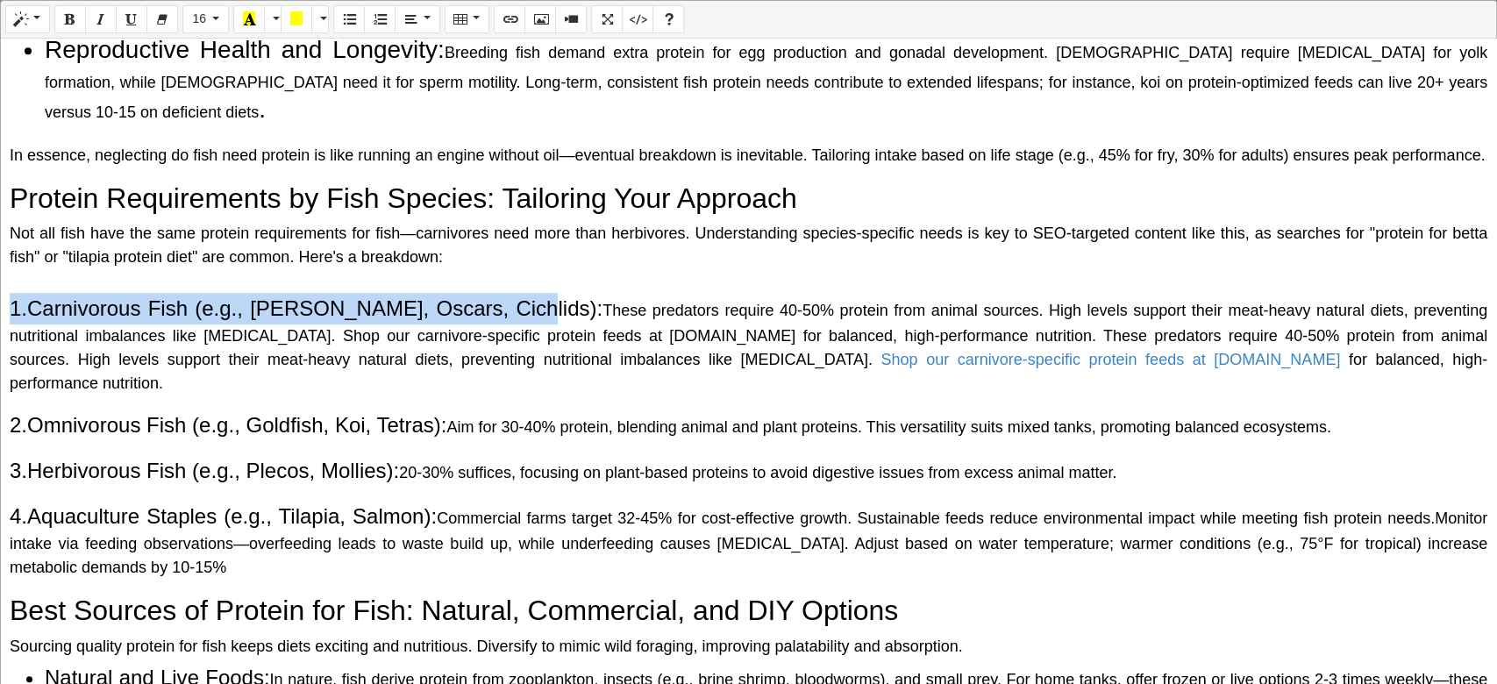
drag, startPoint x: 498, startPoint y: 308, endPoint x: 11, endPoint y: 310, distance: 487.7
click at [11, 310] on span "1.Carnivorous Fish (e.g., Bettas, Oscars, Cichlids):" at bounding box center [306, 308] width 593 height 24
click at [104, 25] on icon "Italic (CTRL+I)" at bounding box center [101, 18] width 12 height 14
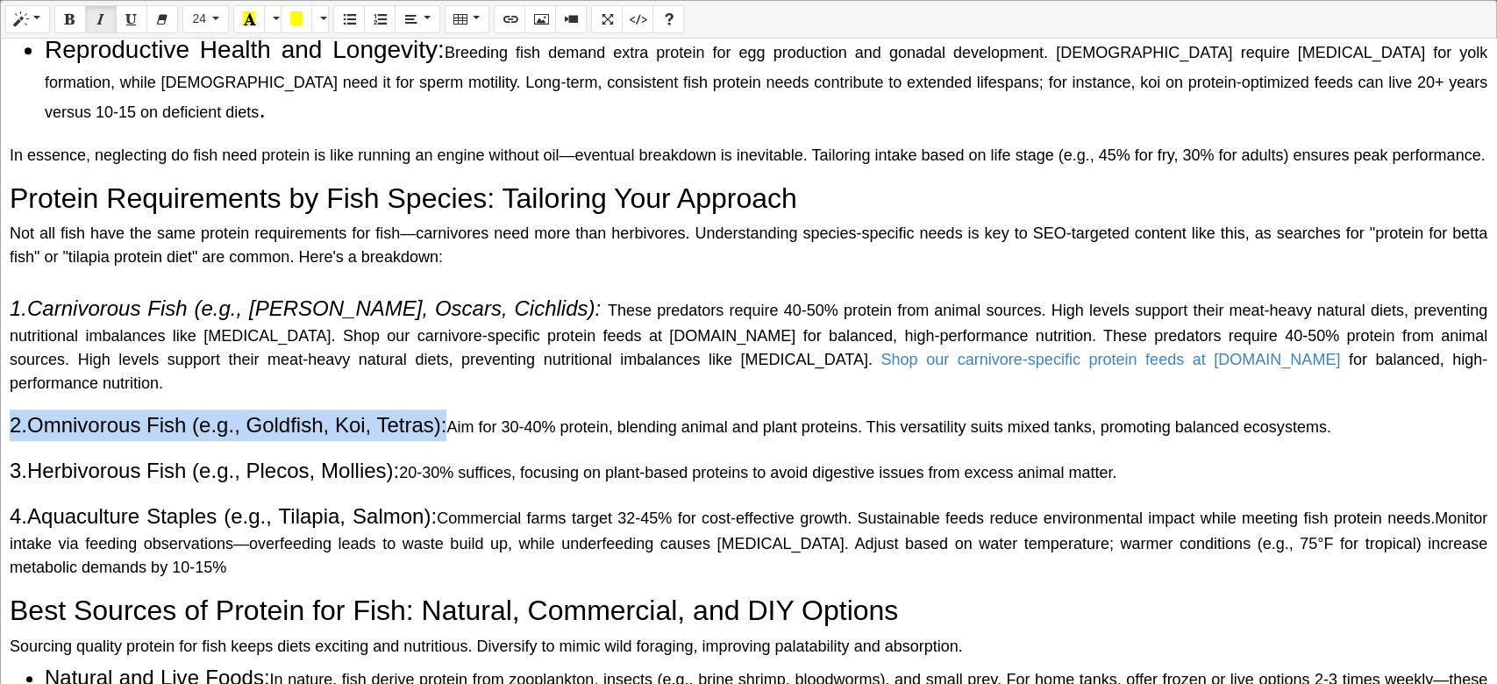
drag, startPoint x: 446, startPoint y: 402, endPoint x: 0, endPoint y: 398, distance: 446.5
click at [0, 398] on div "Normal Quote Code Header 1 Header 2 Header 3 Header 4 Header 5 Header 6 24 8 9 …" at bounding box center [748, 343] width 1497 height 687
click at [96, 25] on icon "Italic (CTRL+I)" at bounding box center [101, 18] width 12 height 14
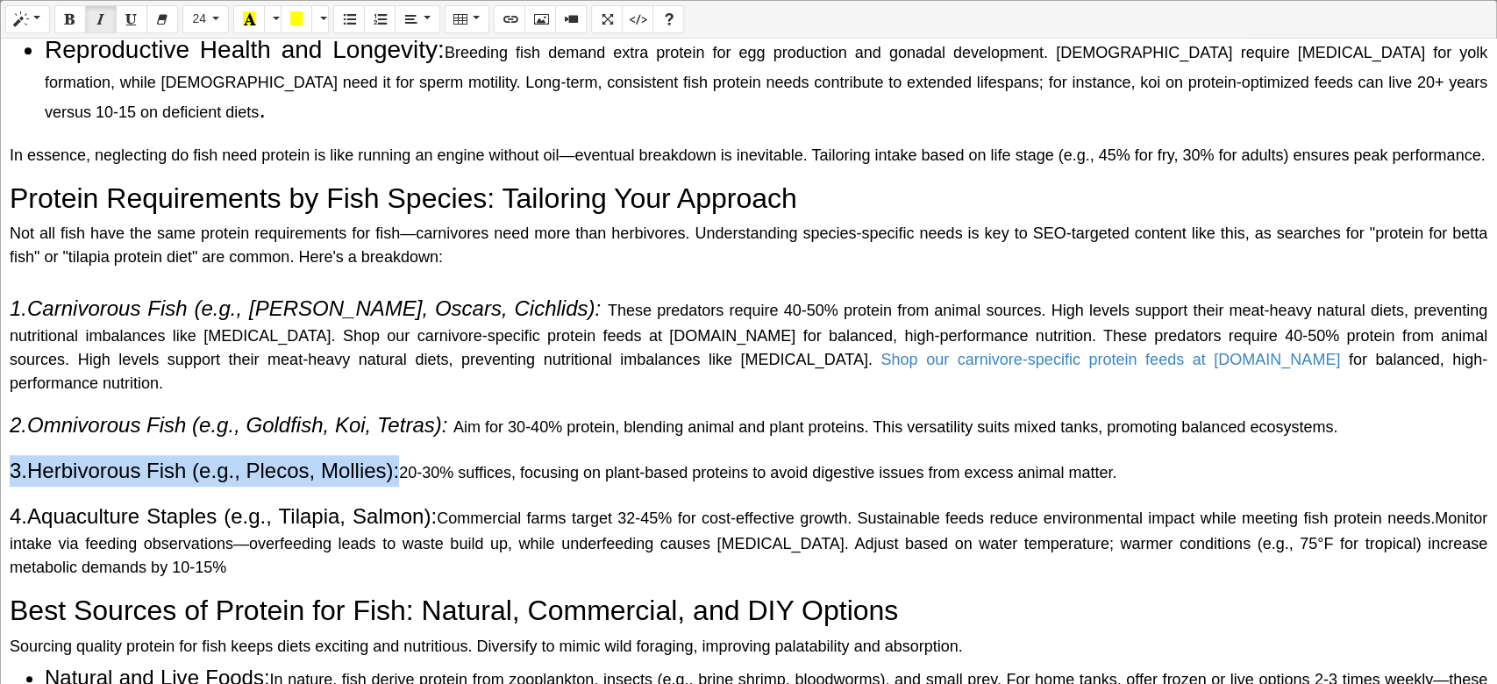
drag, startPoint x: 396, startPoint y: 444, endPoint x: 77, endPoint y: 208, distance: 397.0
click at [0, 454] on div "Normal Quote Code Header 1 Header 2 Header 3 Header 4 Header 5 Header 6 24 8 9 …" at bounding box center [748, 343] width 1497 height 687
click at [91, 16] on button "Italic (CTRL+I)" at bounding box center [101, 19] width 32 height 28
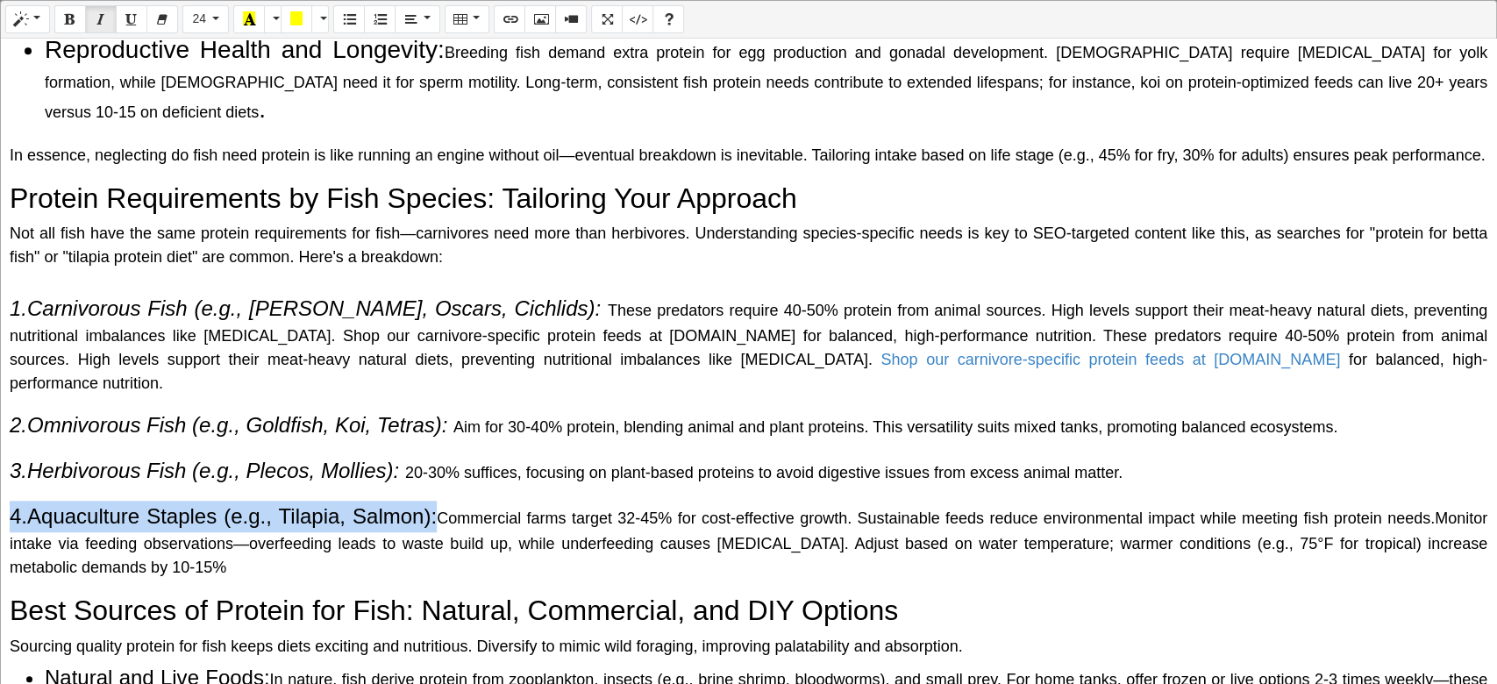
drag, startPoint x: 281, startPoint y: 491, endPoint x: 42, endPoint y: 145, distance: 420.7
click at [0, 482] on div "Normal Quote Code Header 1 Header 2 Header 3 Header 4 Header 5 Header 6 24 8 9 …" at bounding box center [748, 343] width 1497 height 687
drag, startPoint x: 95, startPoint y: 18, endPoint x: 112, endPoint y: 41, distance: 29.5
click at [96, 19] on icon "Italic (CTRL+I)" at bounding box center [101, 18] width 12 height 14
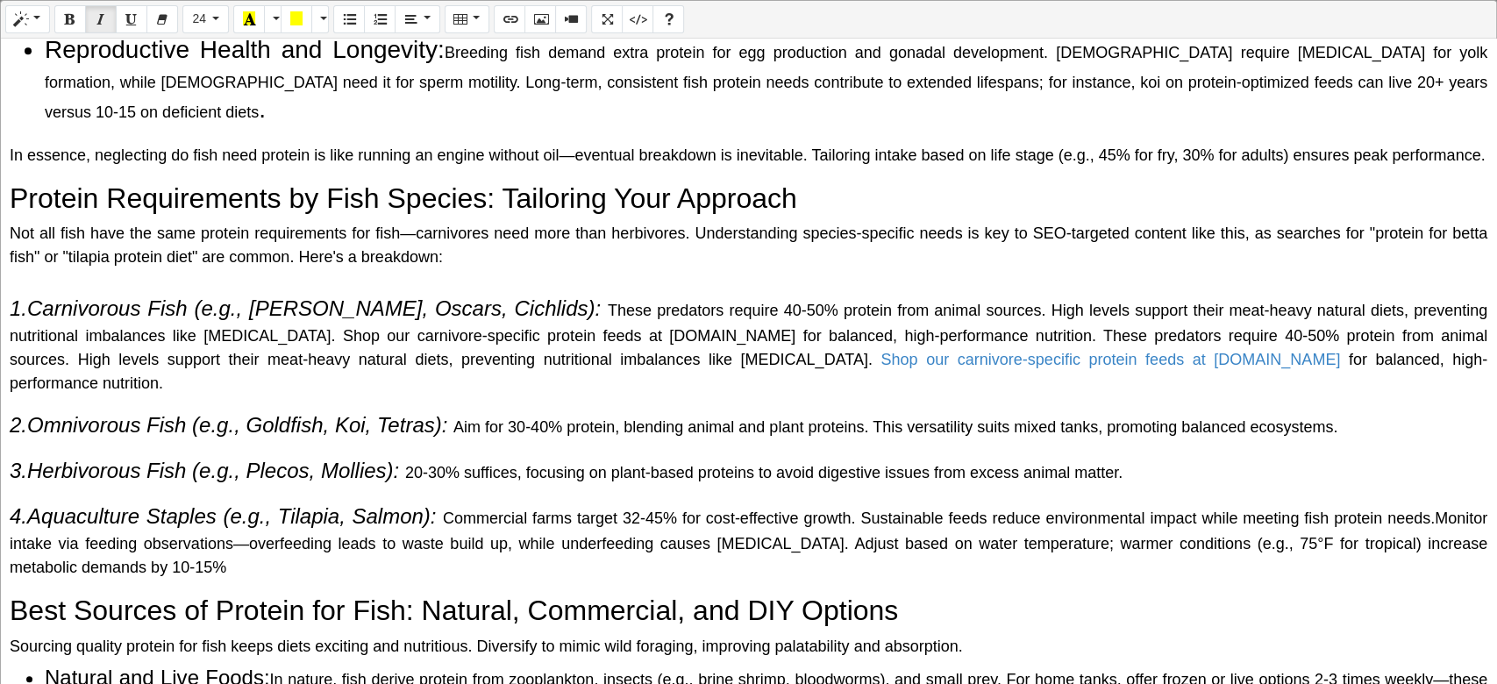
click at [370, 280] on div at bounding box center [749, 281] width 1478 height 24
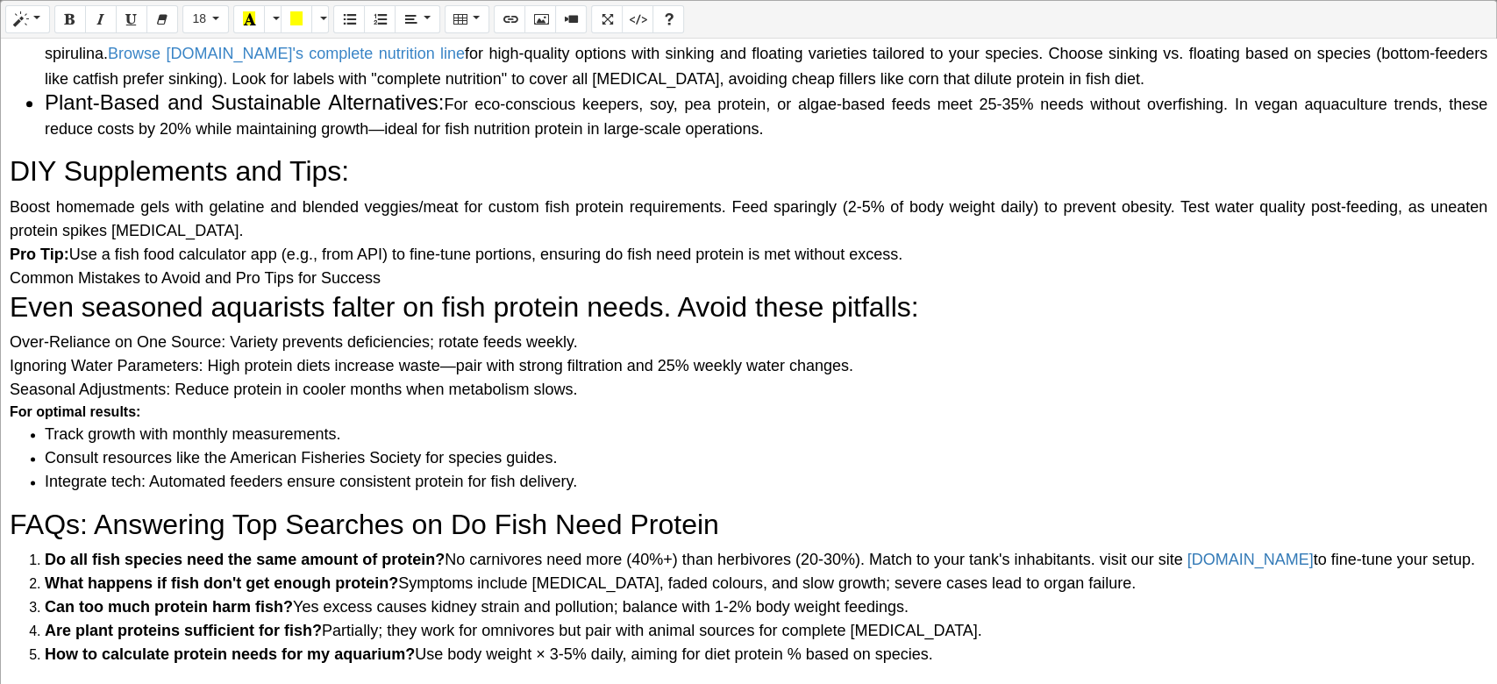
scroll to position [1416, 0]
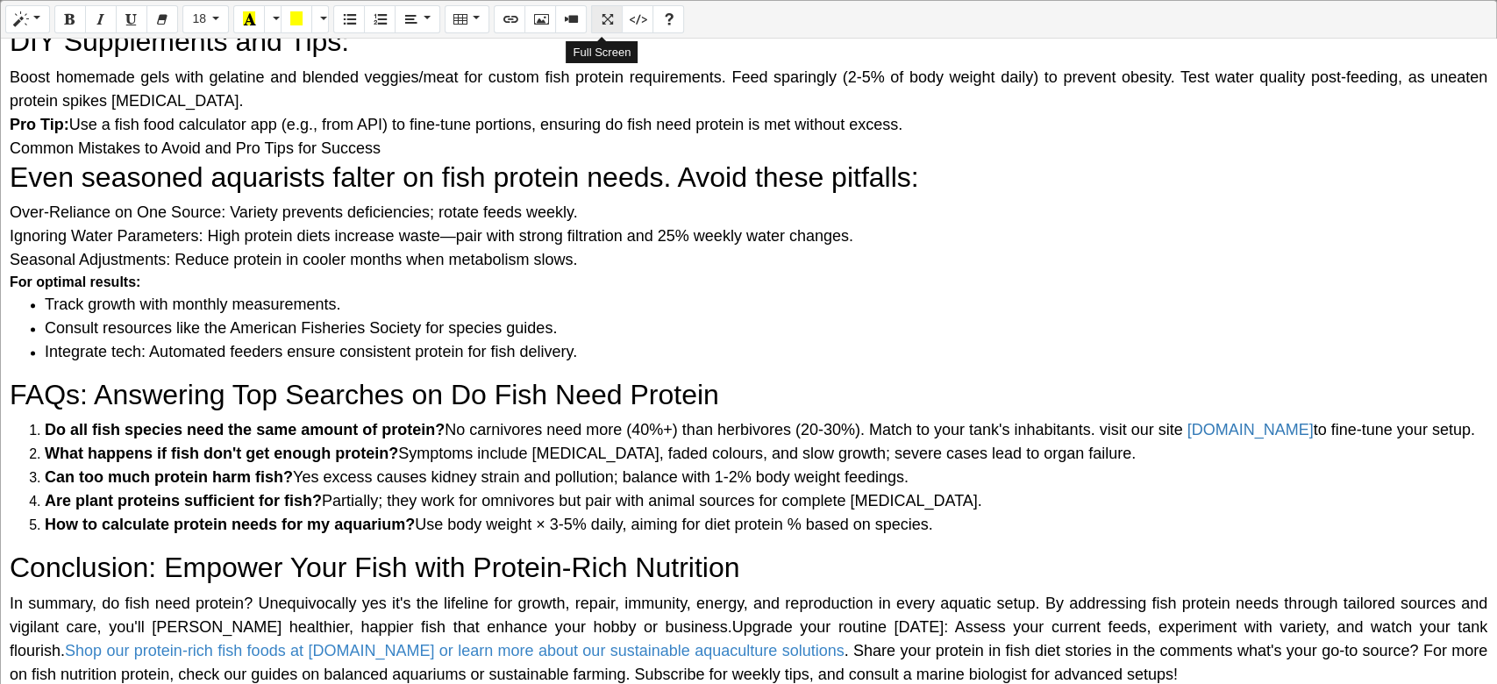
click at [601, 22] on icon "Full Screen" at bounding box center [607, 18] width 12 height 14
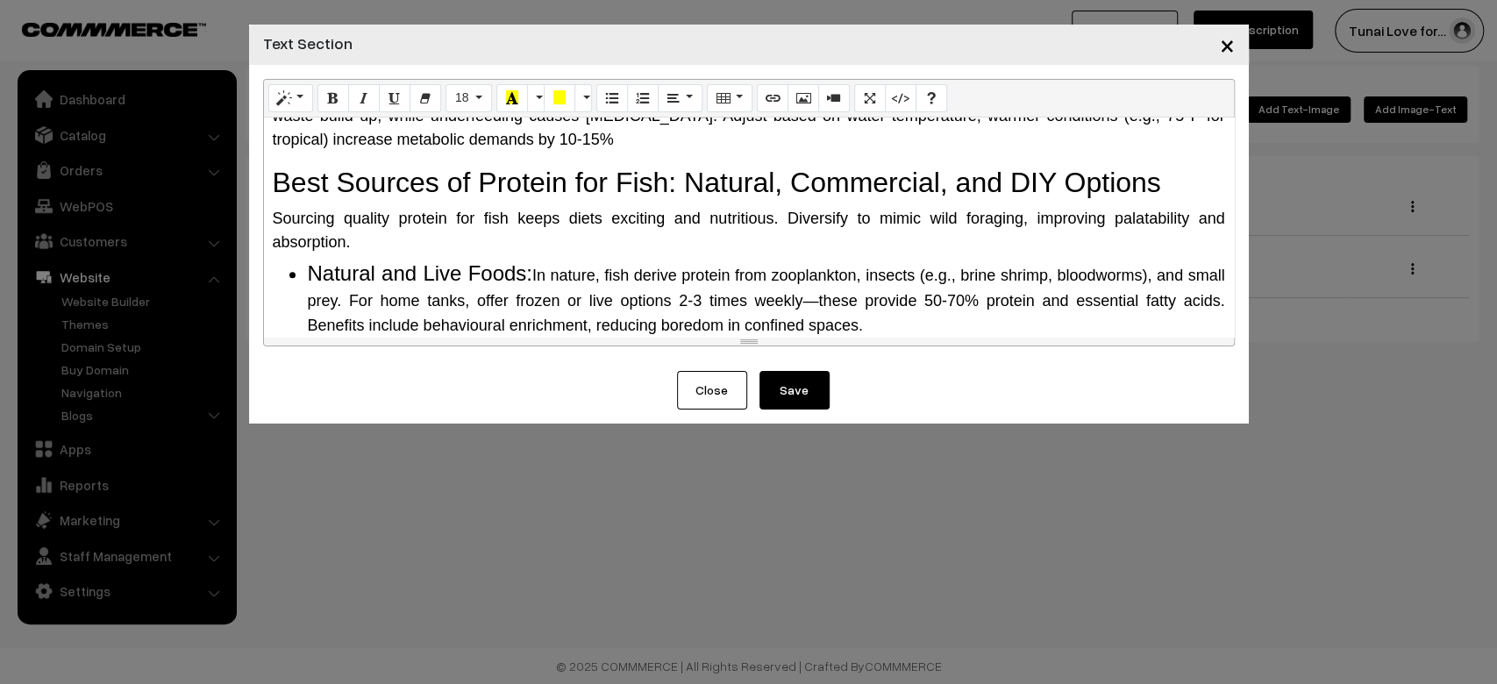
click at [791, 390] on button "Save" at bounding box center [795, 390] width 70 height 39
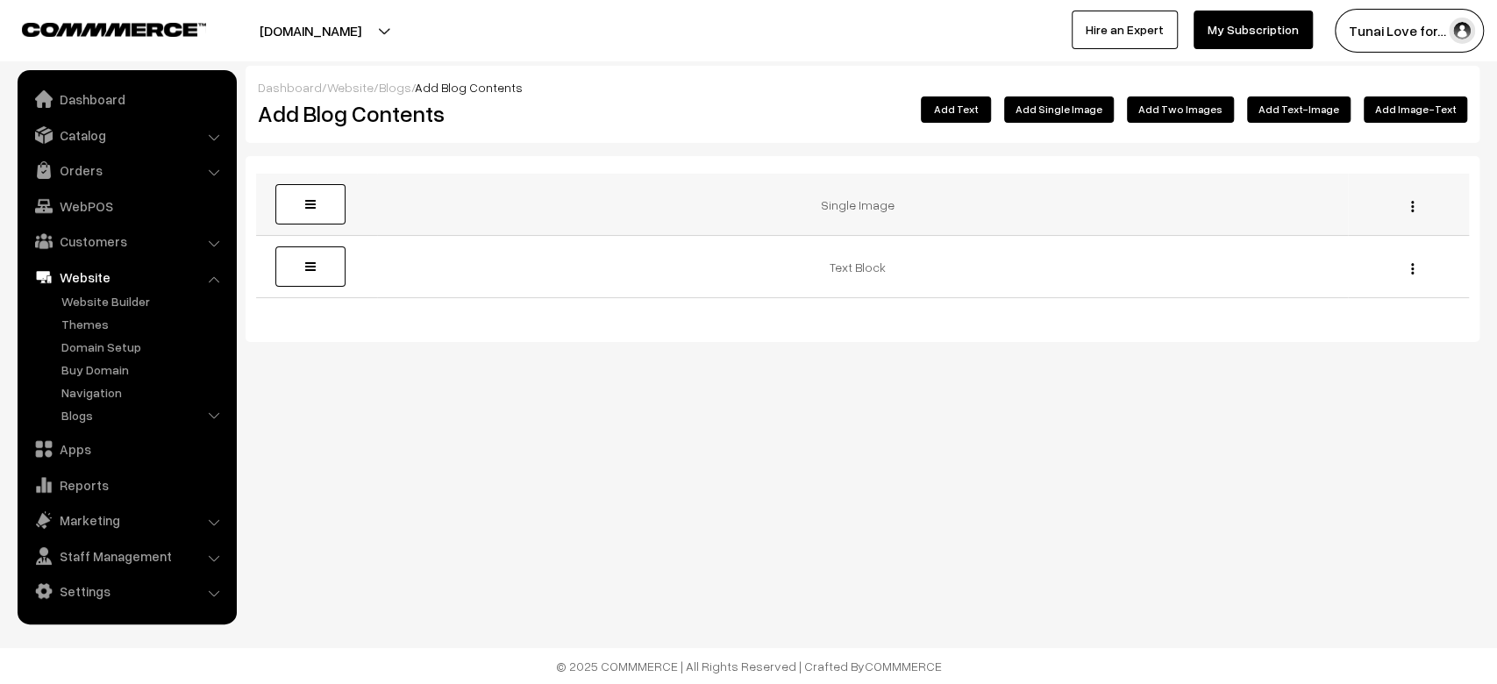
click at [1416, 204] on div "Edit [GEOGRAPHIC_DATA]" at bounding box center [1409, 205] width 100 height 18
click at [75, 409] on link "Blogs" at bounding box center [144, 415] width 174 height 18
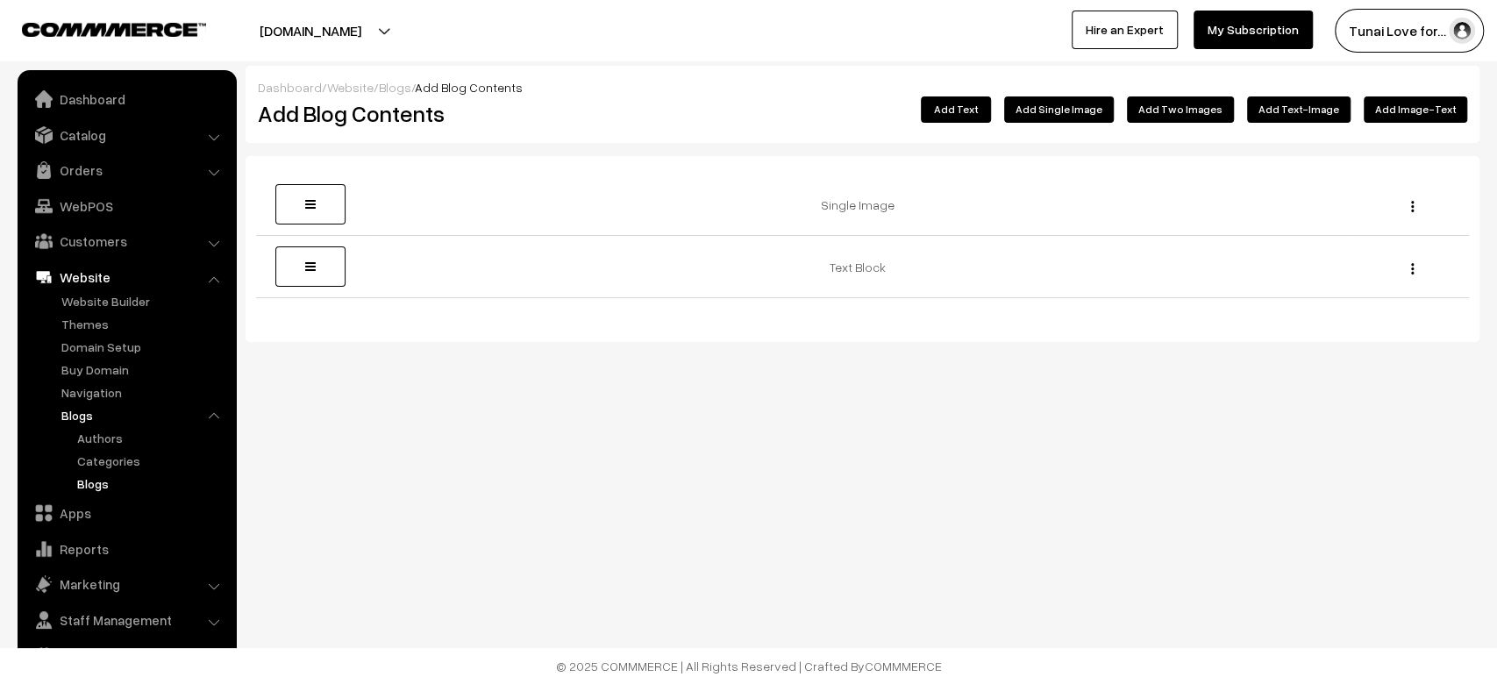
click at [101, 486] on link "Blogs" at bounding box center [152, 484] width 158 height 18
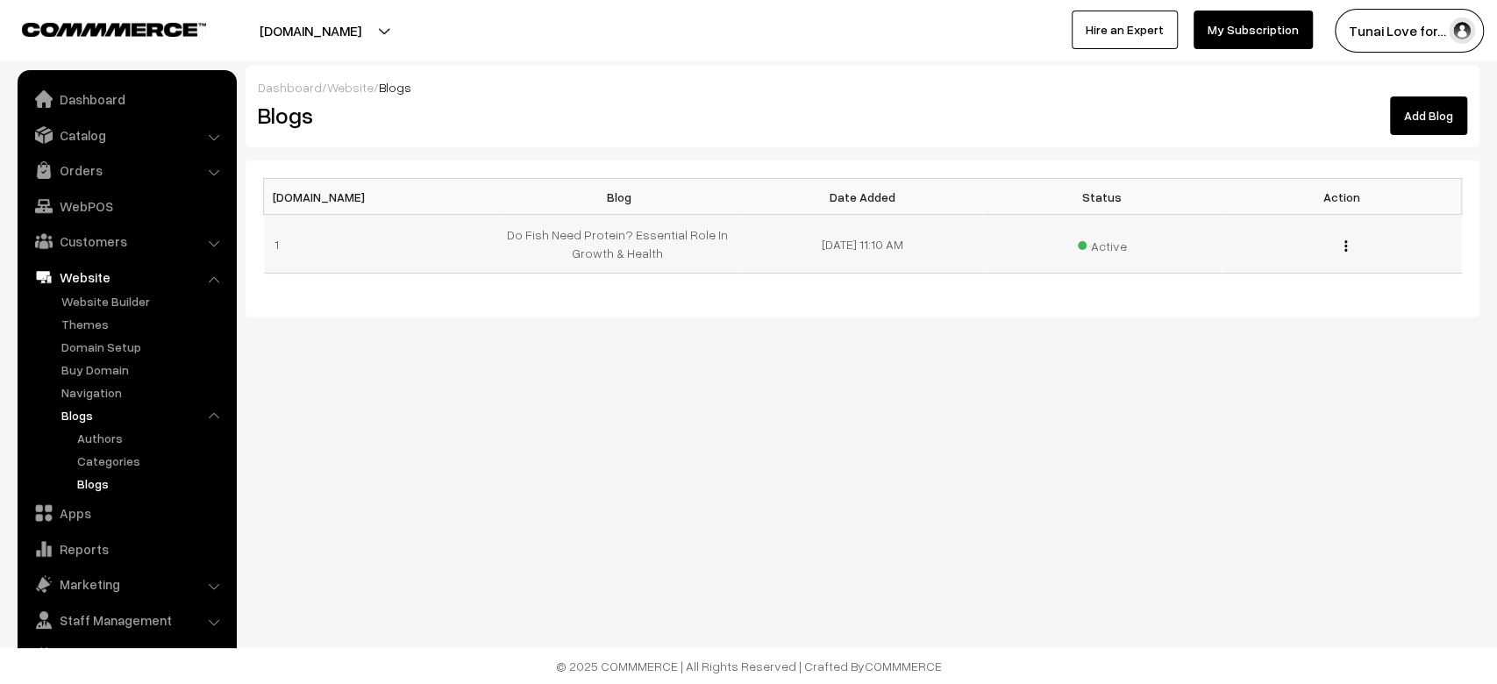
click at [1347, 241] on button "button" at bounding box center [1346, 246] width 4 height 14
click at [1309, 305] on link "Edit Blog" at bounding box center [1267, 309] width 149 height 39
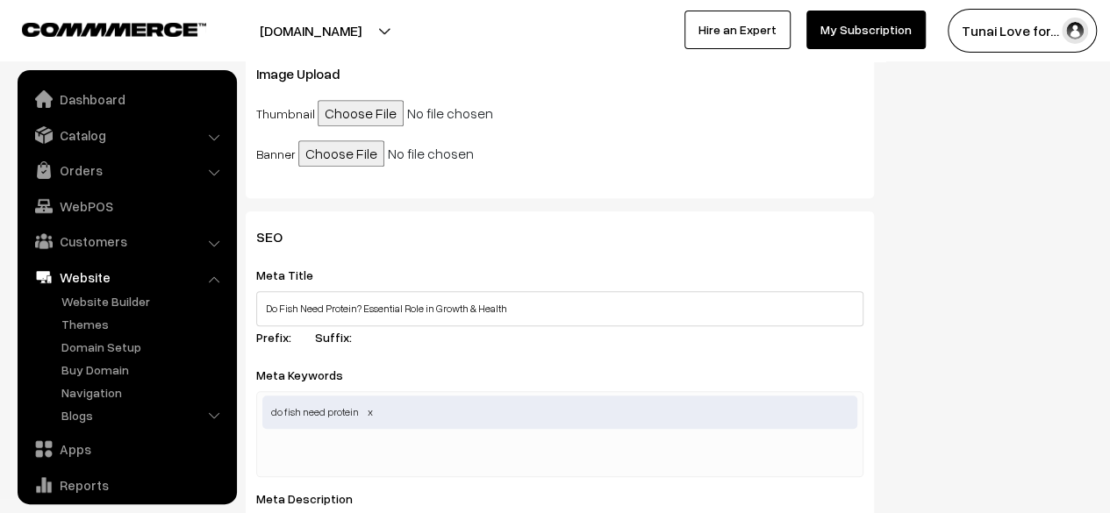
scroll to position [603, 0]
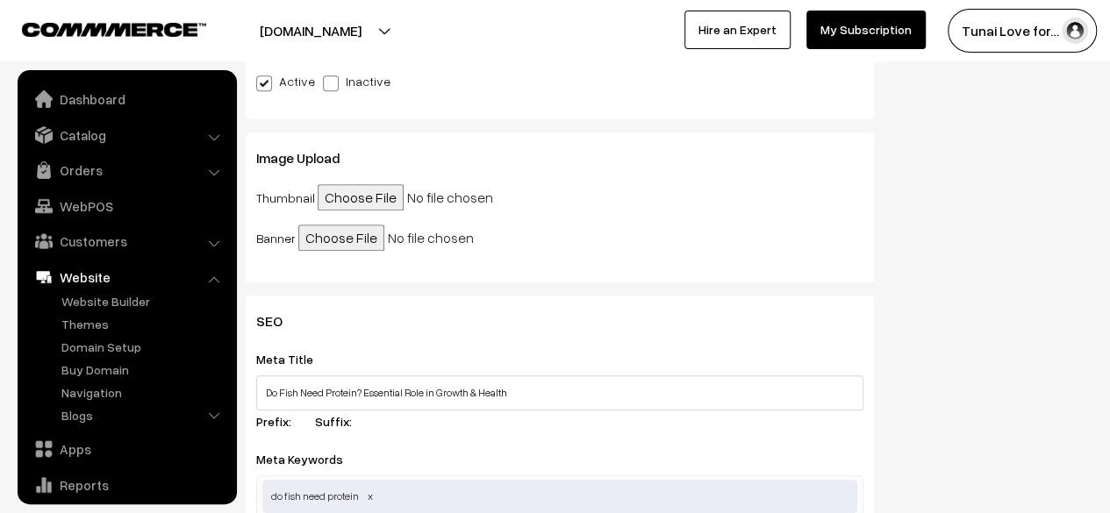
click at [328, 204] on input "file" at bounding box center [452, 197] width 268 height 26
type input "C:\fakepath\protien_in_fish_food.jpg"
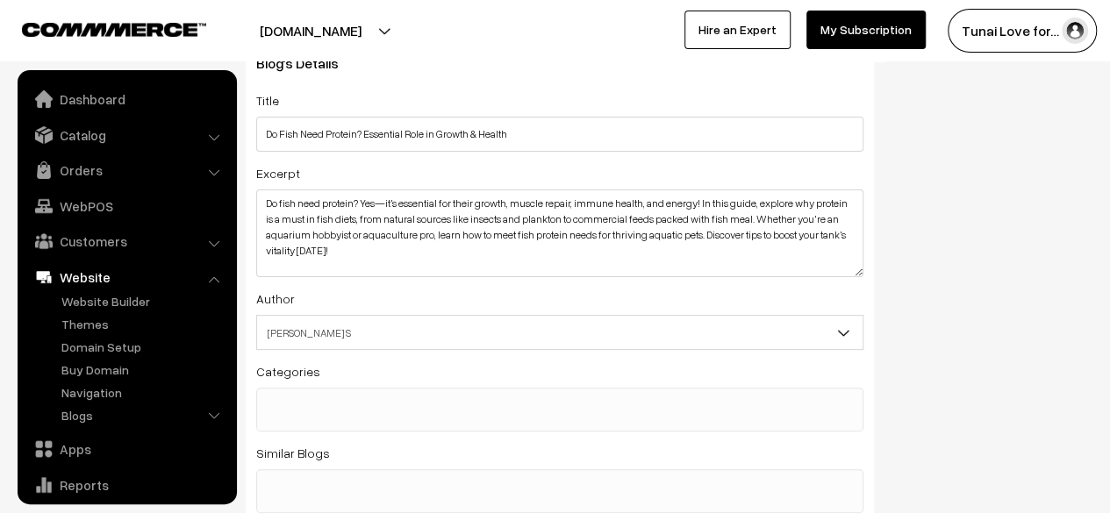
scroll to position [0, 0]
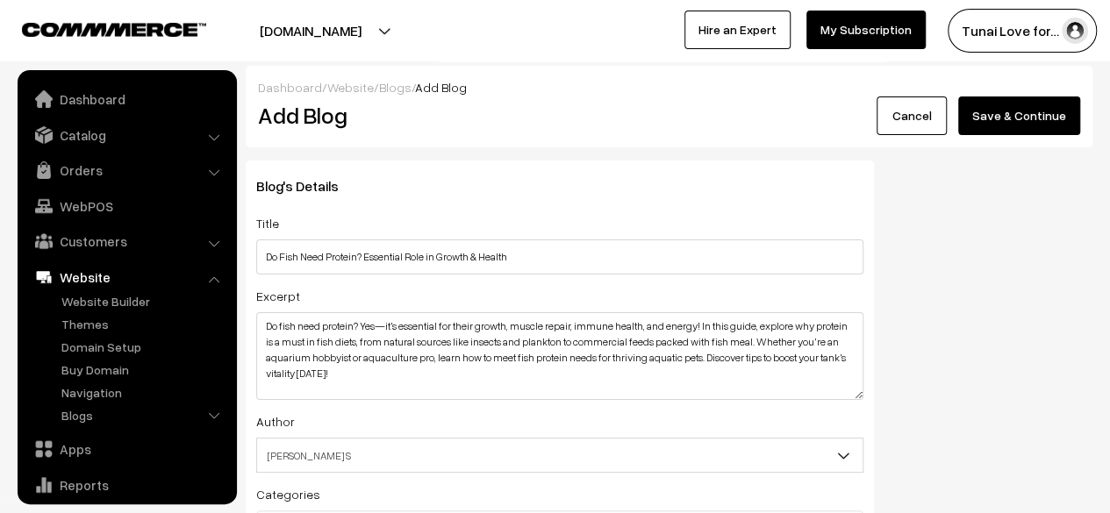
click at [1003, 118] on button "Save & Continue" at bounding box center [1019, 115] width 122 height 39
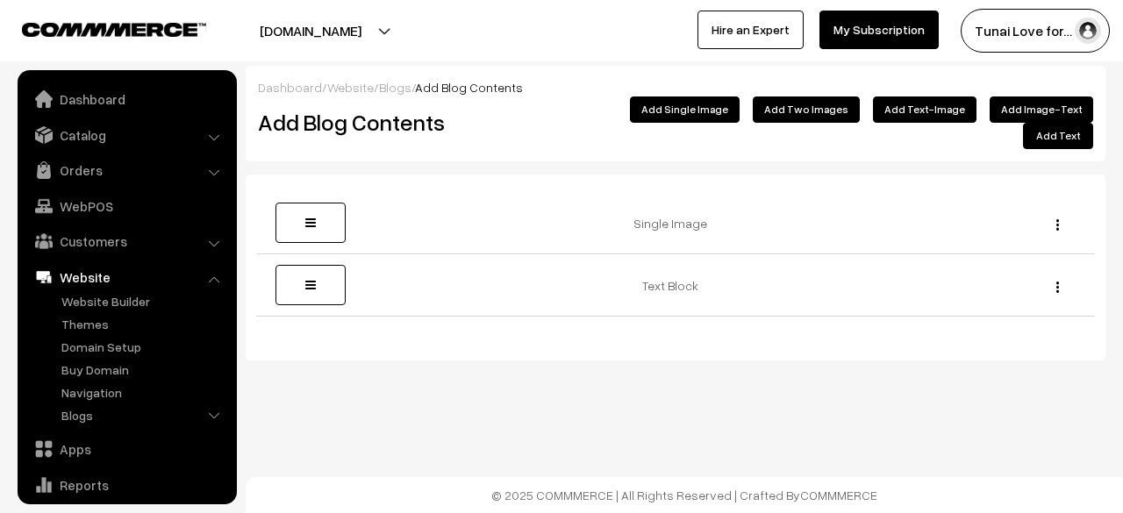
scroll to position [119, 0]
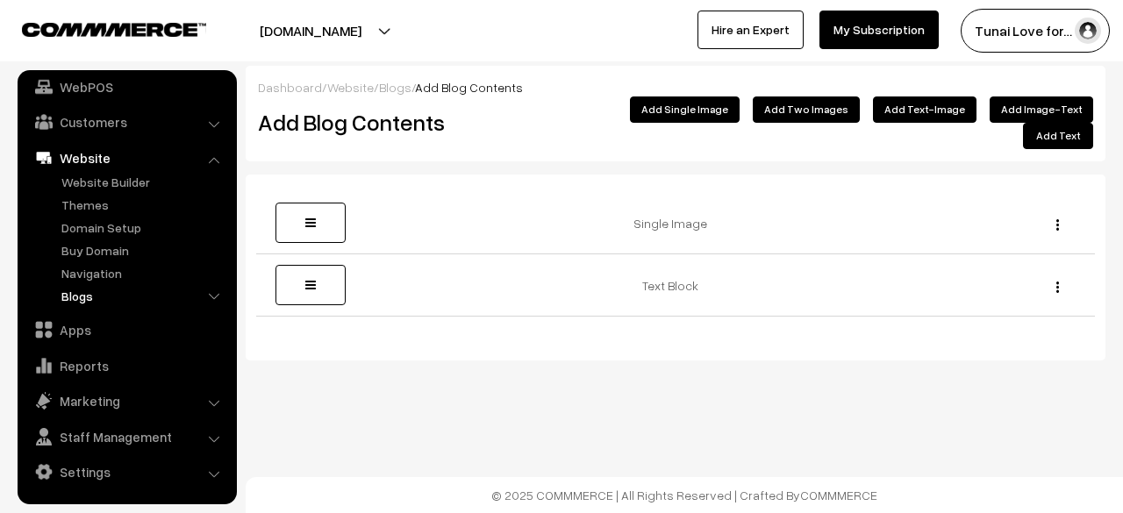
click at [70, 299] on link "Blogs" at bounding box center [144, 296] width 174 height 18
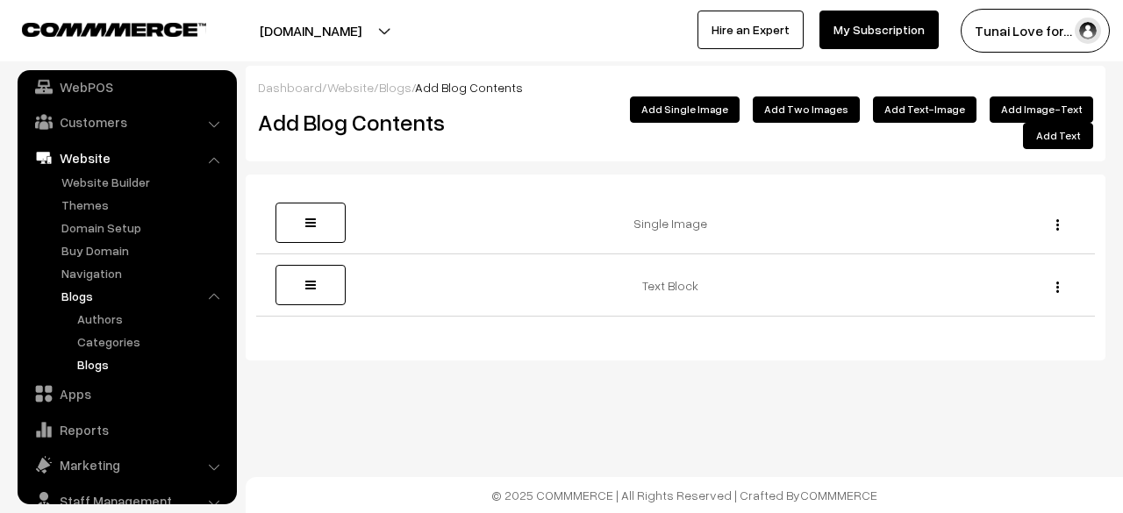
click at [109, 362] on link "Blogs" at bounding box center [152, 364] width 158 height 18
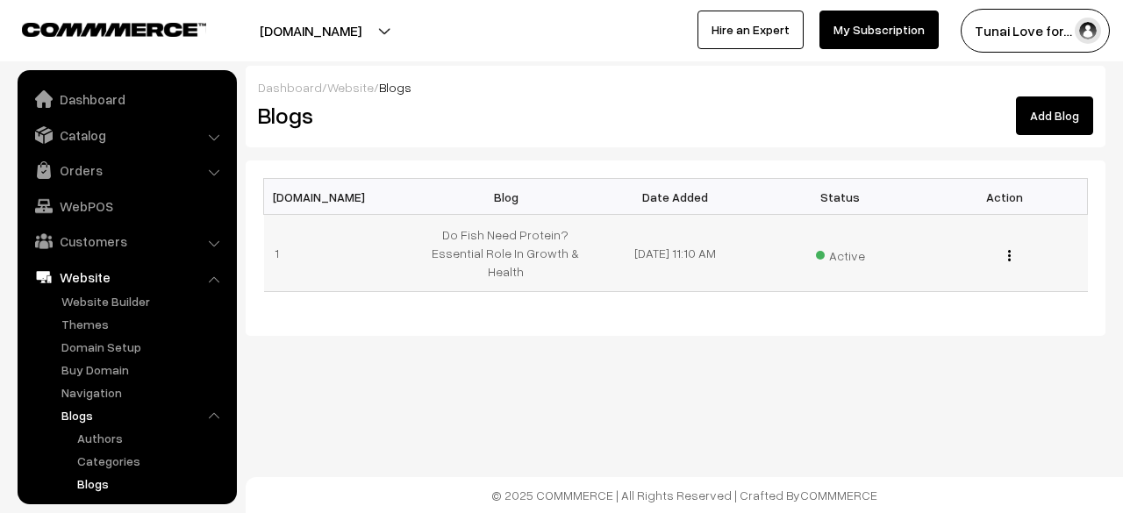
scroll to position [183, 0]
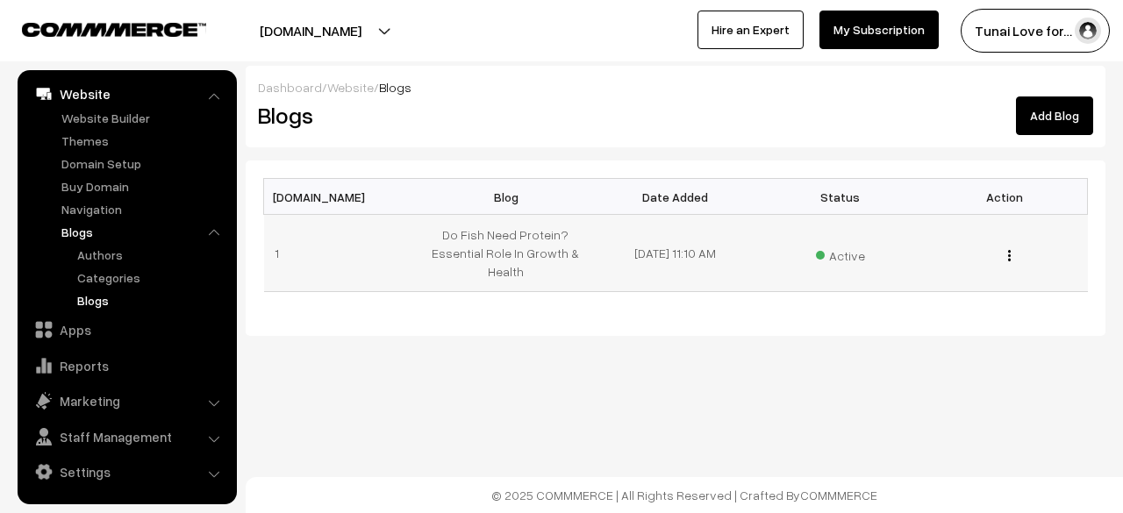
click at [1009, 254] on img "button" at bounding box center [1009, 255] width 3 height 11
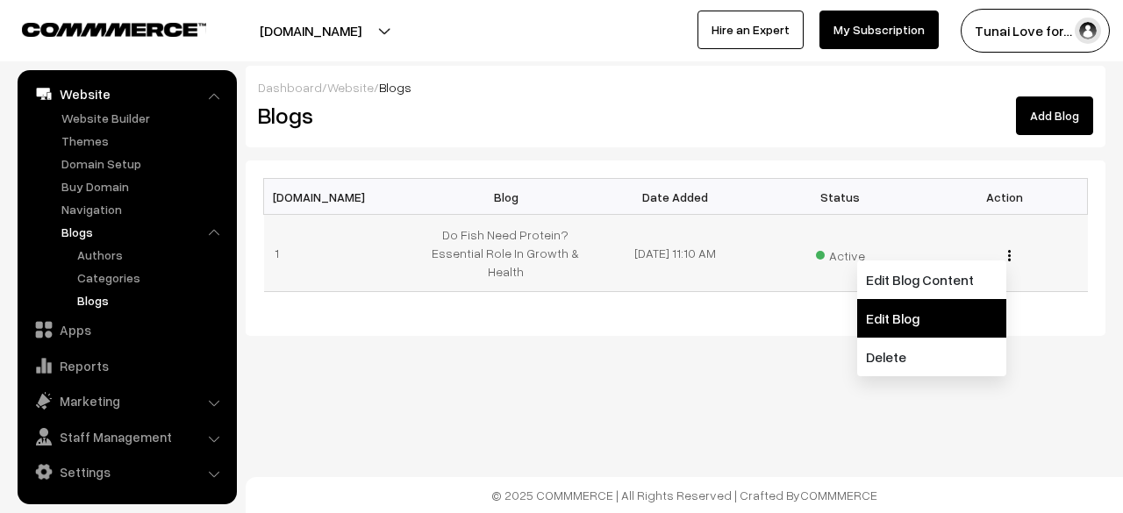
click at [924, 321] on link "Edit Blog" at bounding box center [931, 318] width 149 height 39
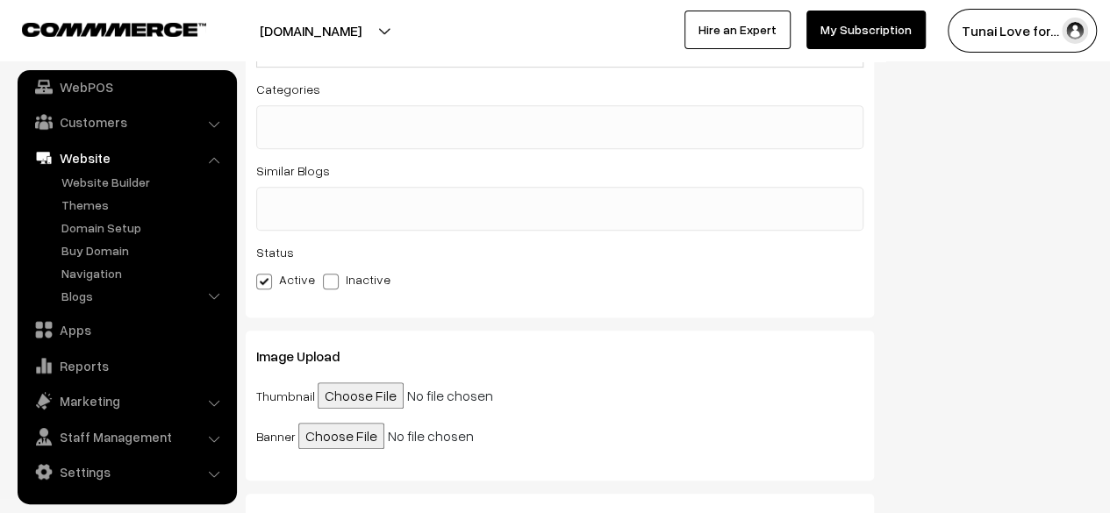
scroll to position [526, 0]
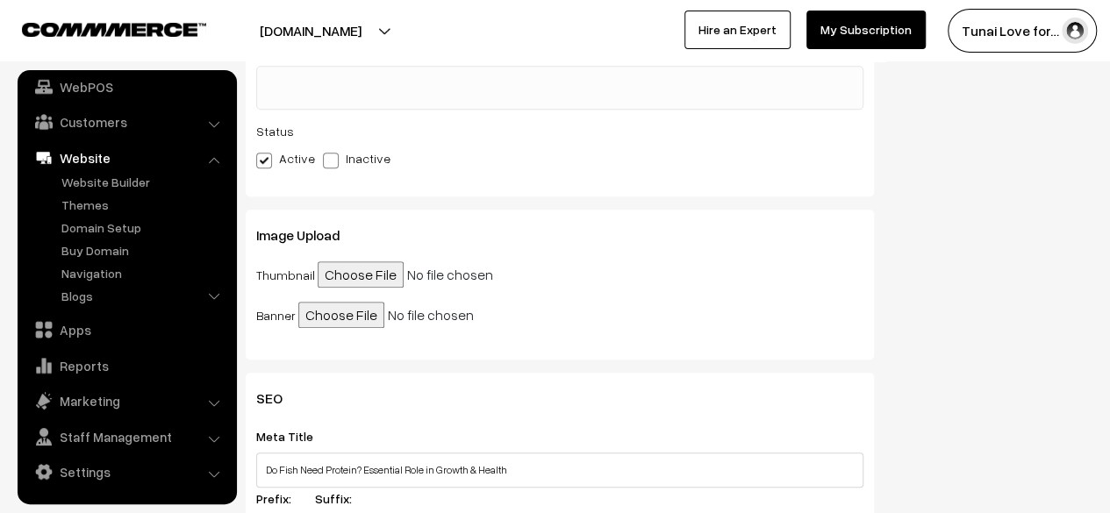
click at [344, 288] on input "file" at bounding box center [452, 274] width 268 height 26
type input "C:\fakepath\protien_in_fish_food (1).jpg"
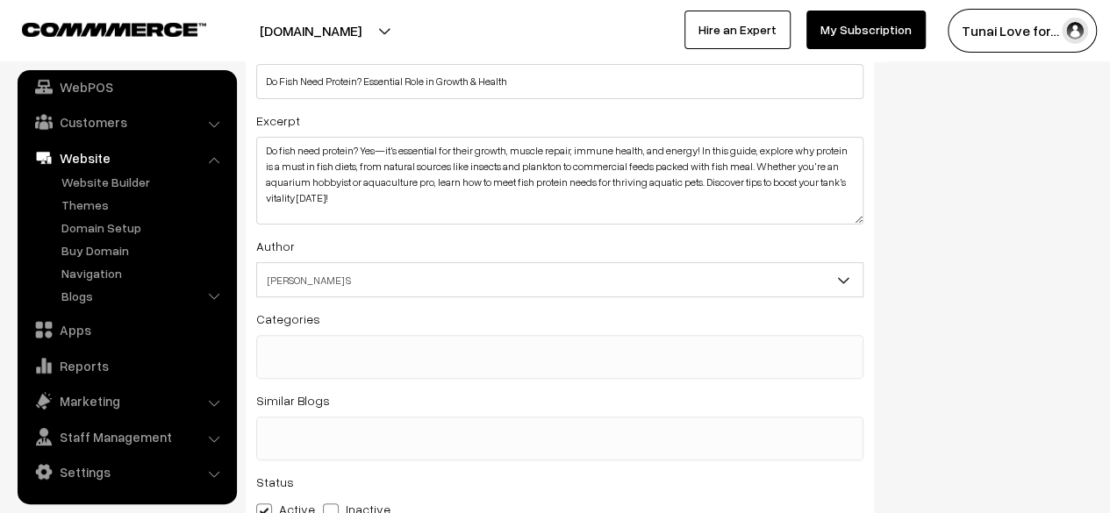
scroll to position [0, 0]
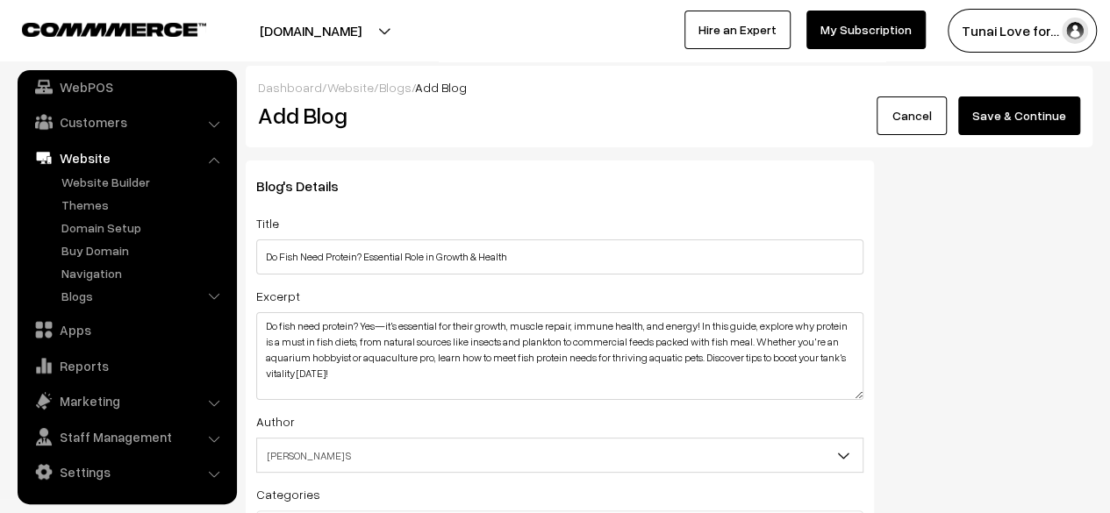
click at [1002, 138] on div "Dashboard / Website / Blogs / Add Blog Add Blog Cancel Save & Continue" at bounding box center [669, 107] width 846 height 82
click at [997, 115] on button "Save & Continue" at bounding box center [1019, 115] width 122 height 39
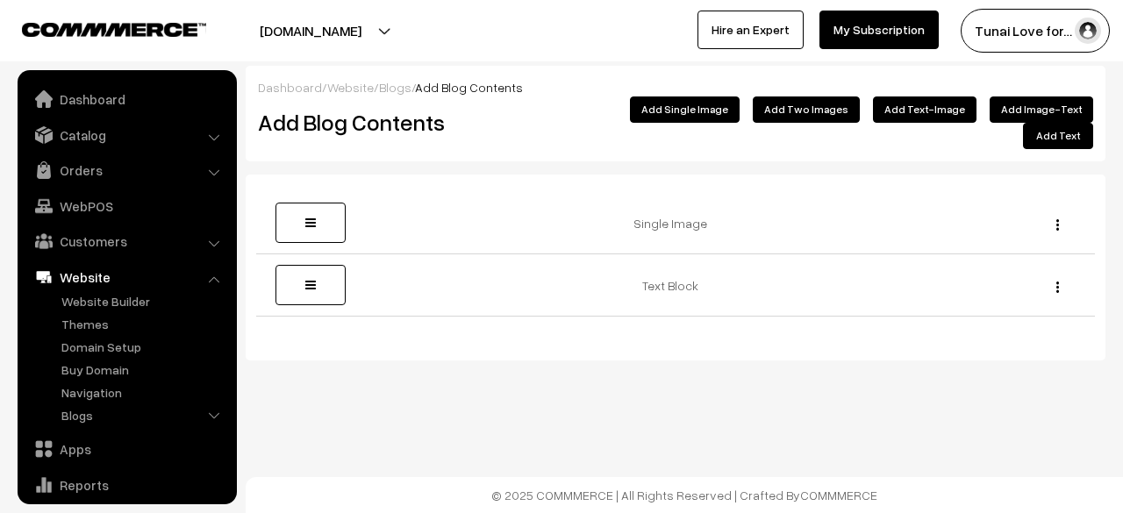
scroll to position [119, 0]
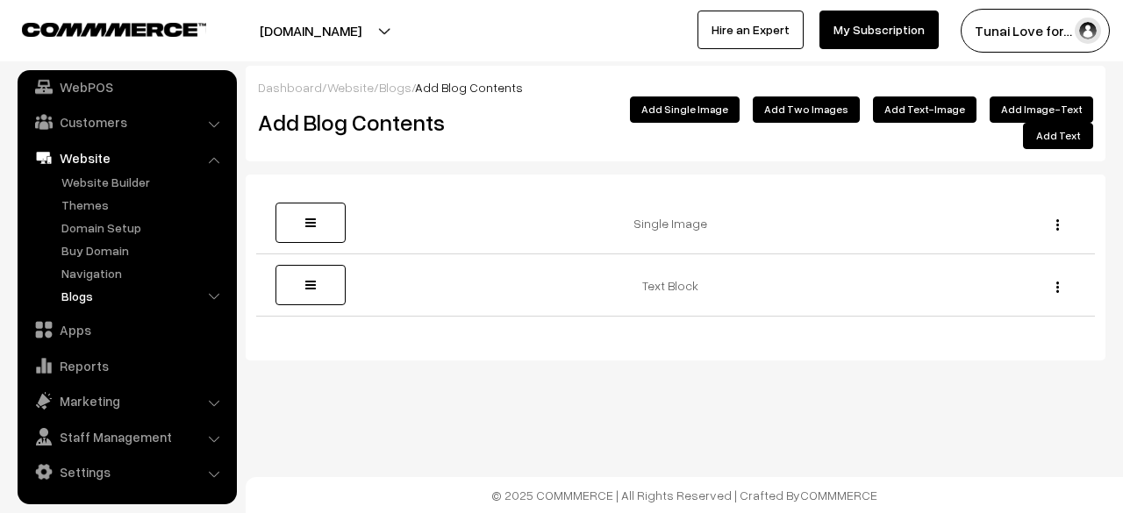
click at [83, 293] on link "Blogs" at bounding box center [144, 296] width 174 height 18
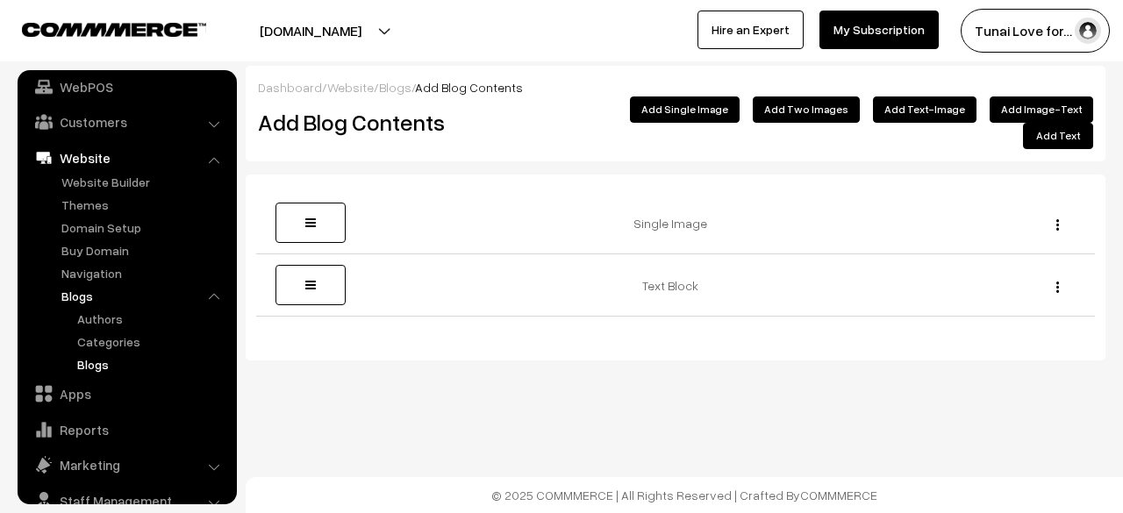
click at [103, 361] on link "Blogs" at bounding box center [152, 364] width 158 height 18
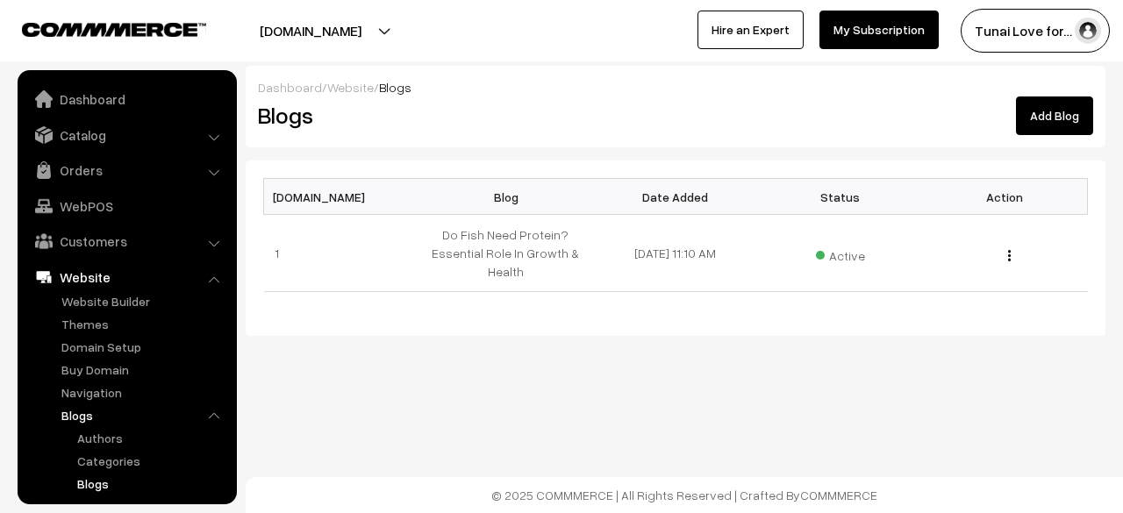
scroll to position [183, 0]
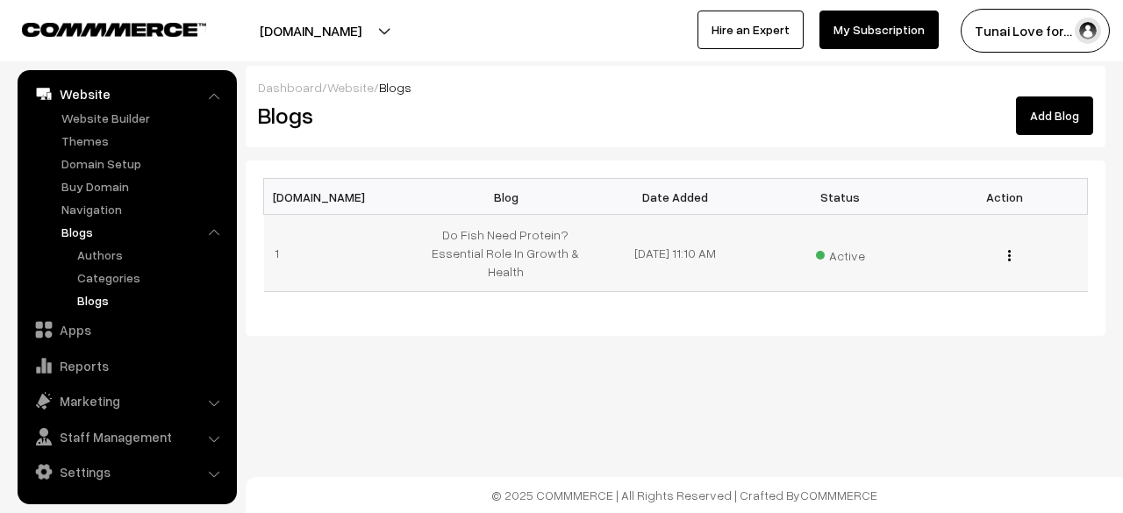
click at [1011, 255] on div "Edit Blog Content Edit Blog Delete" at bounding box center [1005, 253] width 144 height 18
click at [1009, 254] on img "button" at bounding box center [1009, 255] width 3 height 11
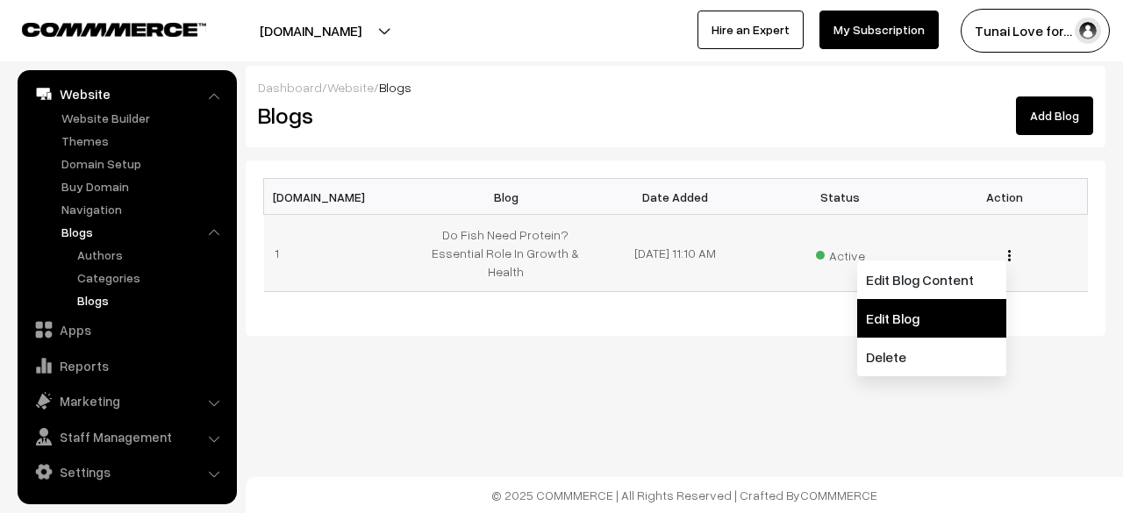
click at [926, 317] on link "Edit Blog" at bounding box center [931, 318] width 149 height 39
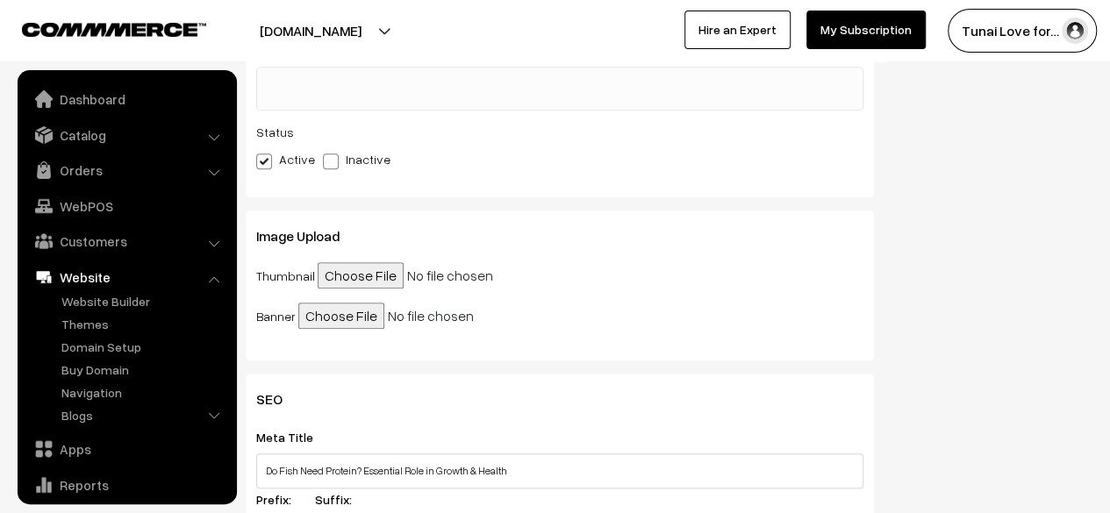
scroll to position [119, 0]
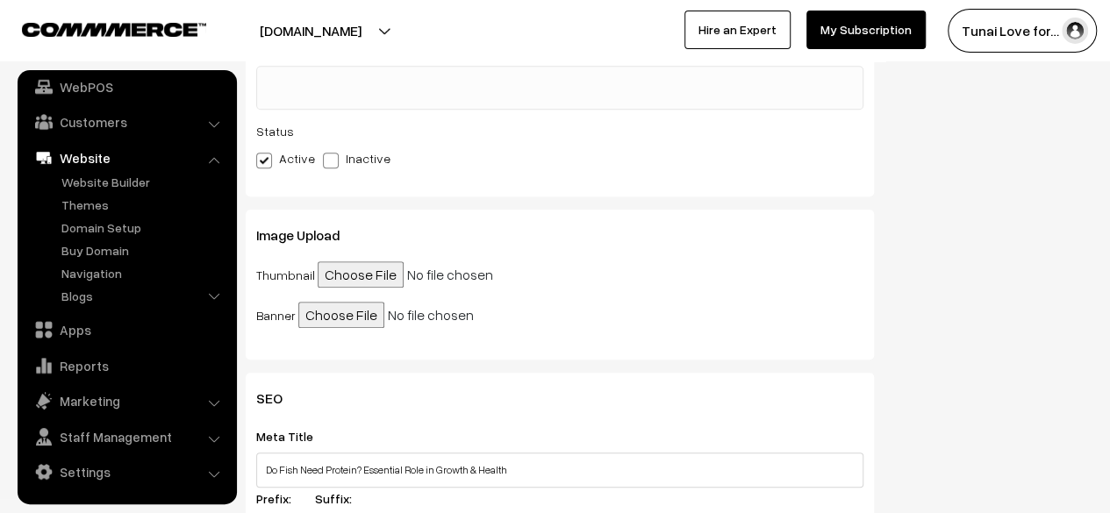
click at [361, 282] on input "file" at bounding box center [452, 274] width 268 height 26
type input "C:\fakepath\protien_in_fish_food (2).jpg"
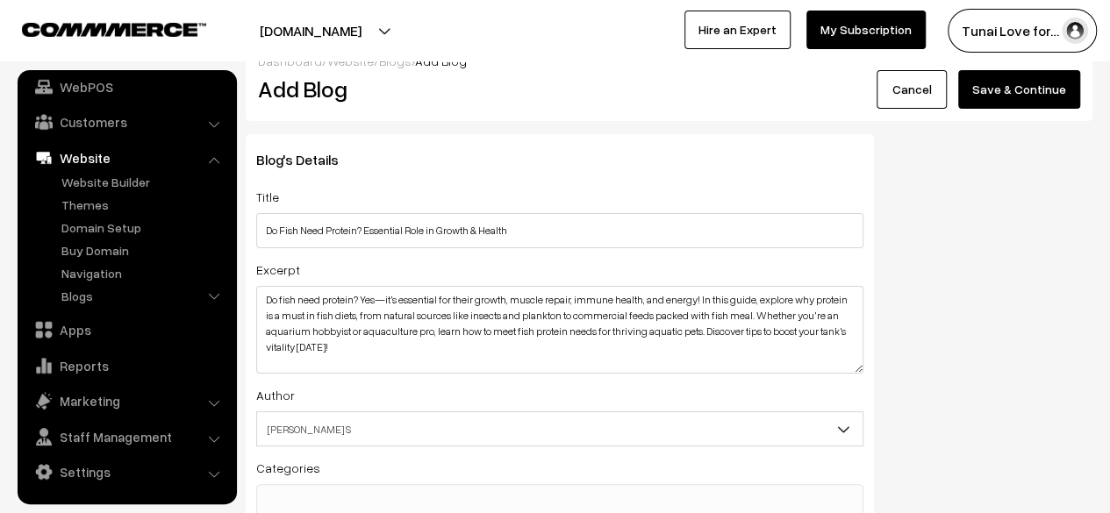
scroll to position [0, 0]
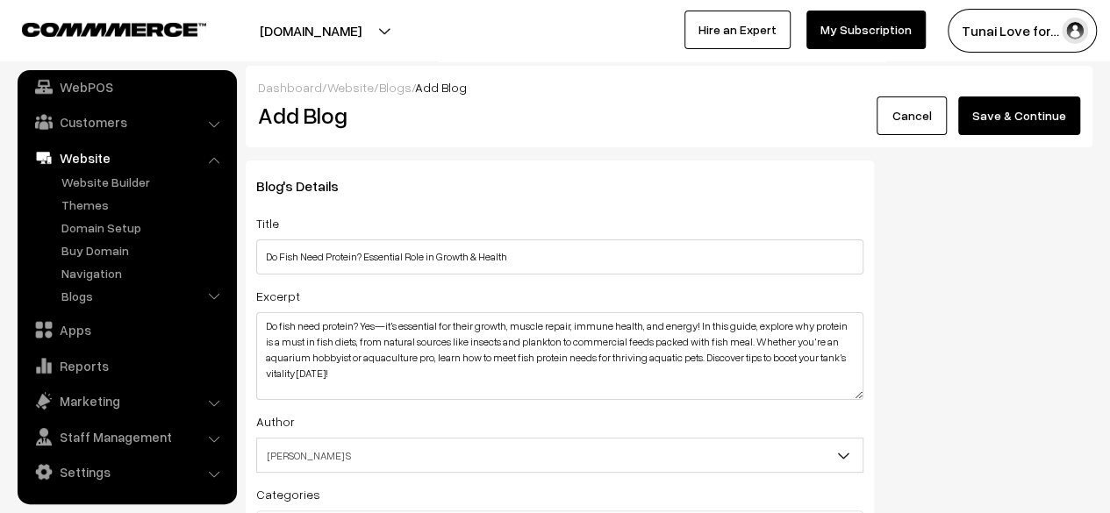
click at [1012, 113] on button "Save & Continue" at bounding box center [1019, 115] width 122 height 39
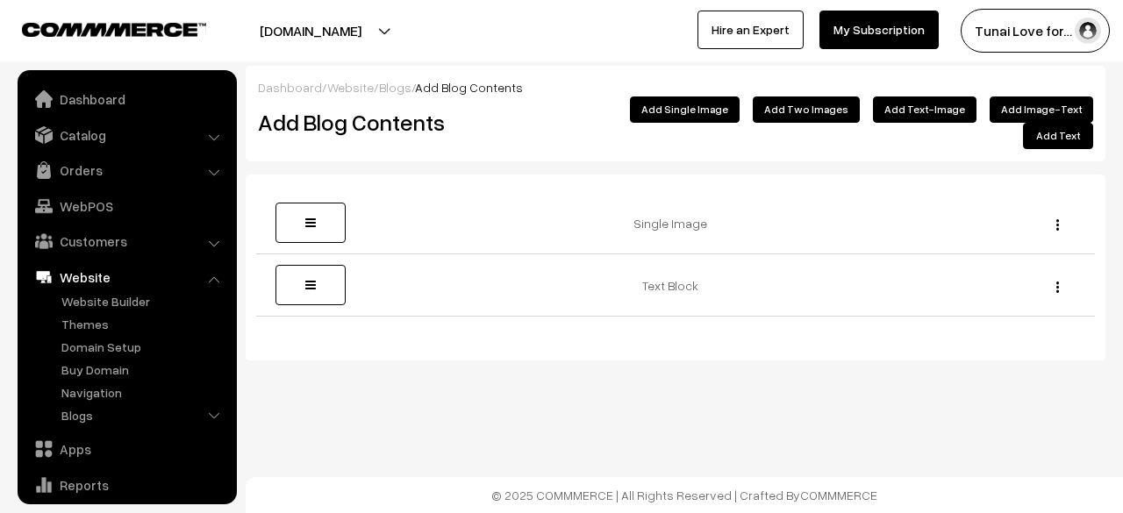
scroll to position [119, 0]
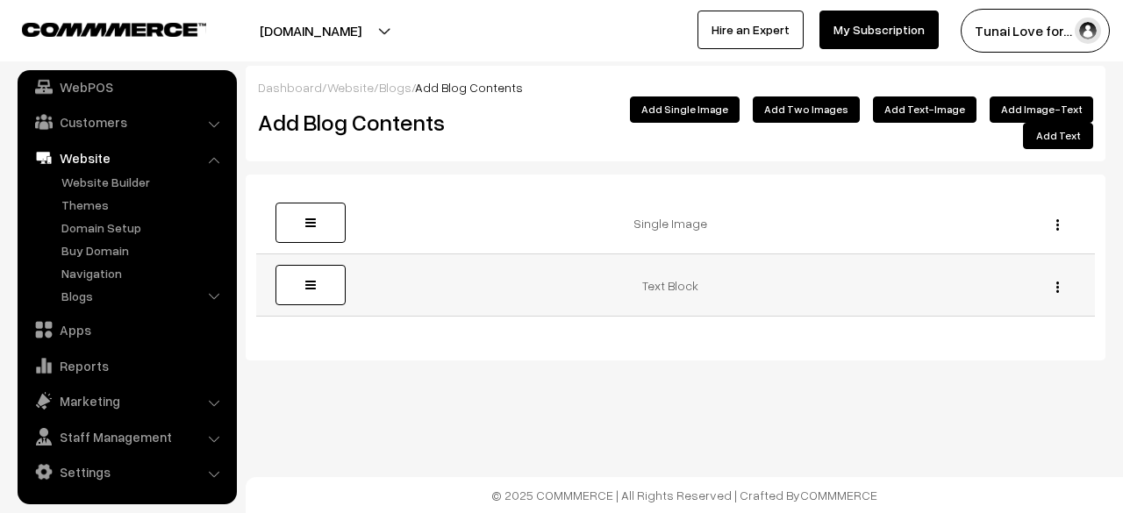
click at [1056, 282] on img "button" at bounding box center [1057, 287] width 3 height 11
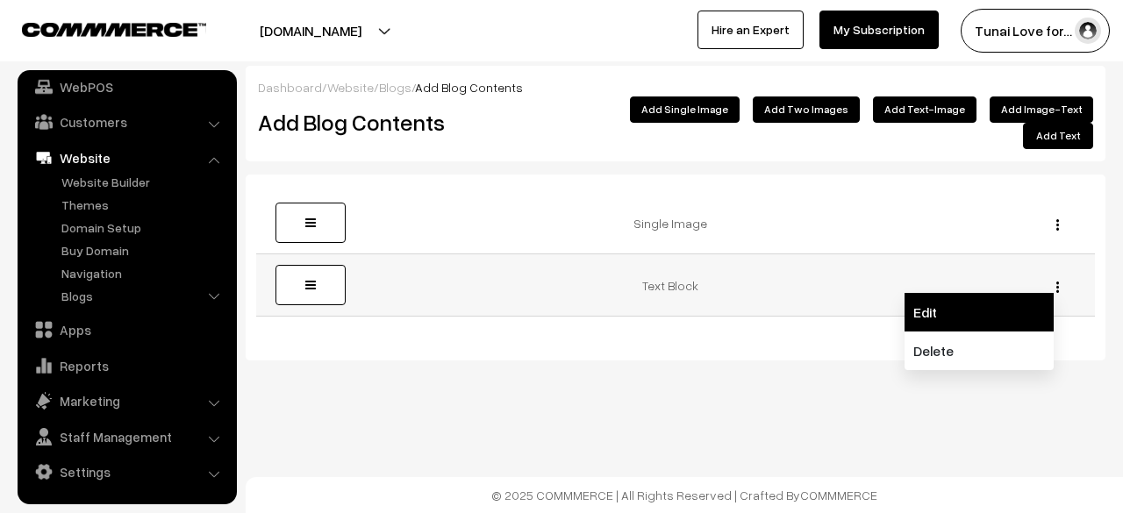
click at [977, 298] on link "Edit" at bounding box center [978, 312] width 149 height 39
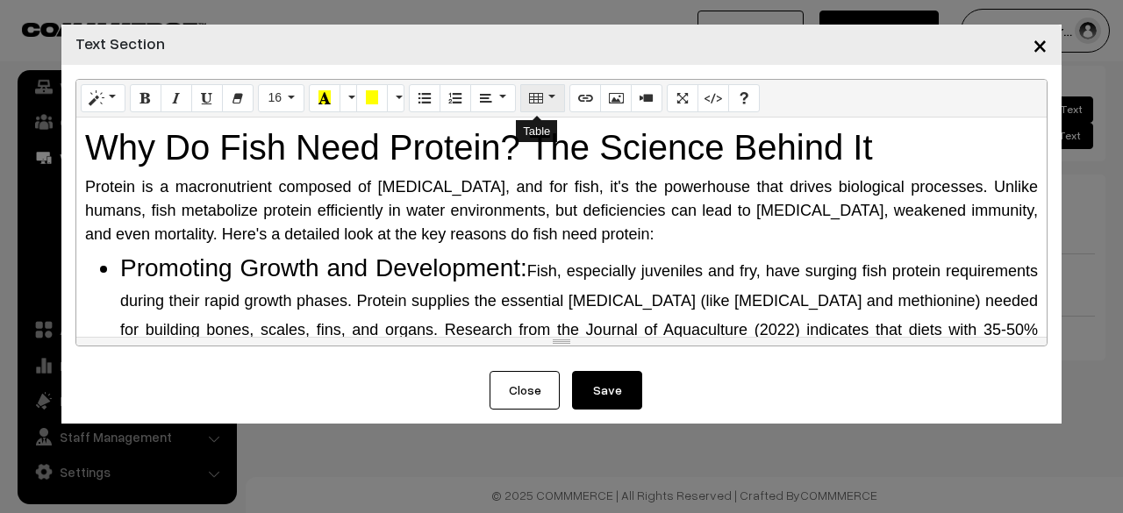
click at [547, 97] on button "Table" at bounding box center [542, 98] width 45 height 28
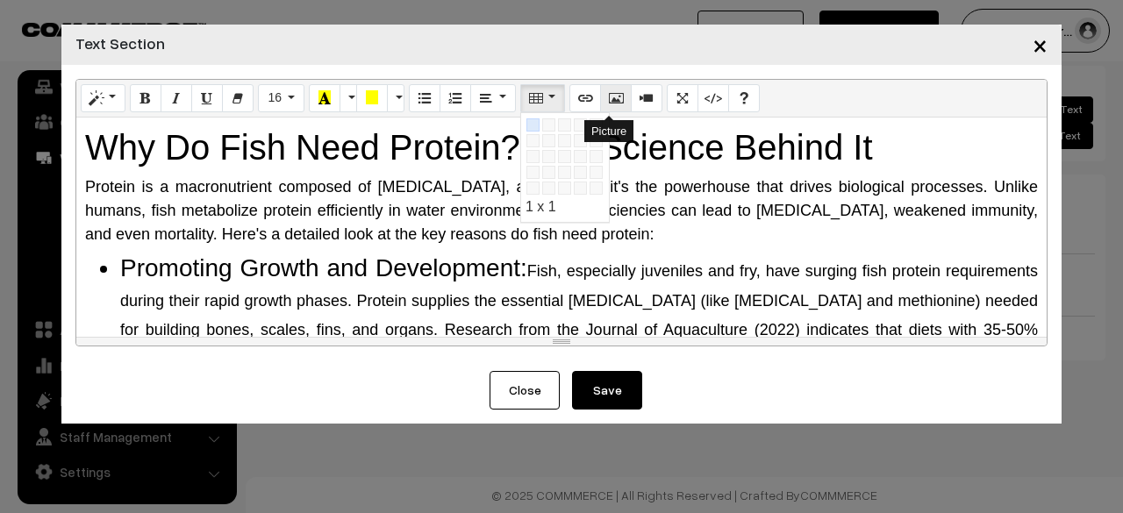
click at [602, 108] on button "Picture" at bounding box center [616, 98] width 32 height 28
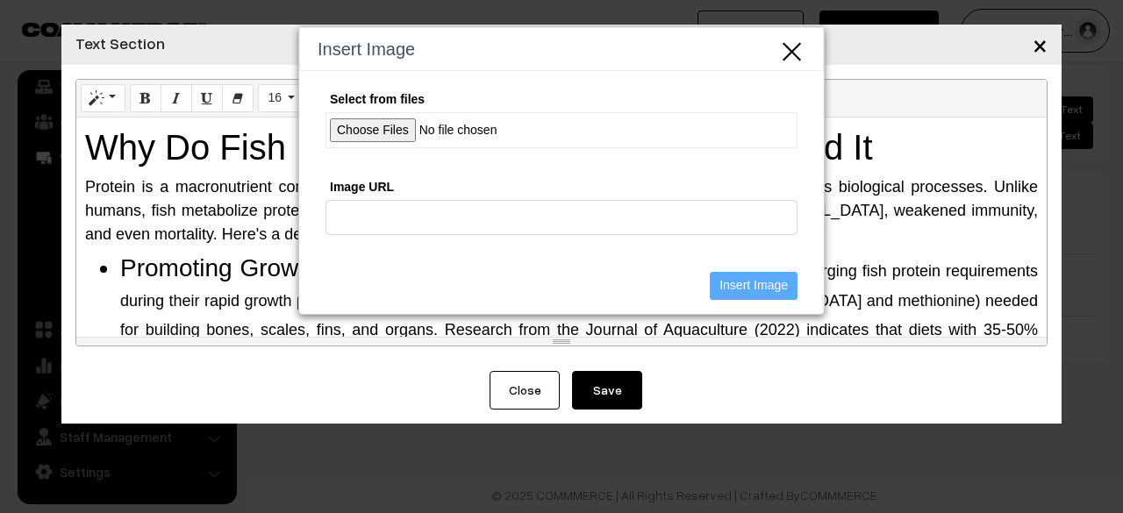
click at [794, 57] on icon "Close" at bounding box center [792, 49] width 26 height 29
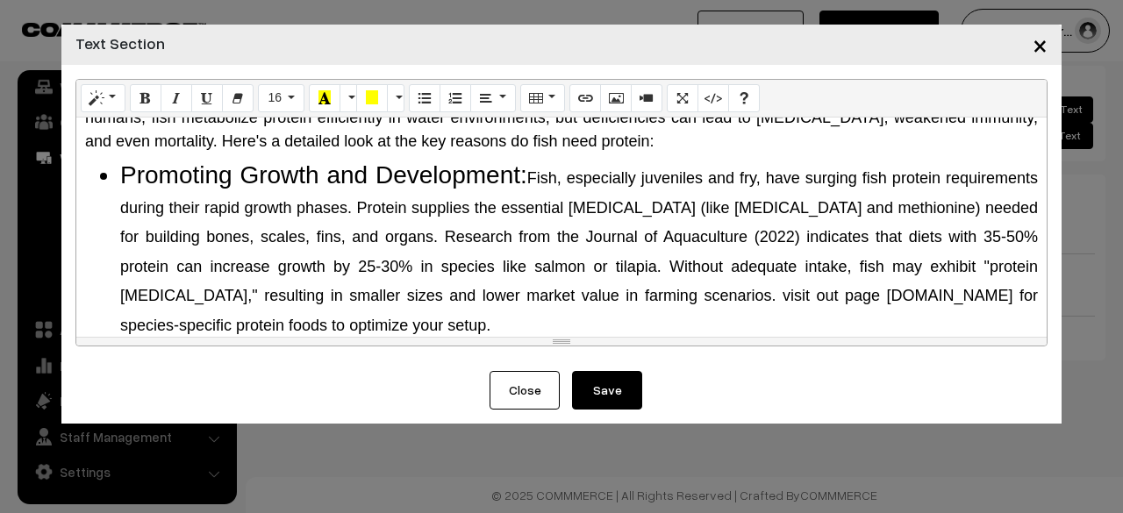
scroll to position [0, 0]
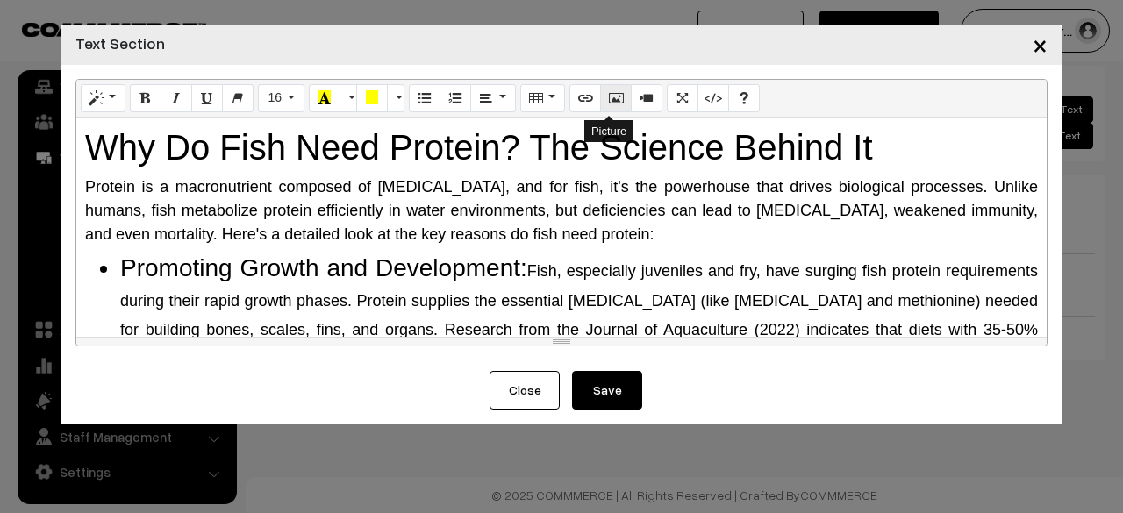
click at [610, 103] on icon "Picture" at bounding box center [616, 97] width 12 height 14
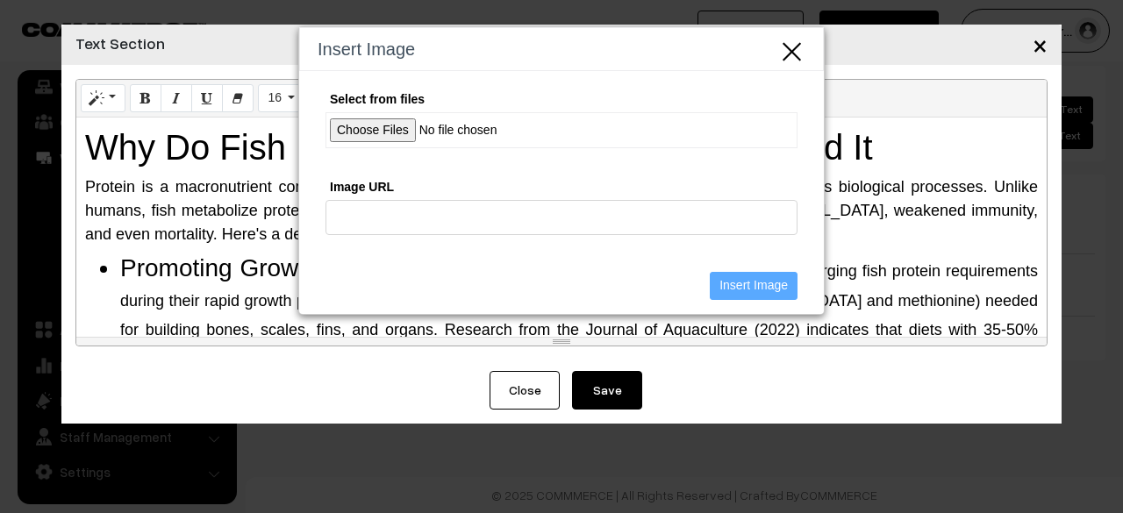
click at [798, 49] on icon "Close" at bounding box center [792, 49] width 26 height 29
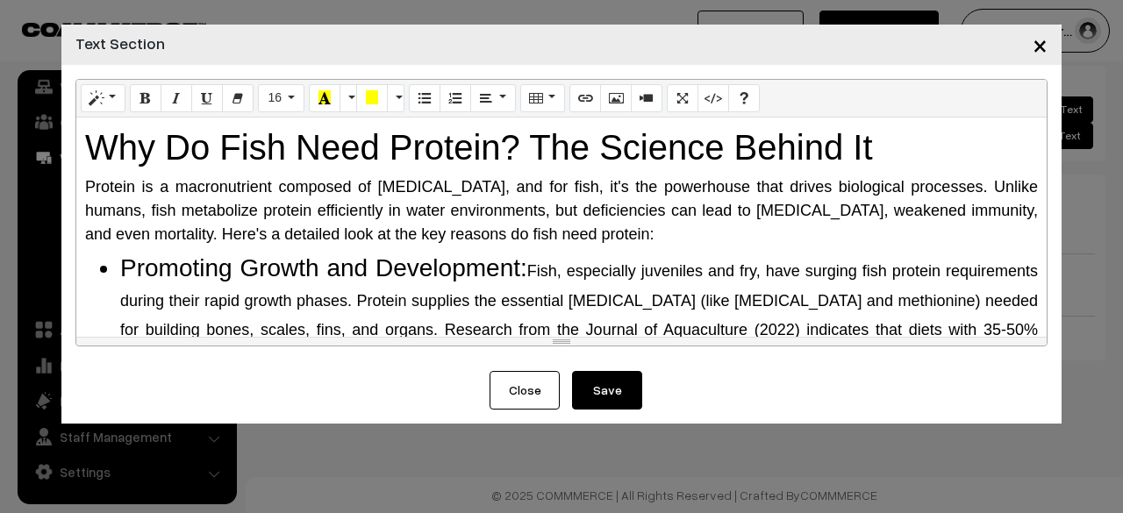
click at [1041, 48] on span "×" at bounding box center [1039, 44] width 15 height 32
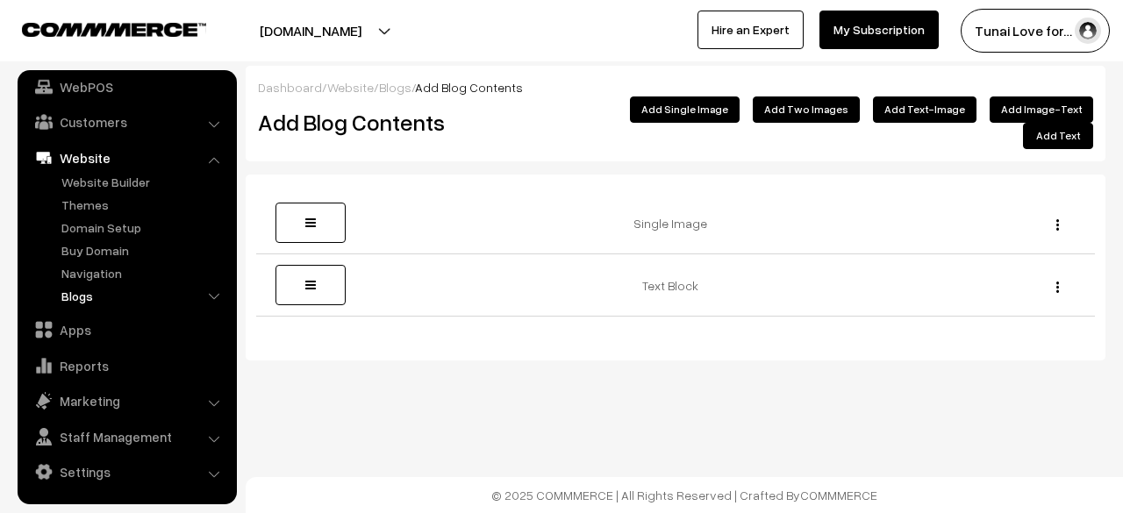
click at [117, 294] on link "Blogs" at bounding box center [144, 296] width 174 height 18
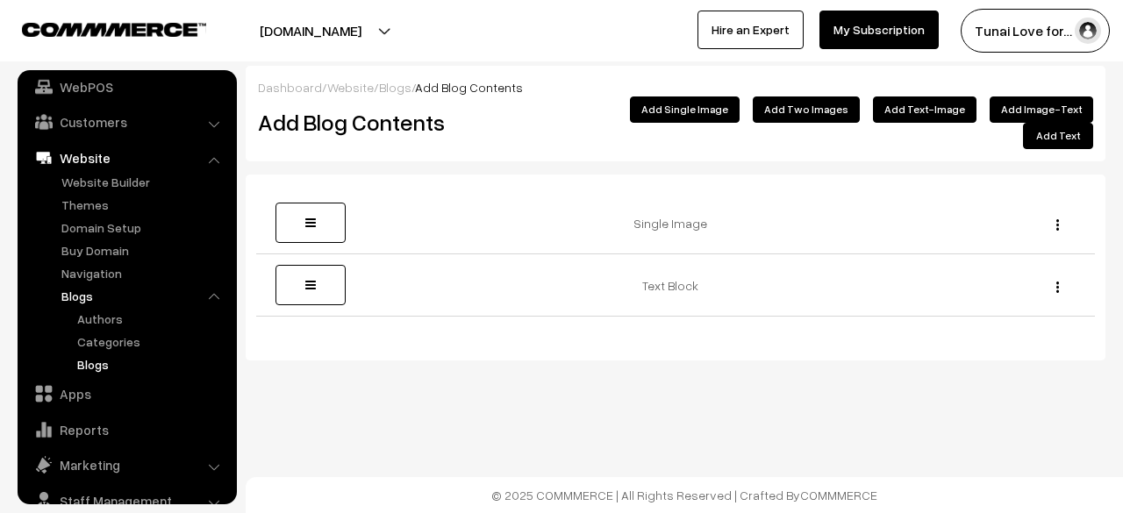
click at [82, 368] on link "Blogs" at bounding box center [152, 364] width 158 height 18
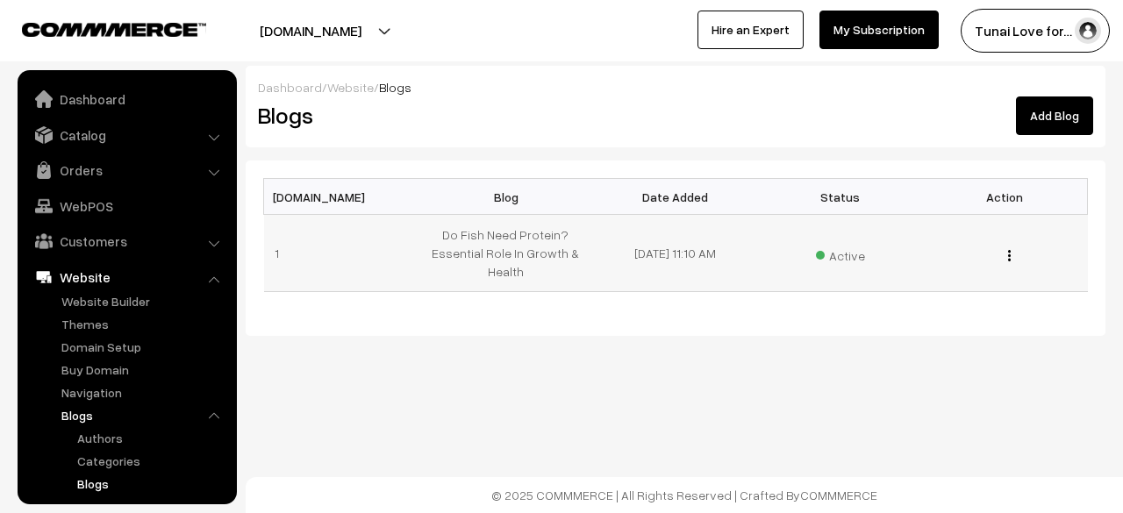
scroll to position [183, 0]
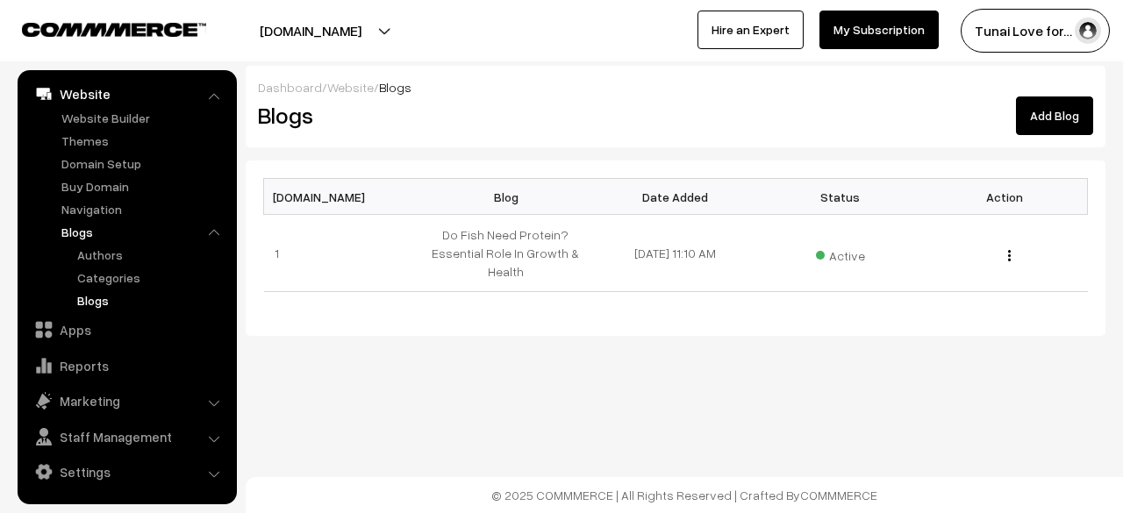
click at [1044, 115] on link "Add Blog" at bounding box center [1054, 115] width 77 height 39
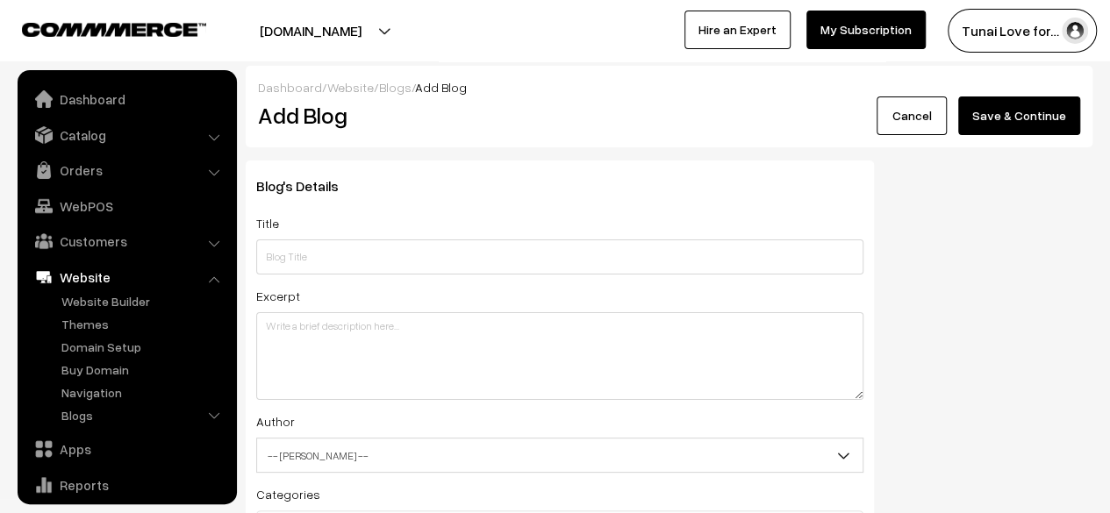
scroll to position [119, 0]
